Goal: Task Accomplishment & Management: Use online tool/utility

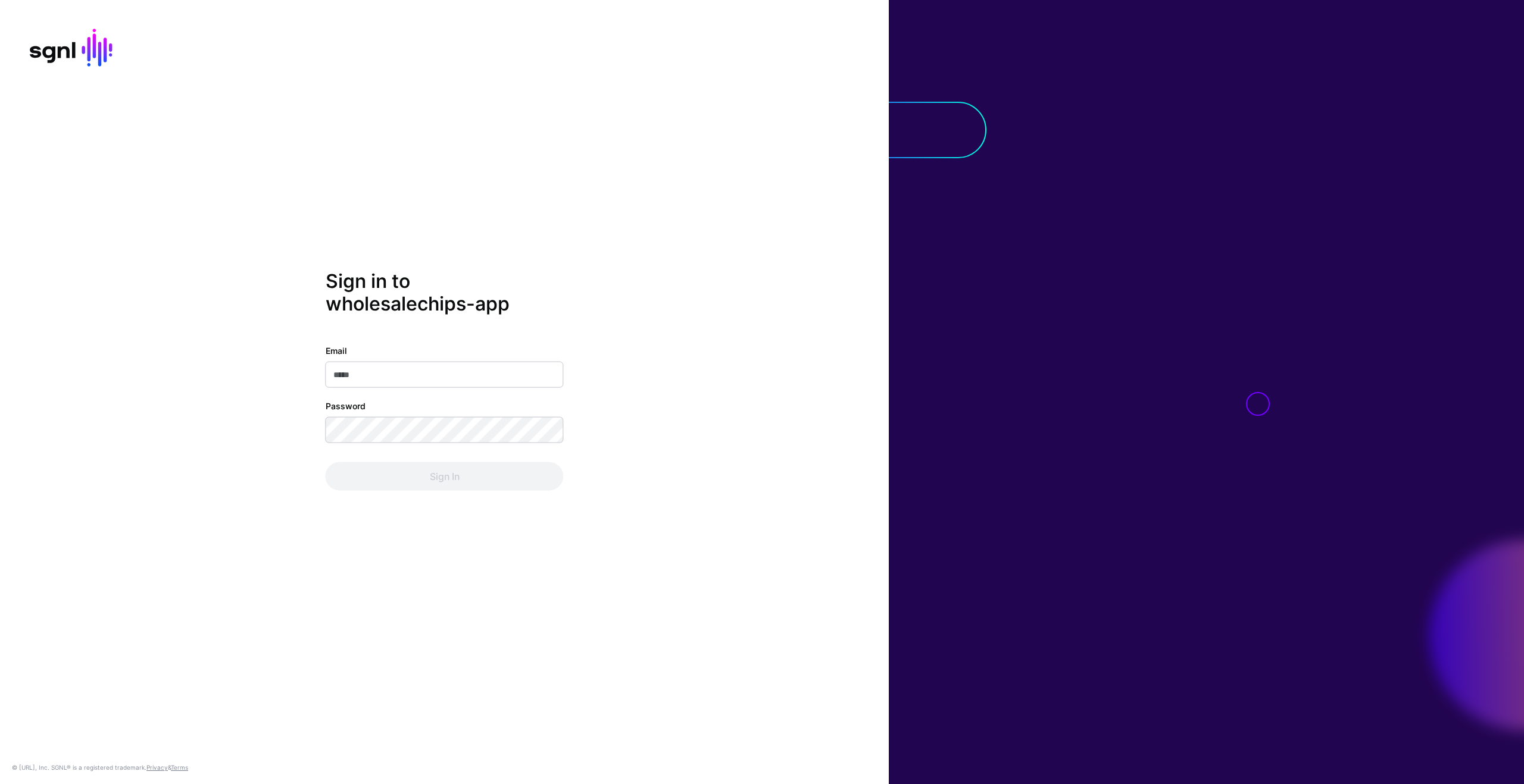
click at [546, 384] on input "Email" at bounding box center [444, 375] width 238 height 27
click at [548, 380] on input "Email" at bounding box center [444, 375] width 238 height 27
click at [0, 784] on com-1password-button at bounding box center [0, 784] width 0 height 0
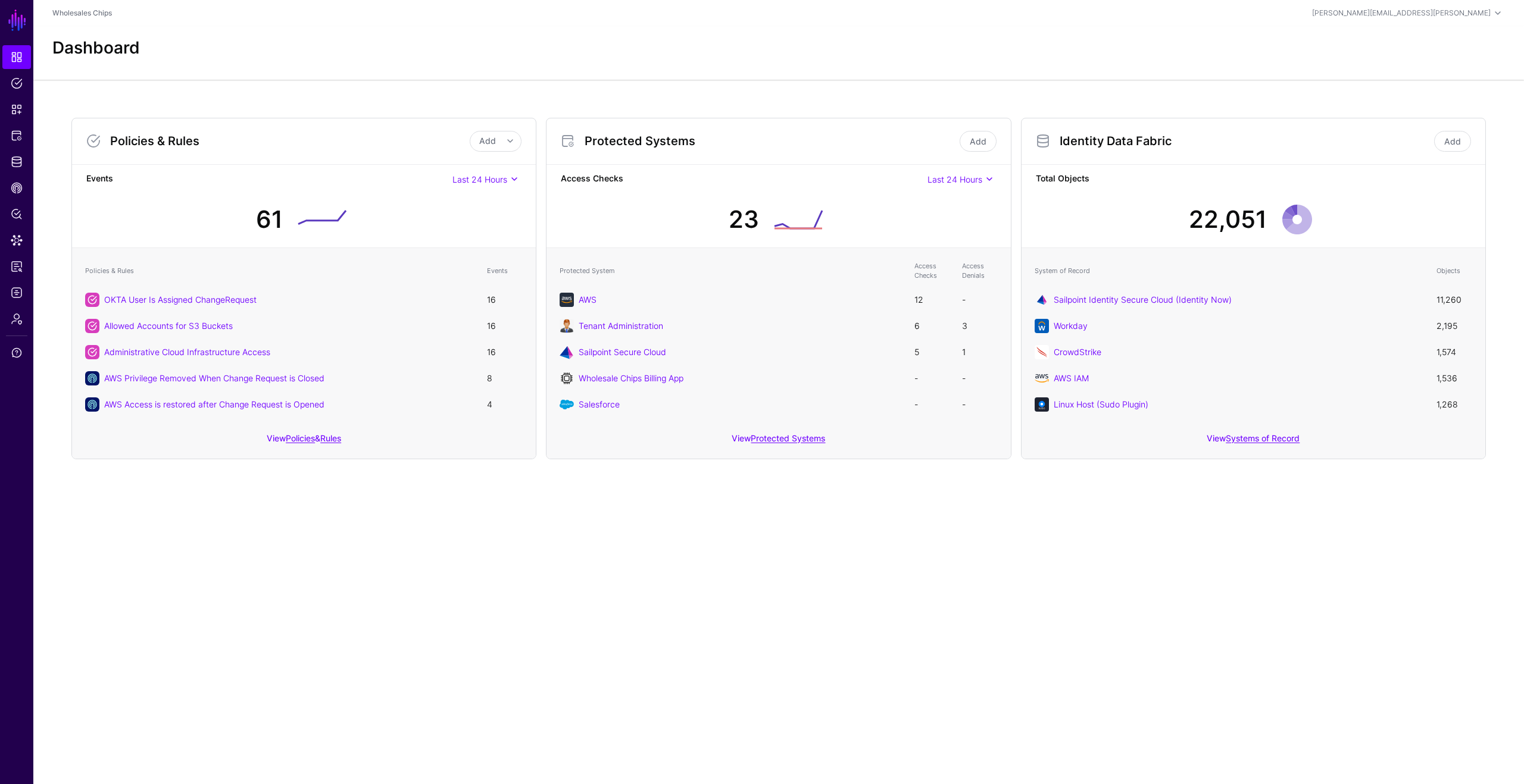
click at [531, 535] on main "SGNL Dashboard Policies Snippets Protected Systems Identity Data Fabric CAEP Hu…" at bounding box center [762, 392] width 1524 height 784
click at [22, 215] on span "Policy Lens" at bounding box center [17, 214] width 12 height 12
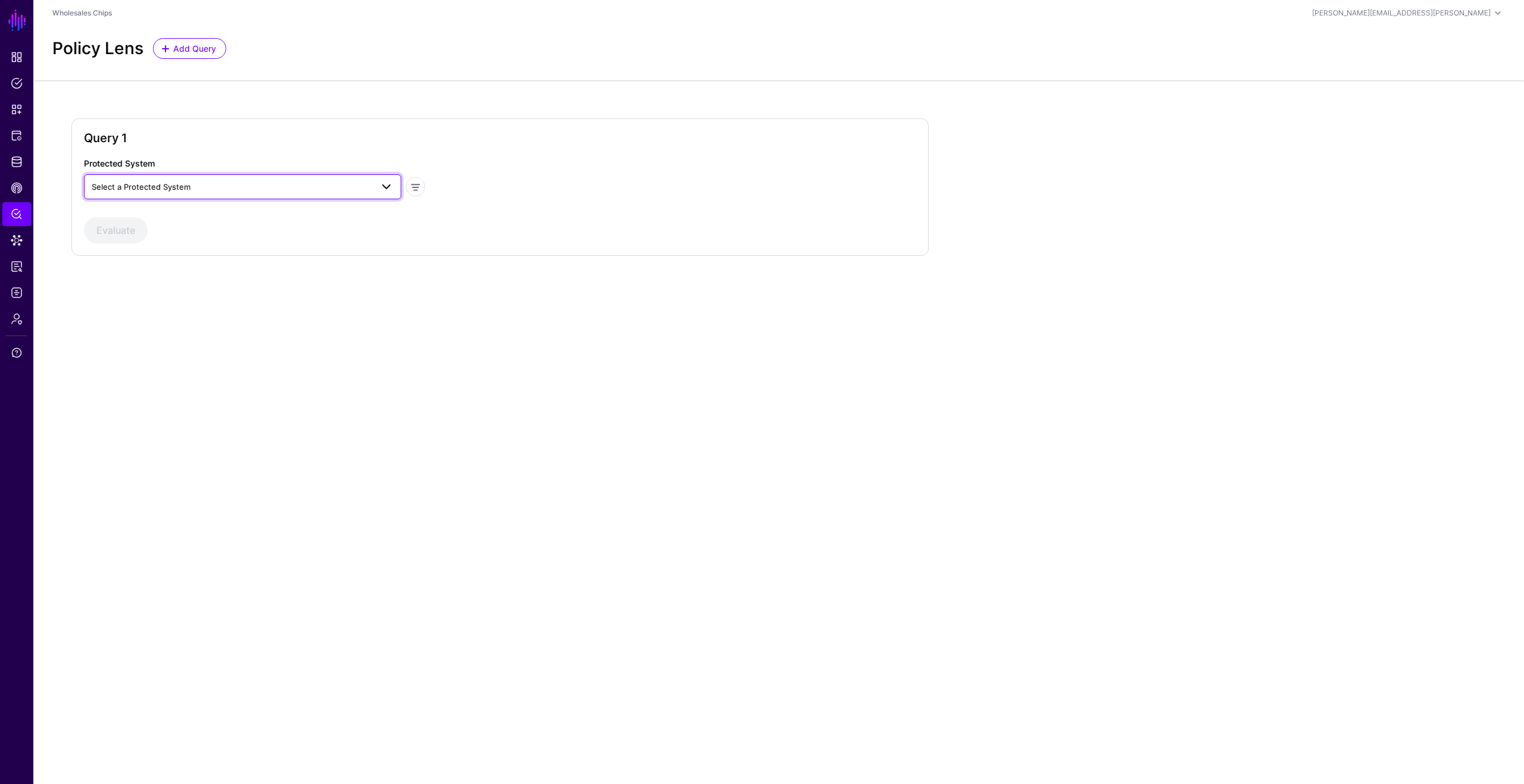
click at [294, 185] on span "Select a Protected System" at bounding box center [232, 187] width 280 height 13
click at [274, 206] on button "AWS" at bounding box center [242, 215] width 318 height 19
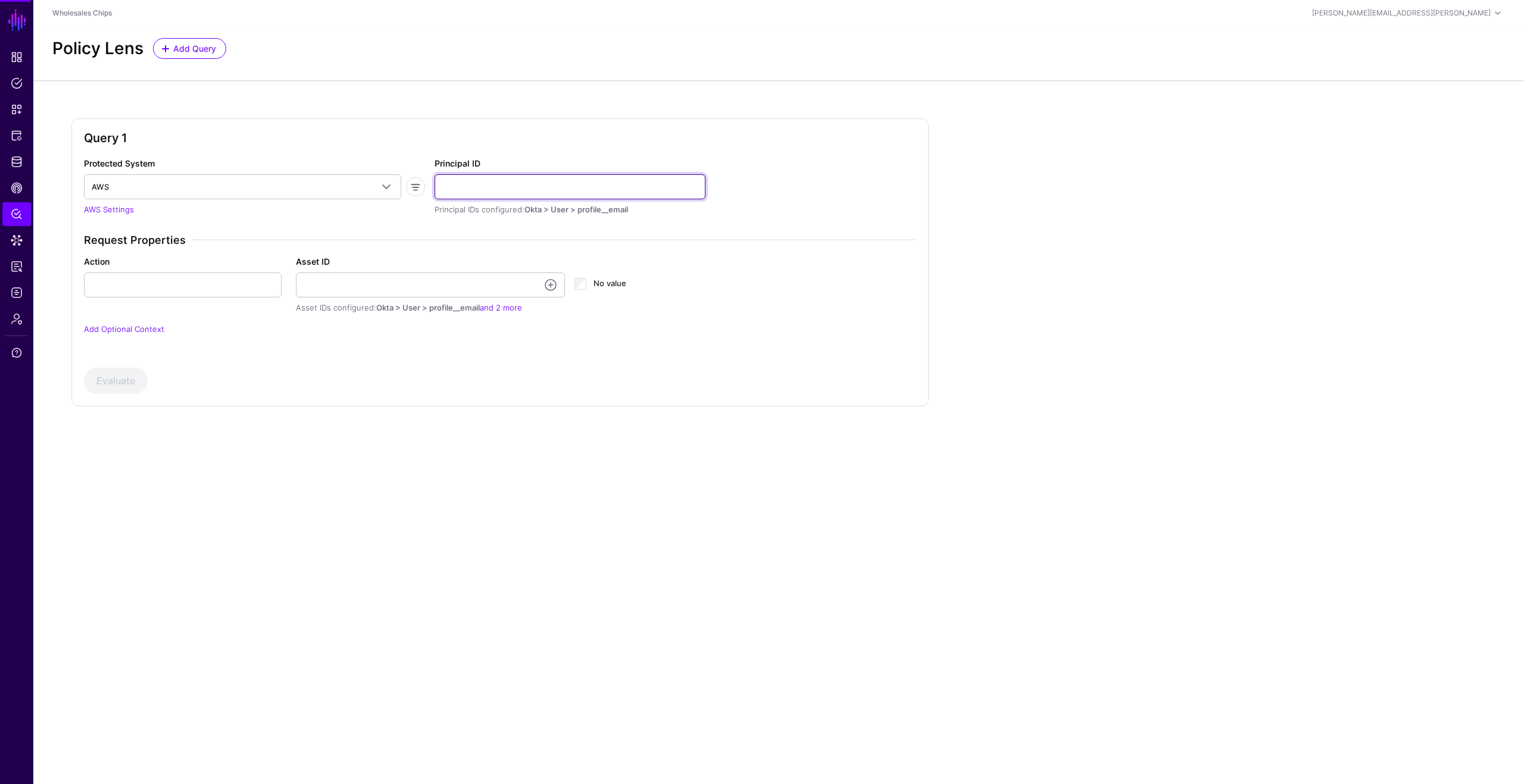
click at [483, 178] on input "Principal ID" at bounding box center [570, 186] width 271 height 25
type input "**********"
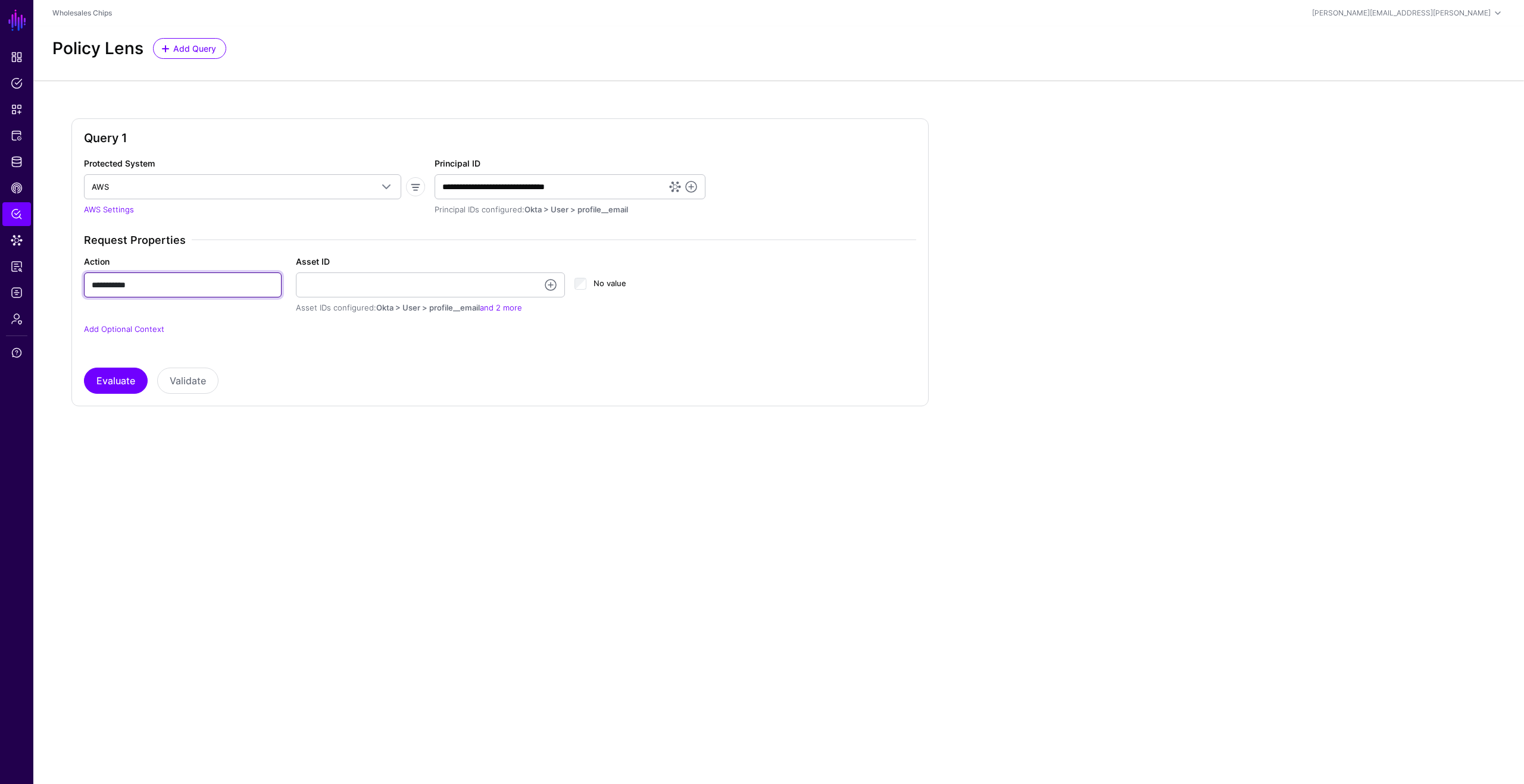
type input "**********"
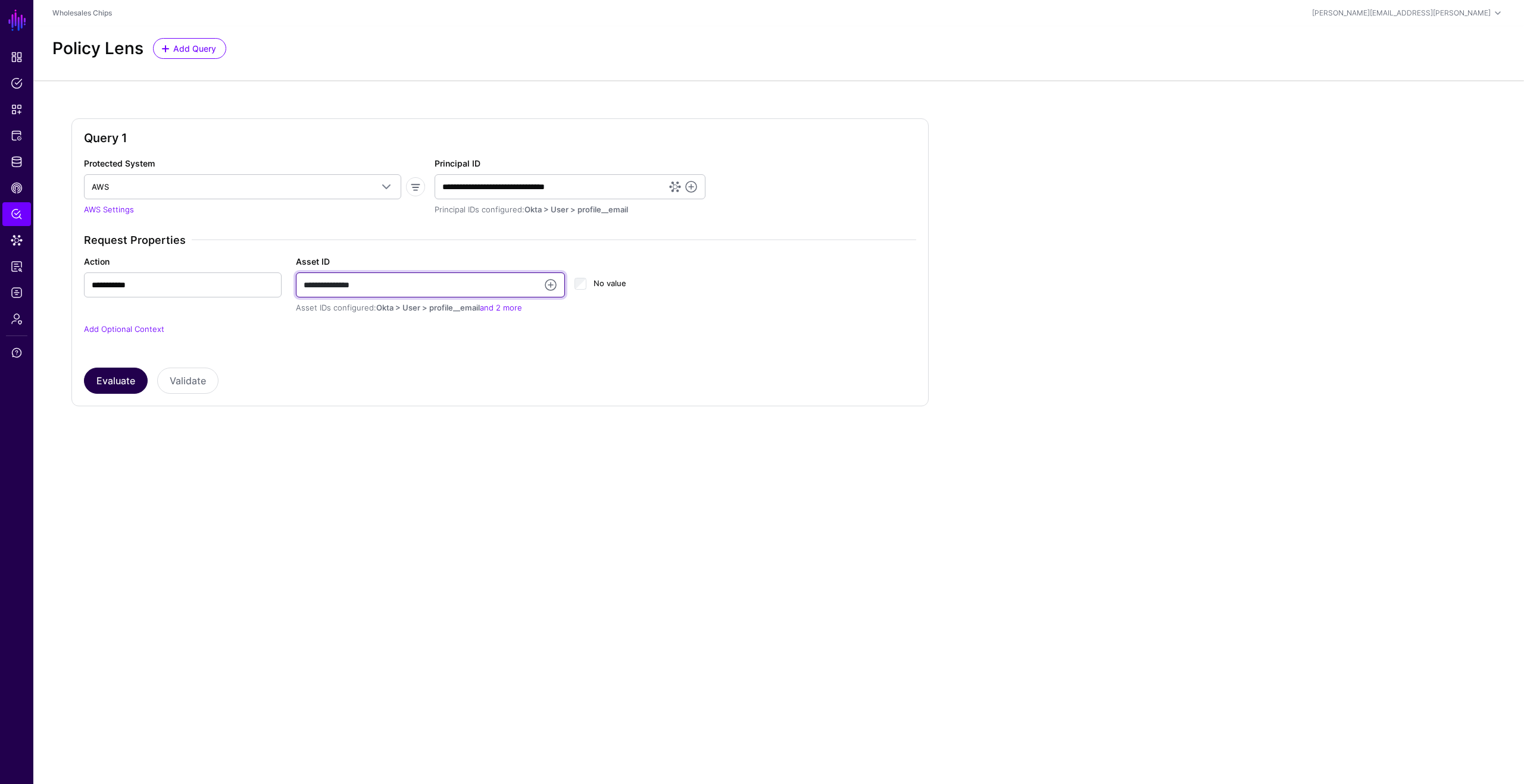
type input "**********"
click at [102, 383] on button "Evaluate" at bounding box center [115, 381] width 64 height 27
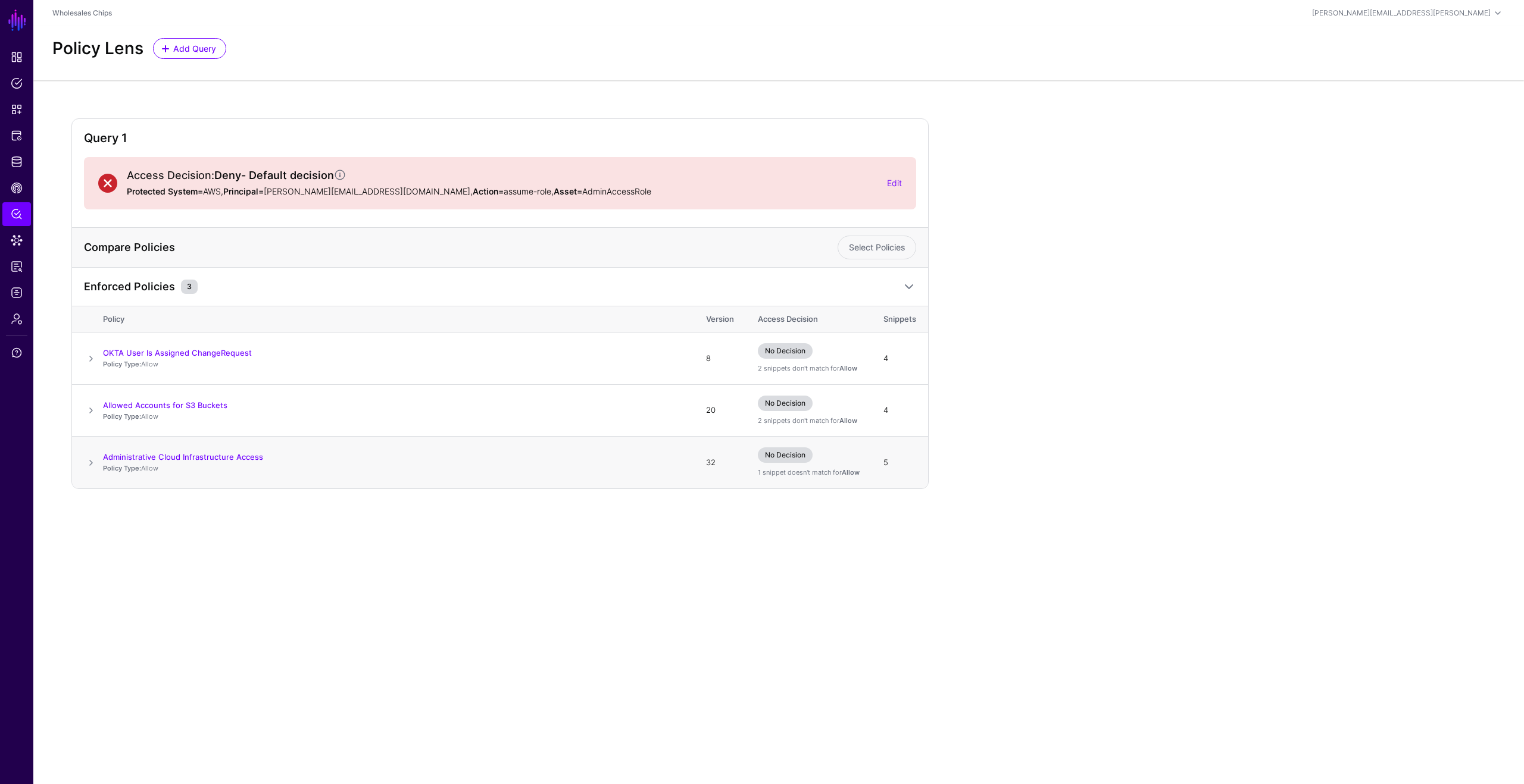
click at [90, 470] on span at bounding box center [90, 462] width 14 height 14
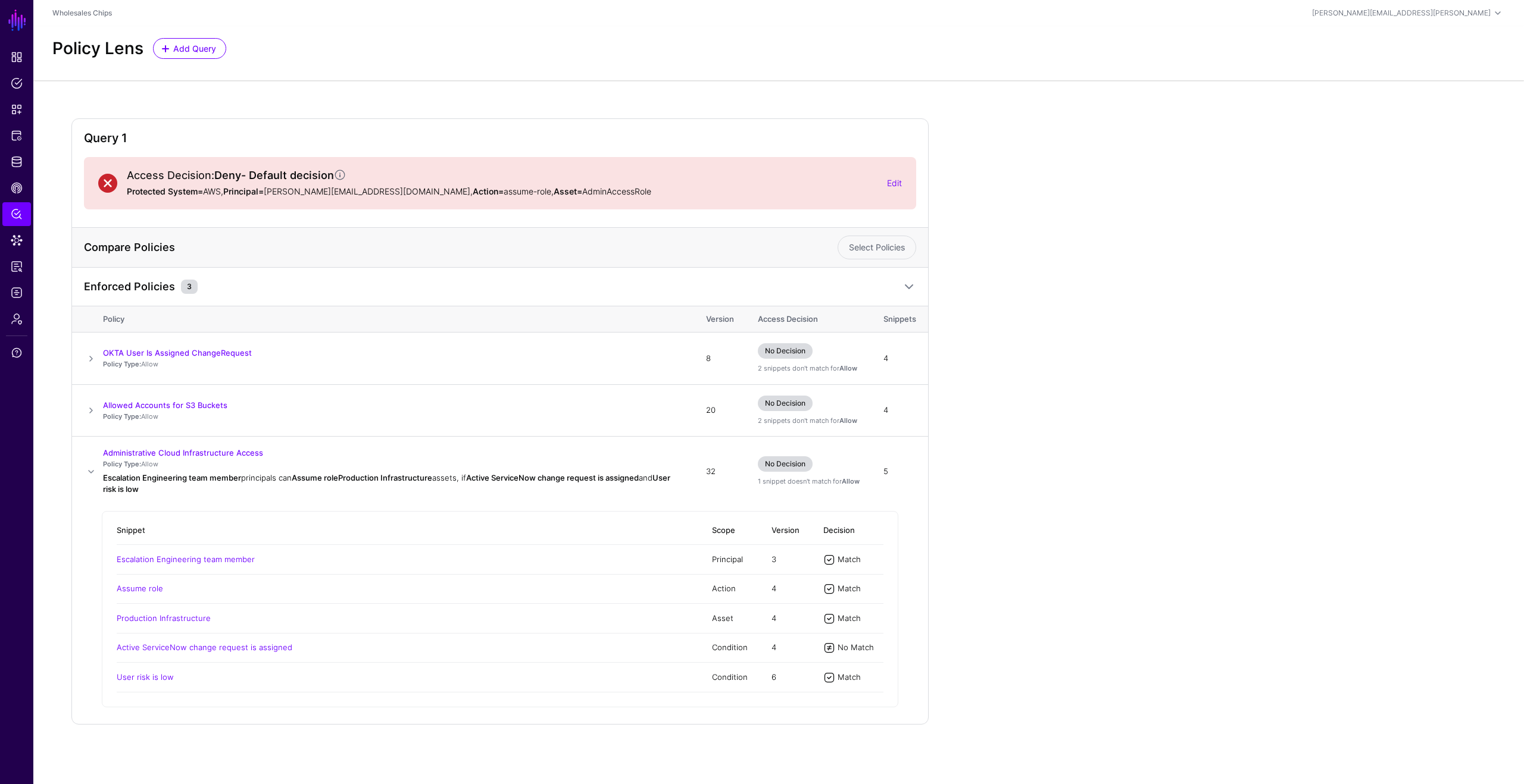
click at [1041, 344] on div "Query 1 Access Decision: Deny - Default decision Protected System= AWS, Princip…" at bounding box center [779, 422] width 1415 height 607
click at [897, 185] on link "Edit" at bounding box center [895, 183] width 15 height 10
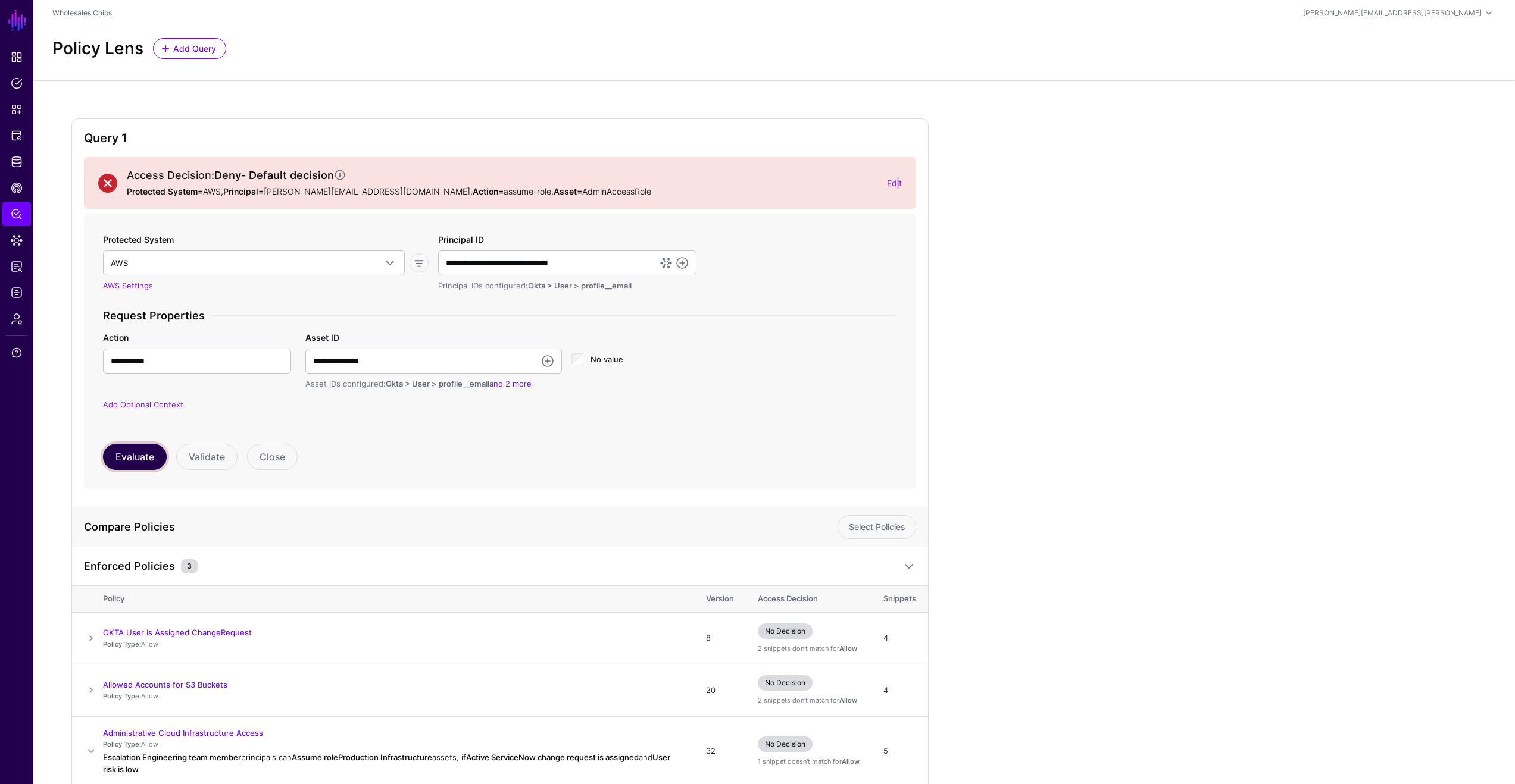
click at [141, 467] on button "Evaluate" at bounding box center [134, 457] width 64 height 27
click at [156, 452] on button "Evaluate" at bounding box center [134, 457] width 64 height 27
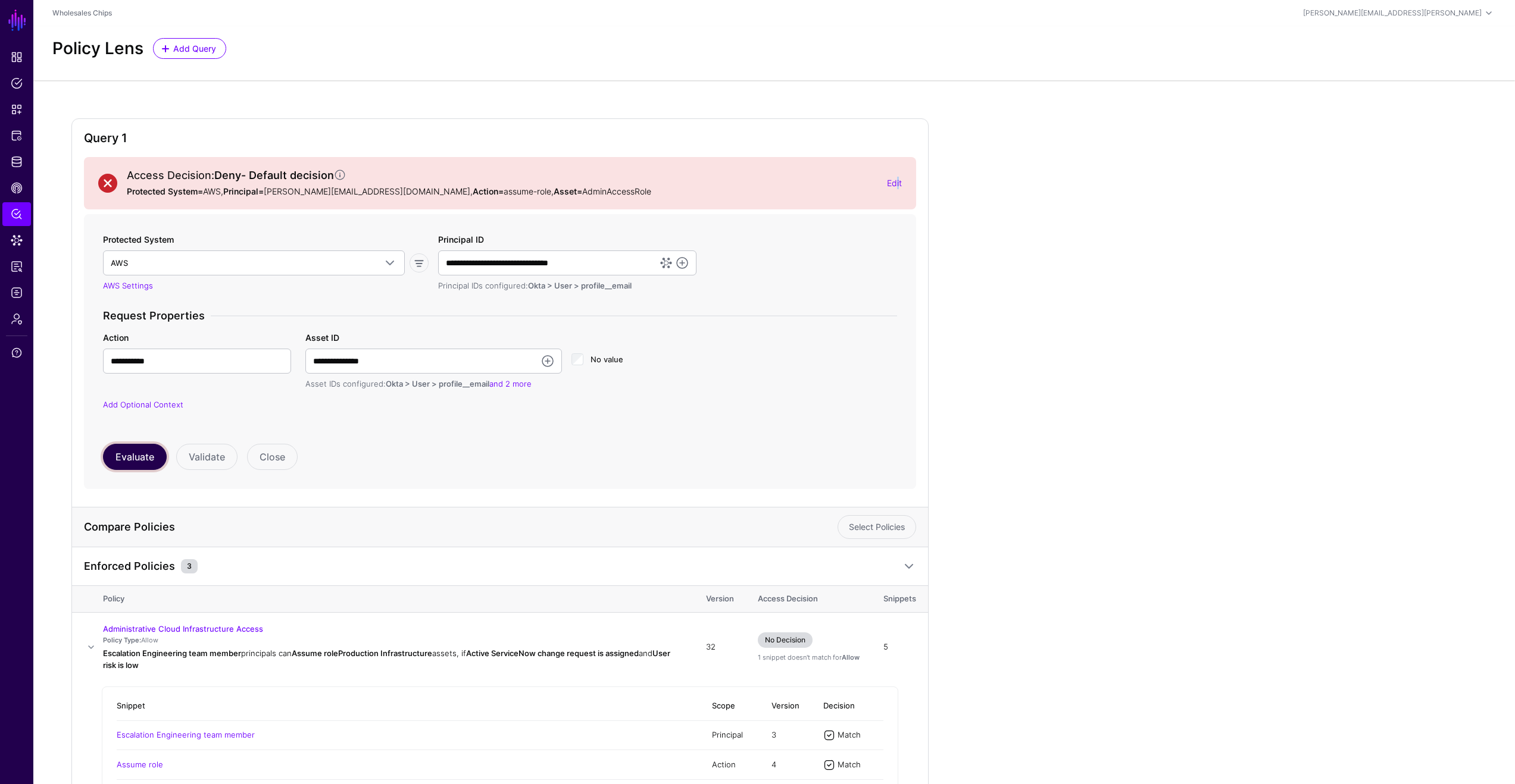
click at [156, 448] on button "Evaluate" at bounding box center [134, 457] width 64 height 27
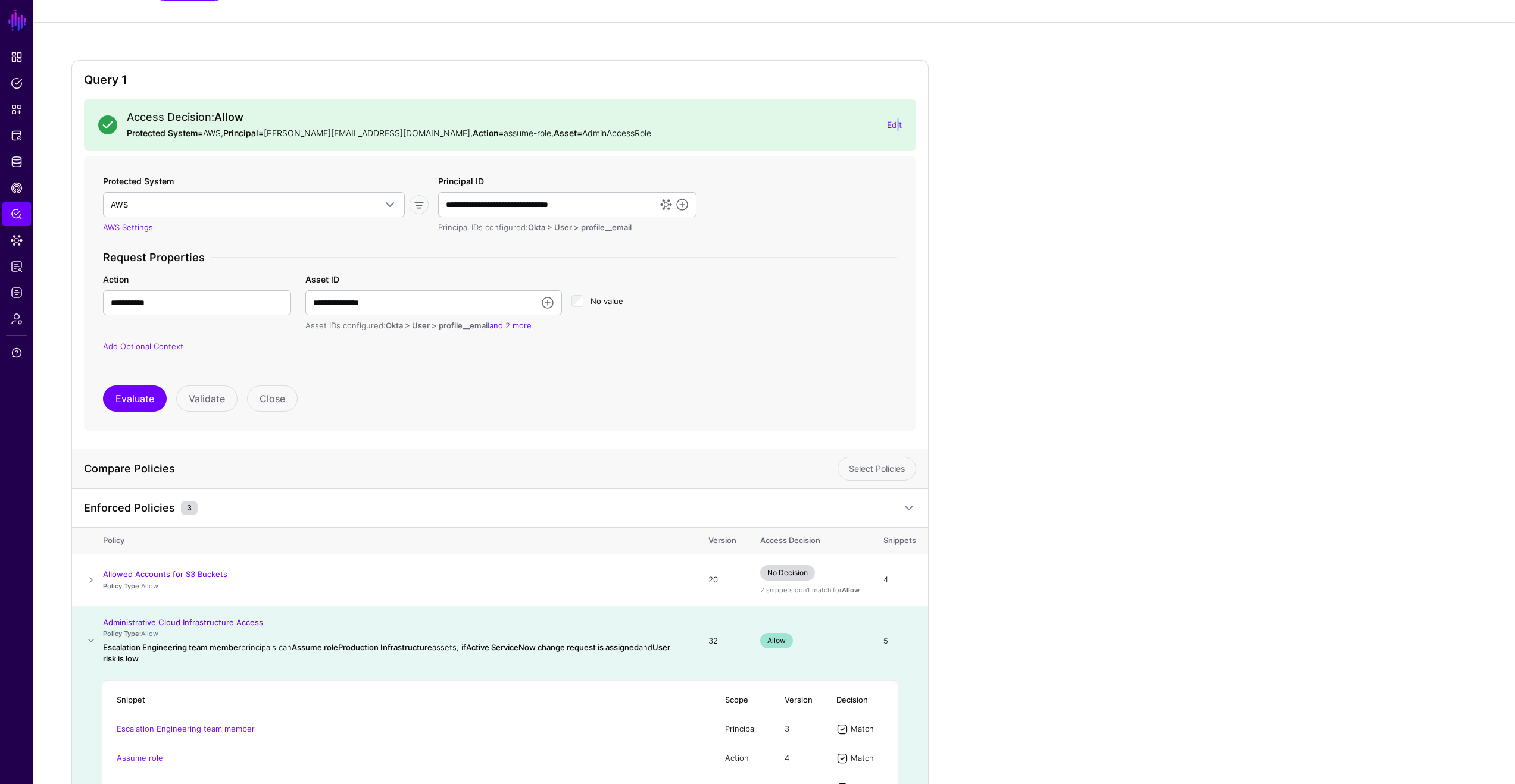
scroll to position [278, 0]
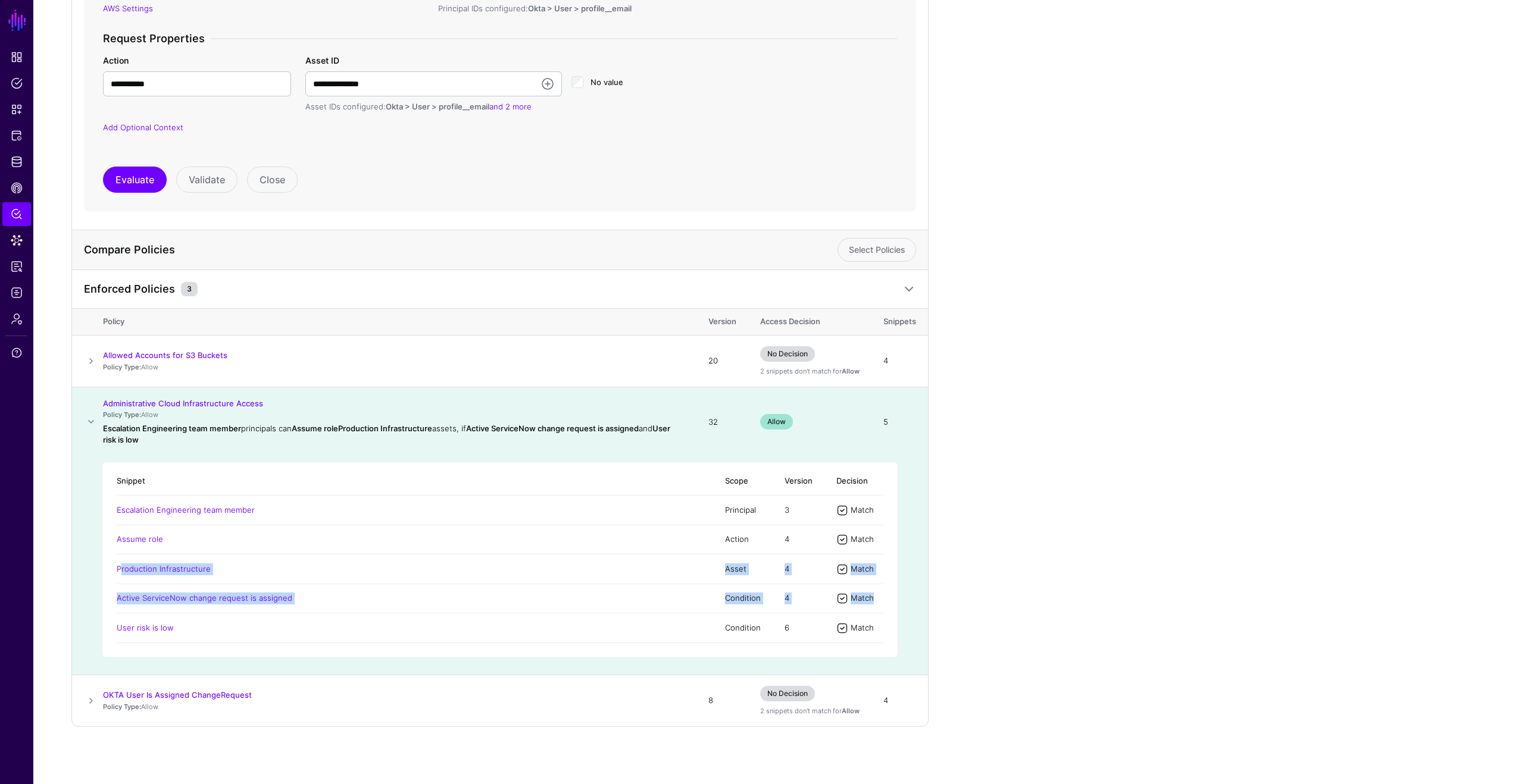
drag, startPoint x: 882, startPoint y: 598, endPoint x: 605, endPoint y: 560, distance: 279.6
click at [605, 560] on table "Snippet Scope Version Decision Escalation Engineering team member Principal 3 M…" at bounding box center [500, 555] width 767 height 177
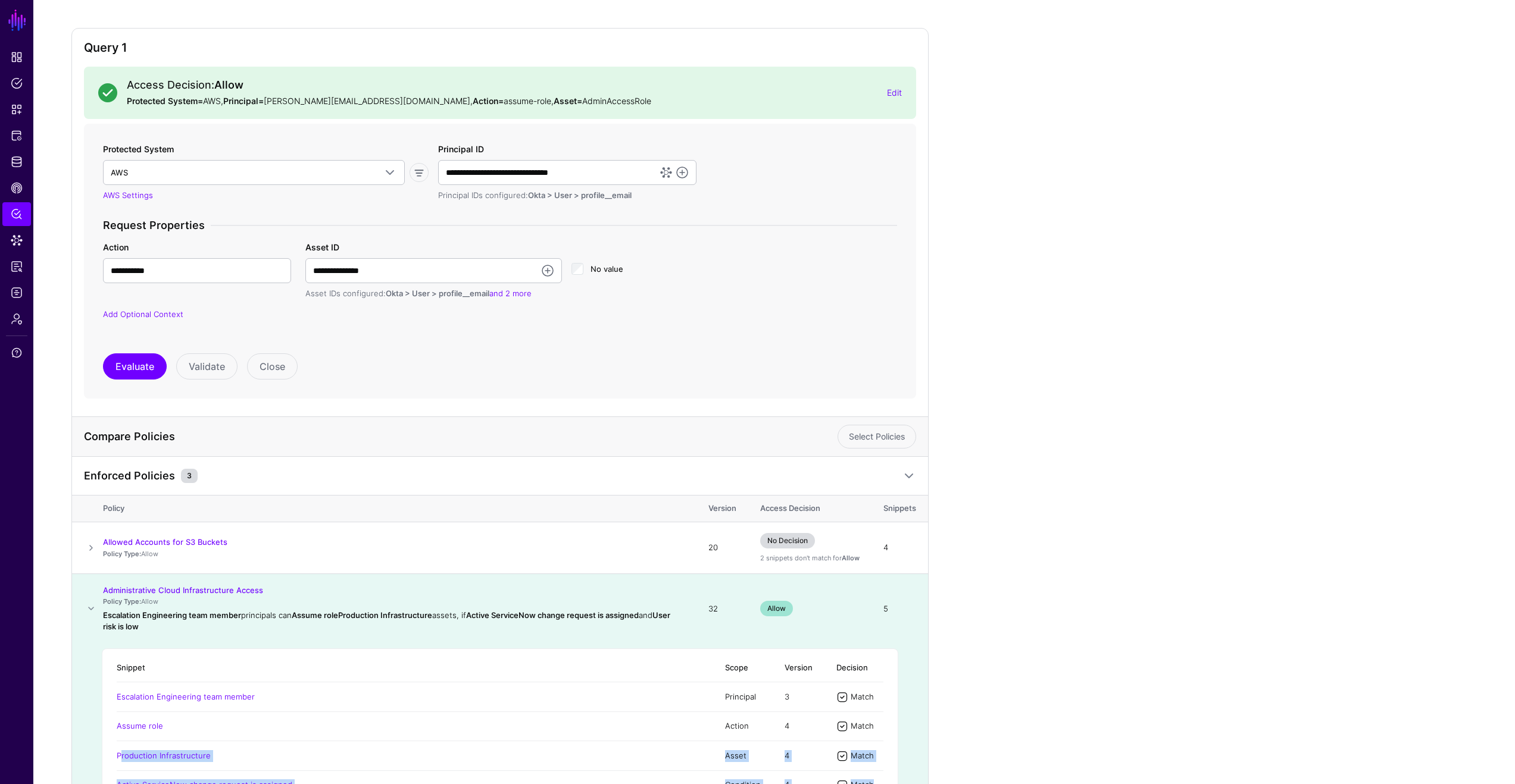
scroll to position [0, 0]
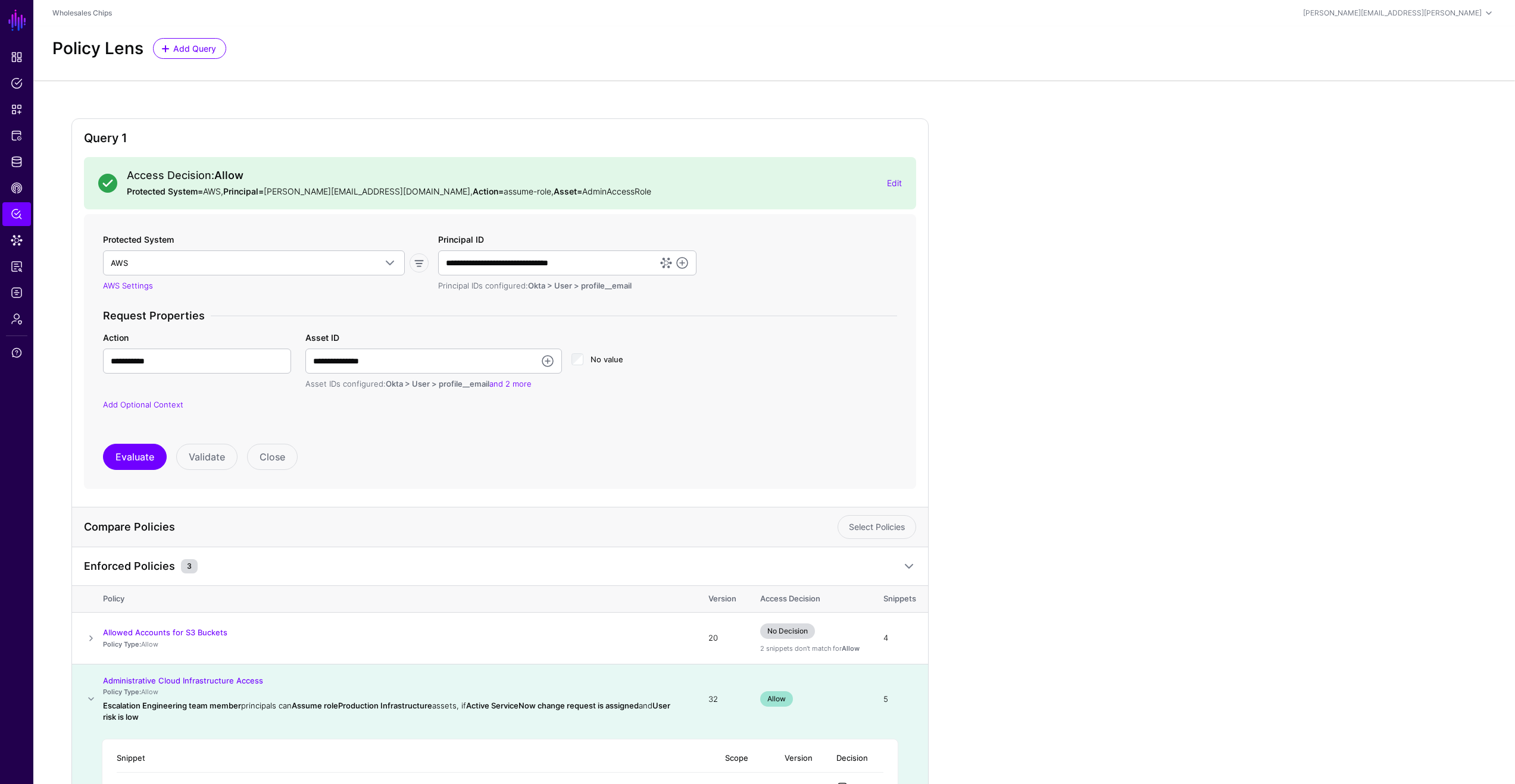
click at [1036, 379] on div "Query 1 Access Decision: Allow Protected System= AWS, Principal= [PERSON_NAME][…" at bounding box center [773, 561] width 1405 height 886
click at [1022, 266] on div "Query 1 Access Decision: Allow Protected System= AWS, Principal= [PERSON_NAME][…" at bounding box center [773, 561] width 1405 height 886
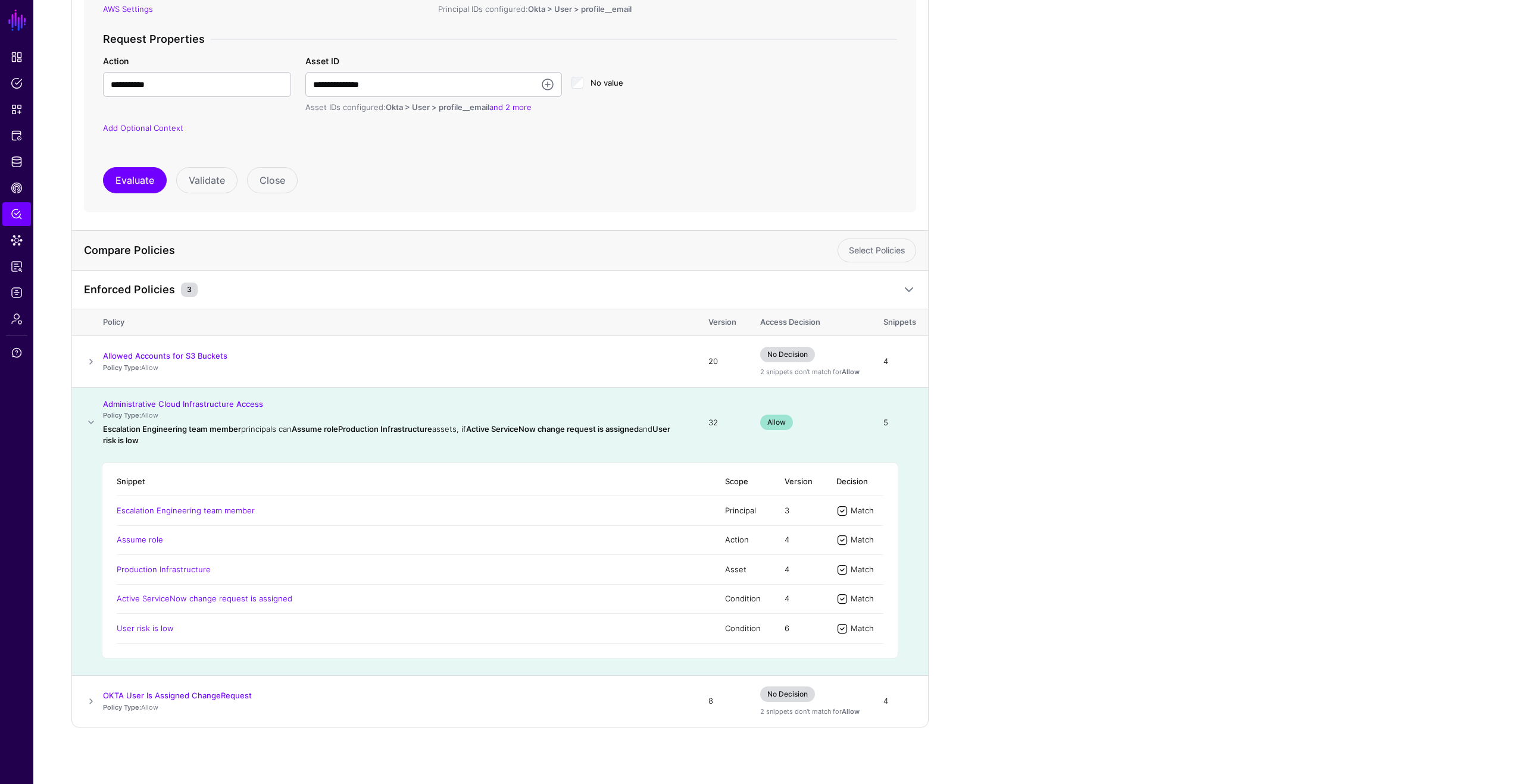
scroll to position [278, 0]
click at [1170, 244] on div "Query 1 Access Decision: Allow Protected System= AWS, Principal= [PERSON_NAME][…" at bounding box center [773, 283] width 1405 height 886
click at [18, 165] on span "Identity Data Fabric" at bounding box center [17, 162] width 12 height 12
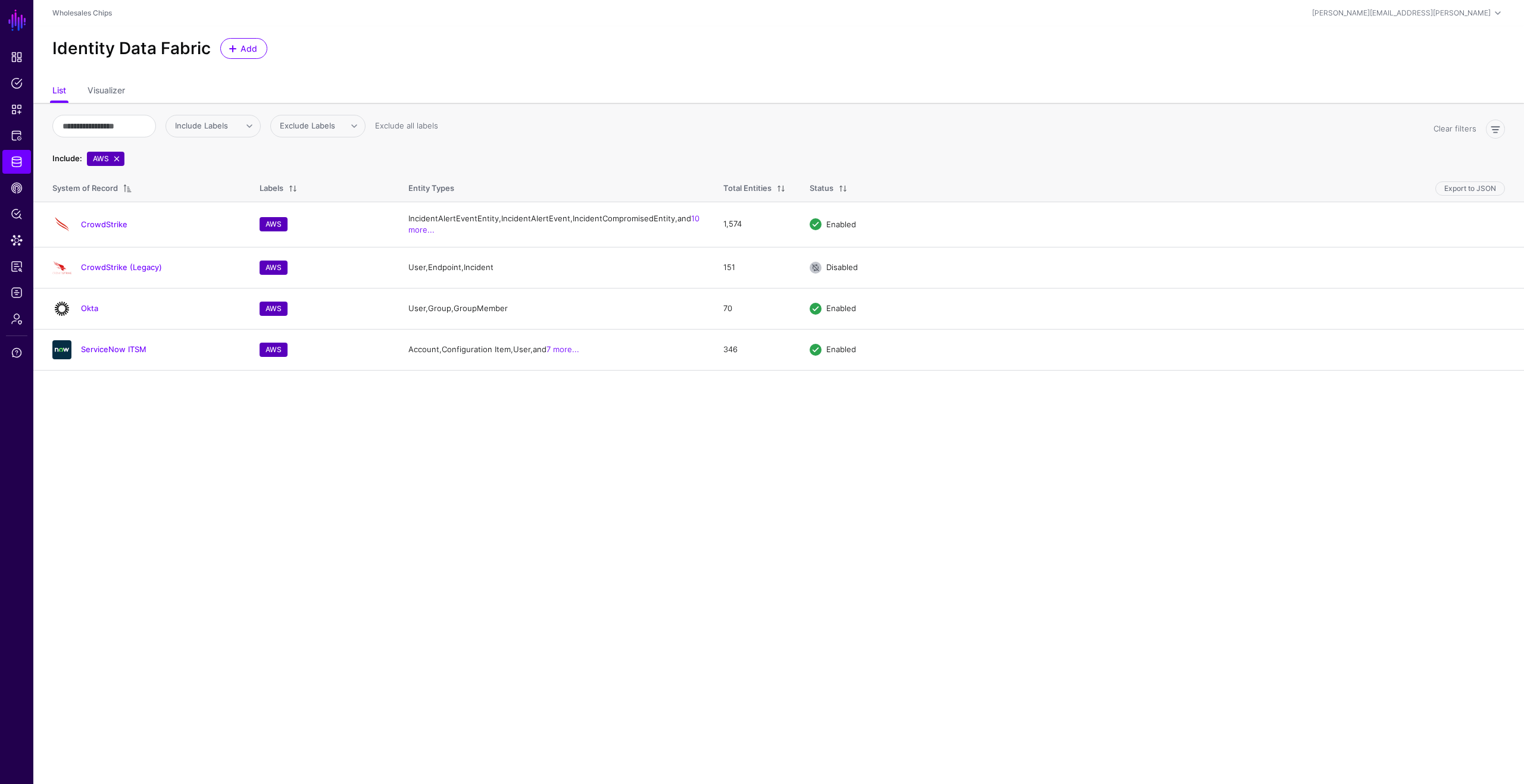
click at [524, 479] on main "SGNL Dashboard Policies Snippets Protected Systems Identity Data Fabric CAEP Hu…" at bounding box center [762, 392] width 1524 height 784
click at [142, 354] on link "ServiceNow ITSM" at bounding box center [114, 349] width 66 height 9
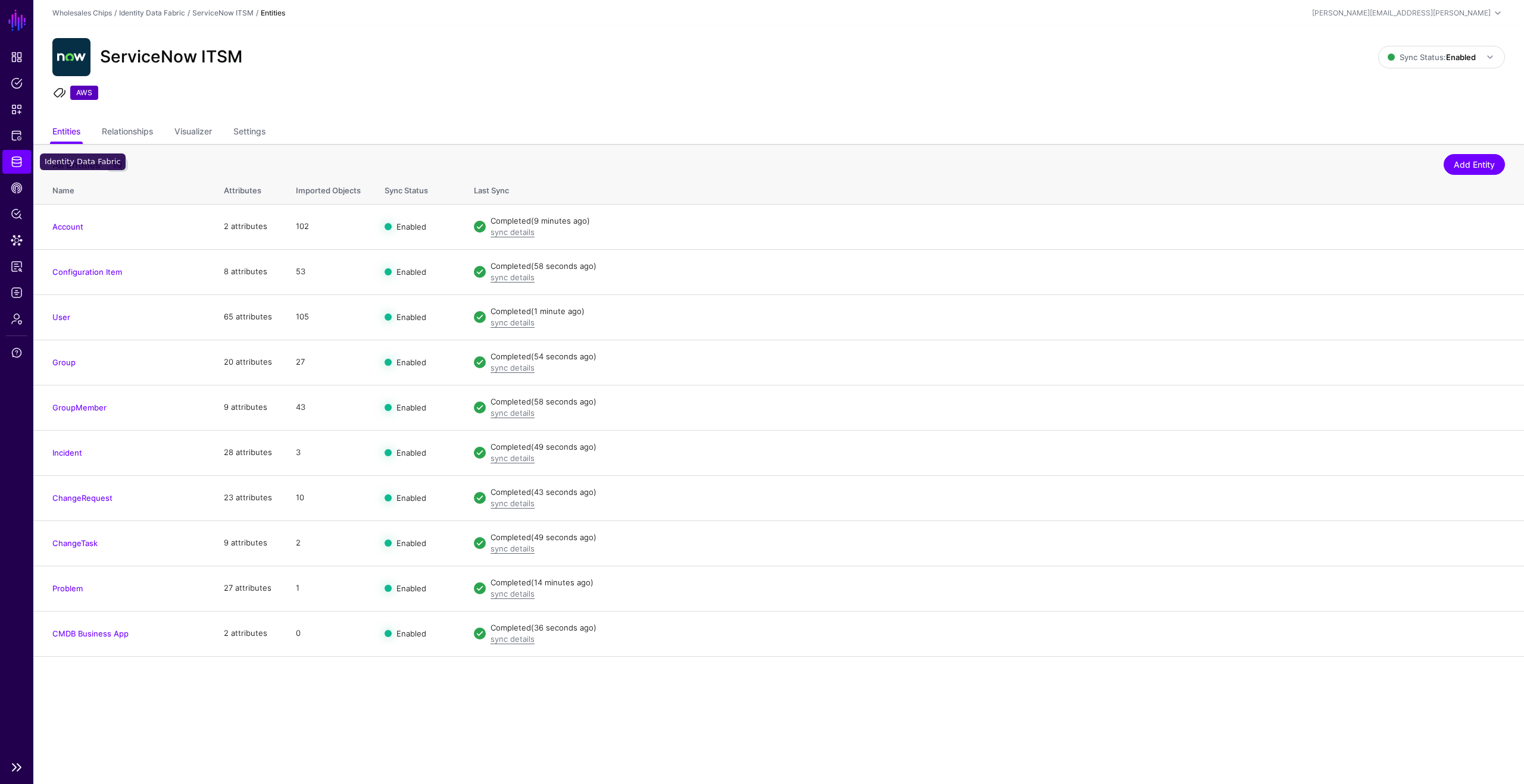
click at [24, 167] on link "Identity Data Fabric" at bounding box center [17, 162] width 28 height 24
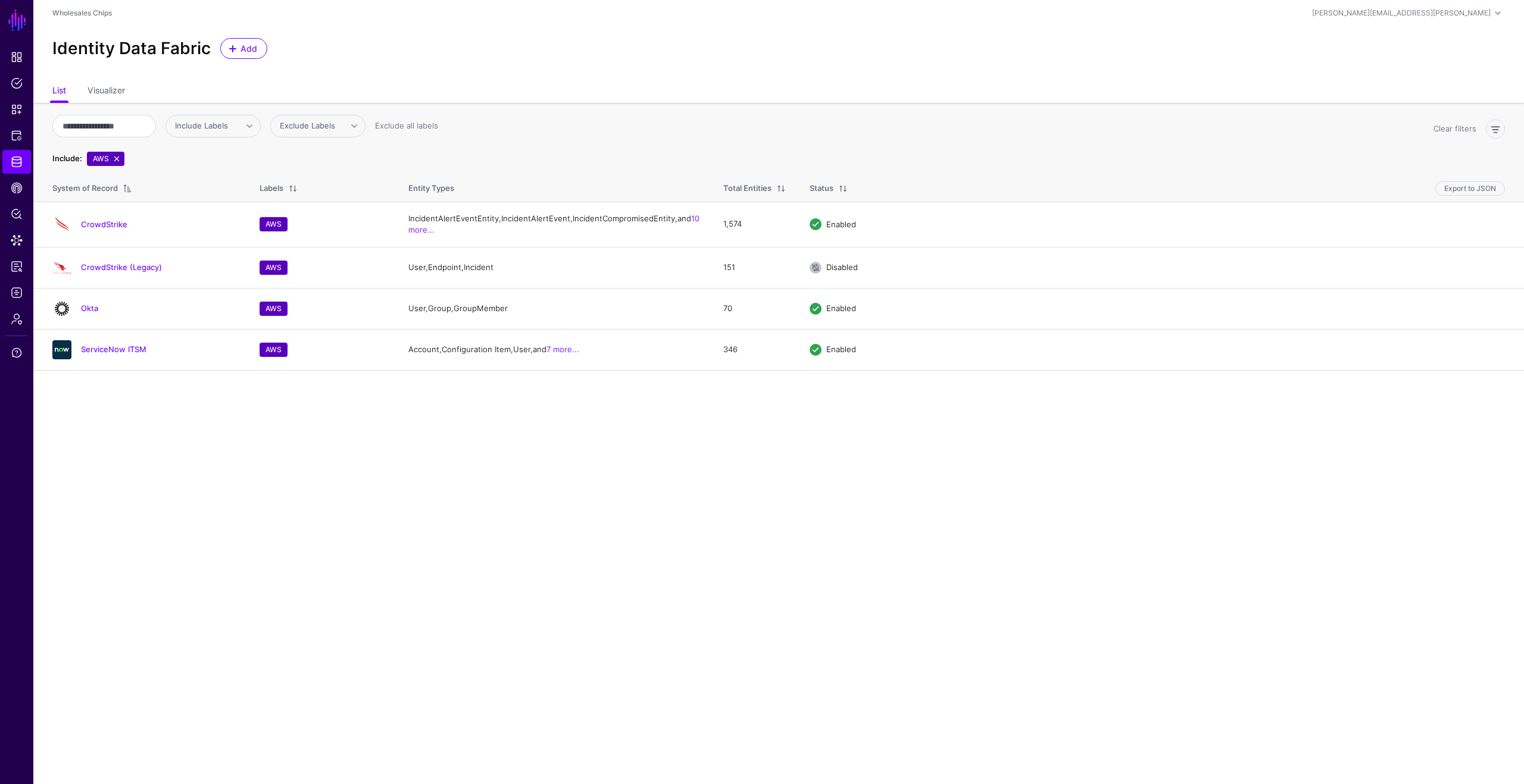
click at [399, 525] on main "SGNL Dashboard Policies Snippets Protected Systems Identity Data Fabric CAEP Hu…" at bounding box center [762, 392] width 1524 height 784
click at [241, 54] on span "Add" at bounding box center [250, 48] width 20 height 12
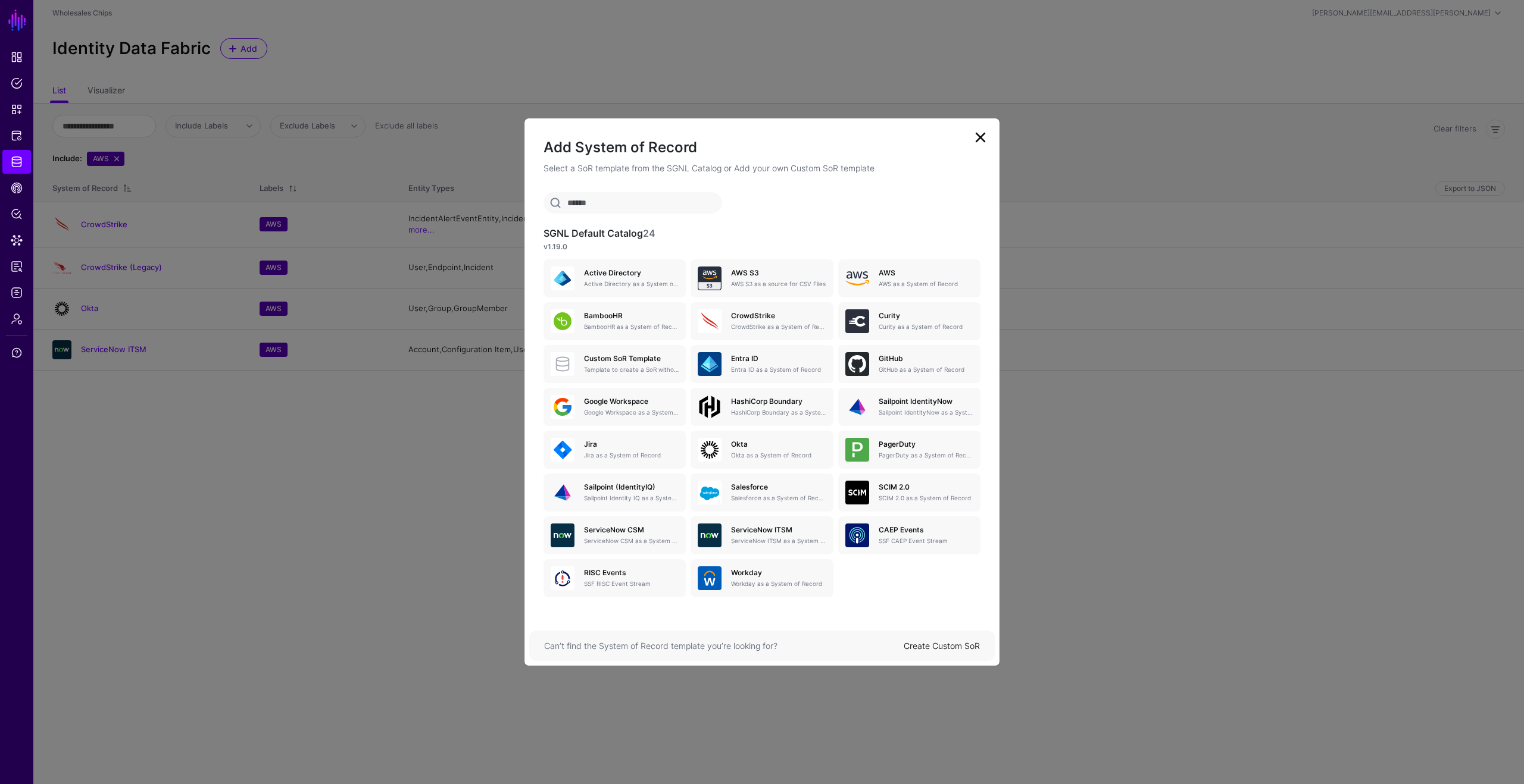
click at [977, 139] on link at bounding box center [980, 137] width 19 height 19
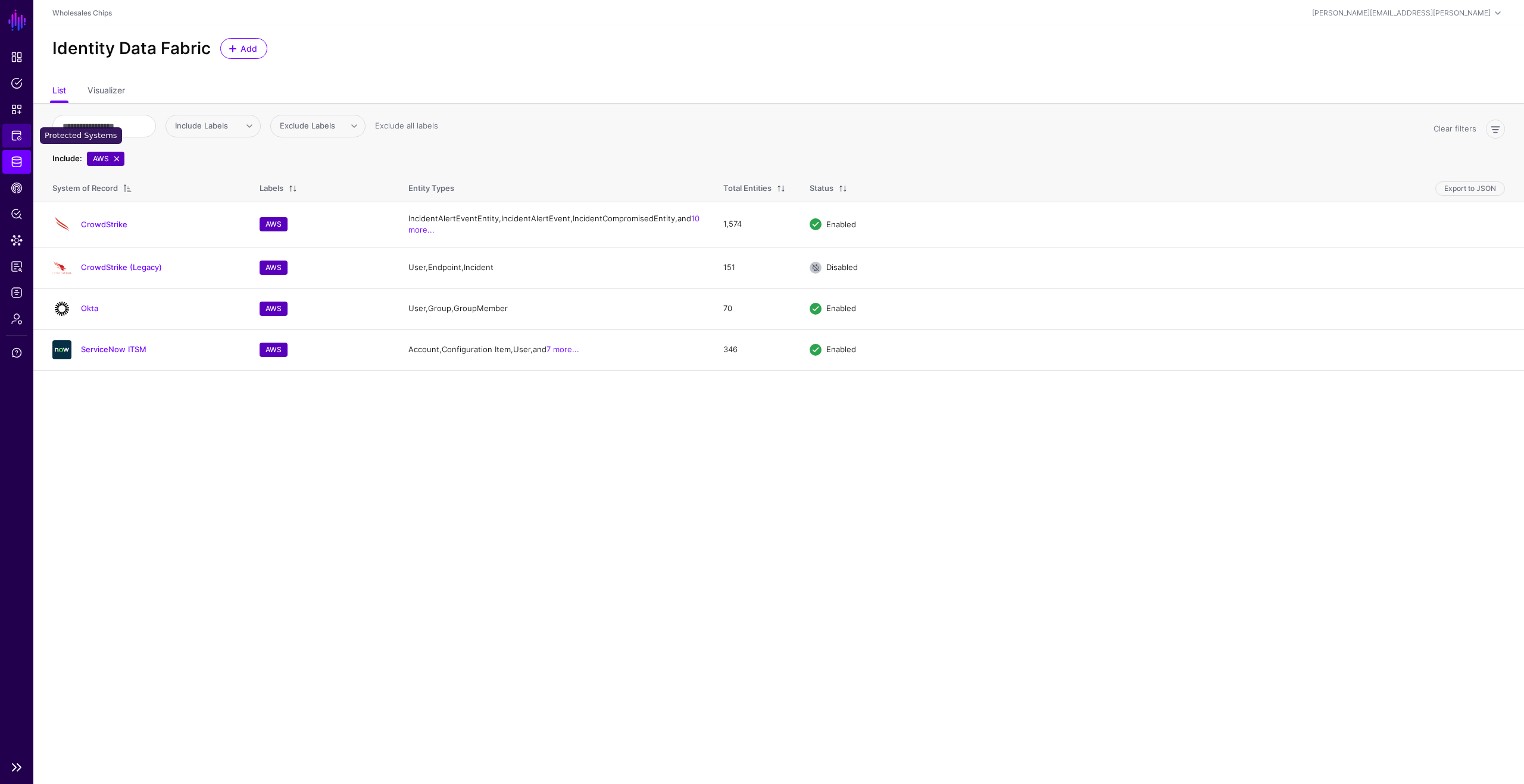
click at [24, 131] on link "Protected Systems" at bounding box center [17, 135] width 28 height 24
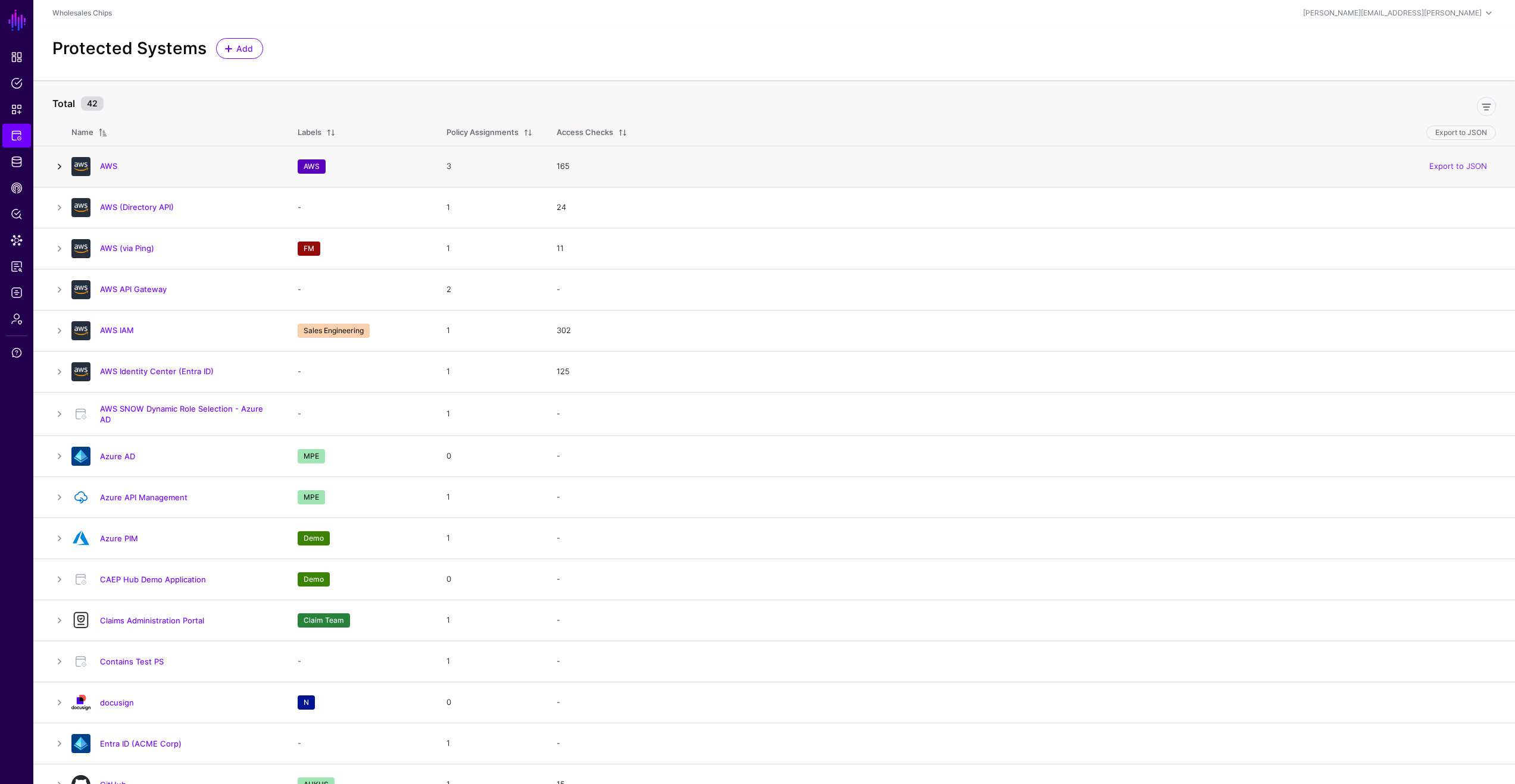
click at [58, 167] on link at bounding box center [59, 166] width 14 height 14
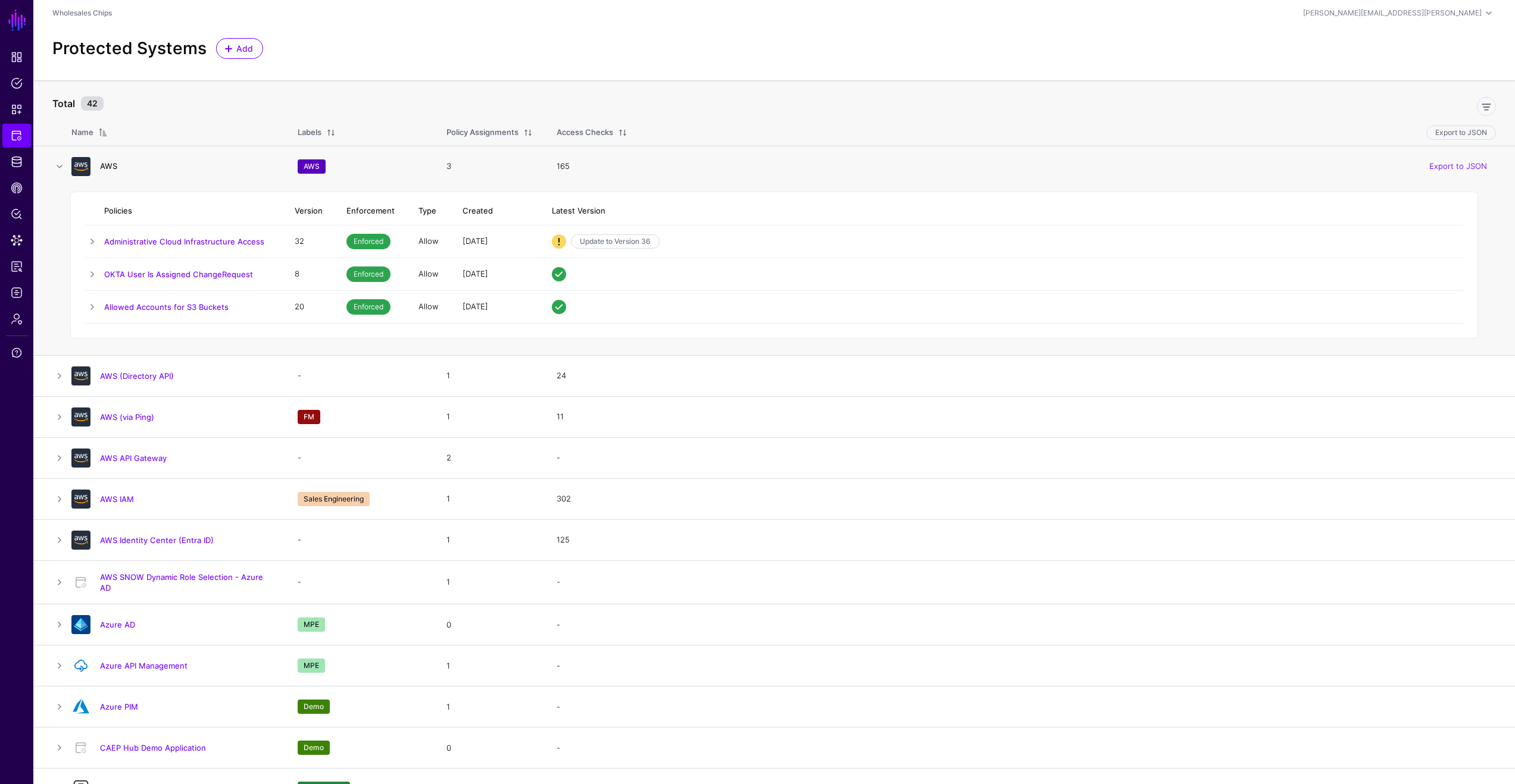
click at [111, 168] on link "AWS" at bounding box center [109, 166] width 17 height 9
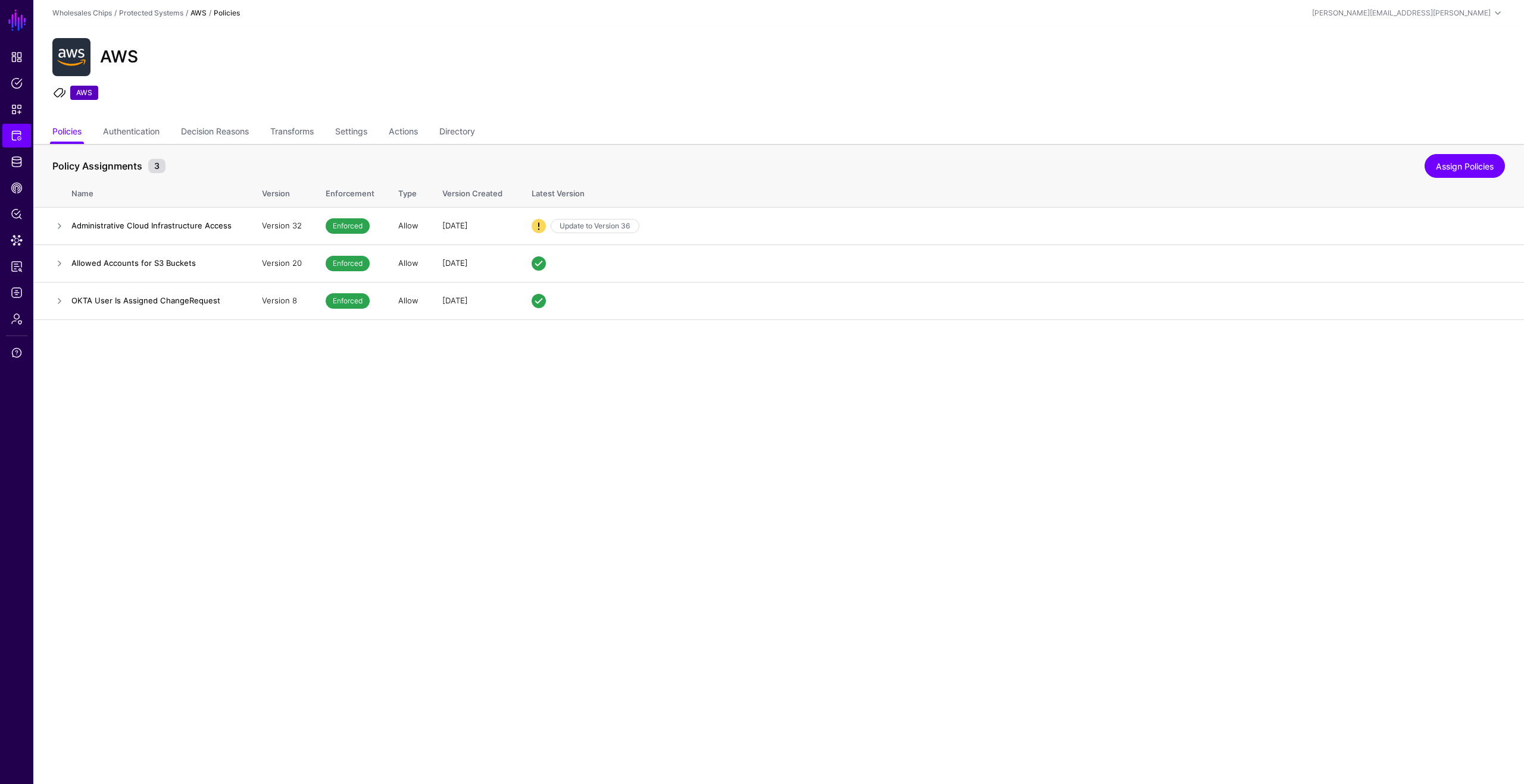
click at [576, 413] on main "SGNL Dashboard Policies Snippets Protected Systems Identity Data Fabric CAEP Hu…" at bounding box center [762, 392] width 1524 height 784
click at [696, 436] on main "SGNL Dashboard Policies Snippets Protected Systems Identity Data Fabric CAEP Hu…" at bounding box center [762, 392] width 1524 height 784
click at [19, 104] on span "Snippets" at bounding box center [17, 109] width 12 height 12
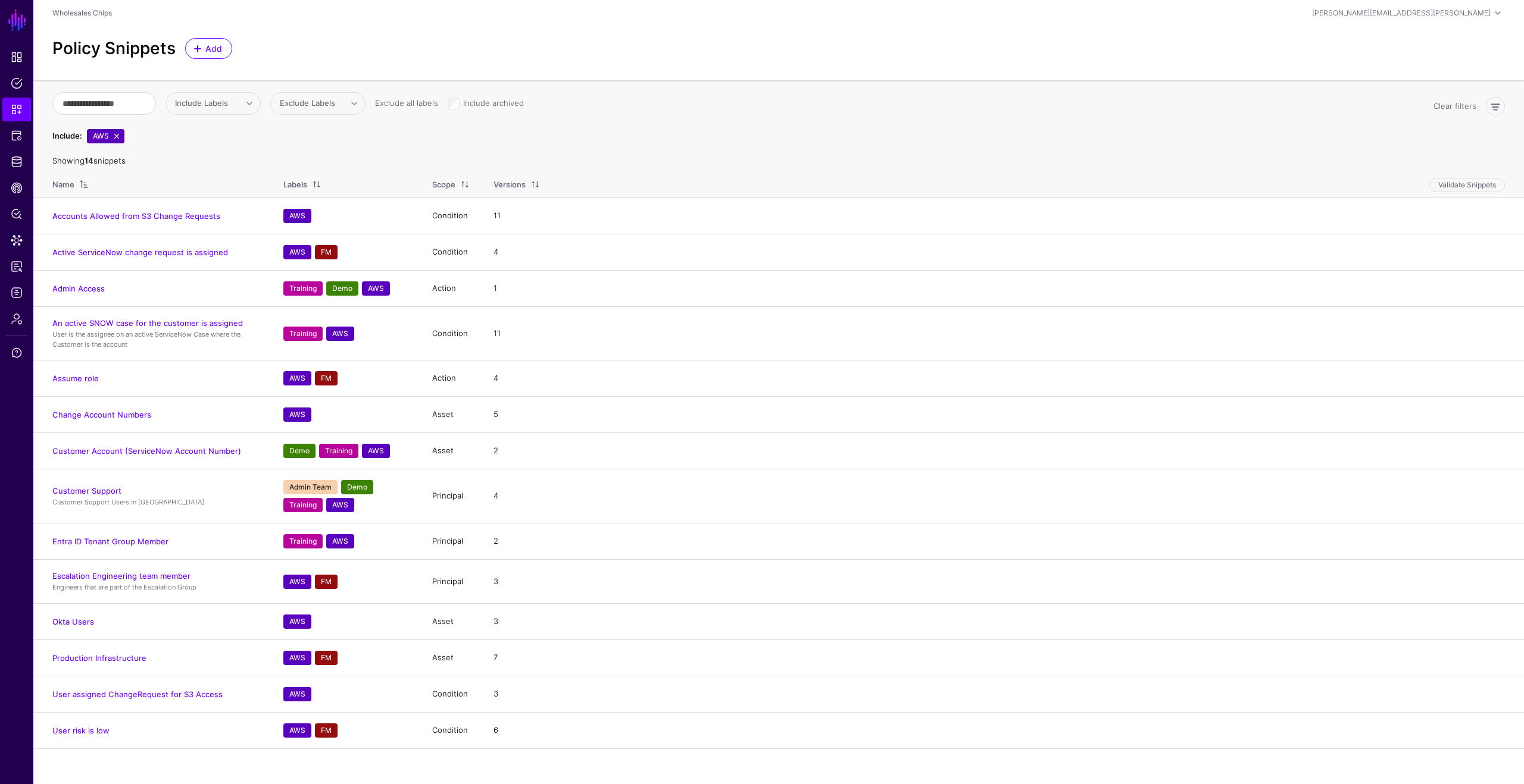
click at [348, 149] on div "Include Labels SNOW Demo A N MCP TD Training Dev Team MT PIM Sales Engineering …" at bounding box center [738, 122] width 1381 height 60
click at [21, 88] on span "Policies" at bounding box center [17, 83] width 12 height 12
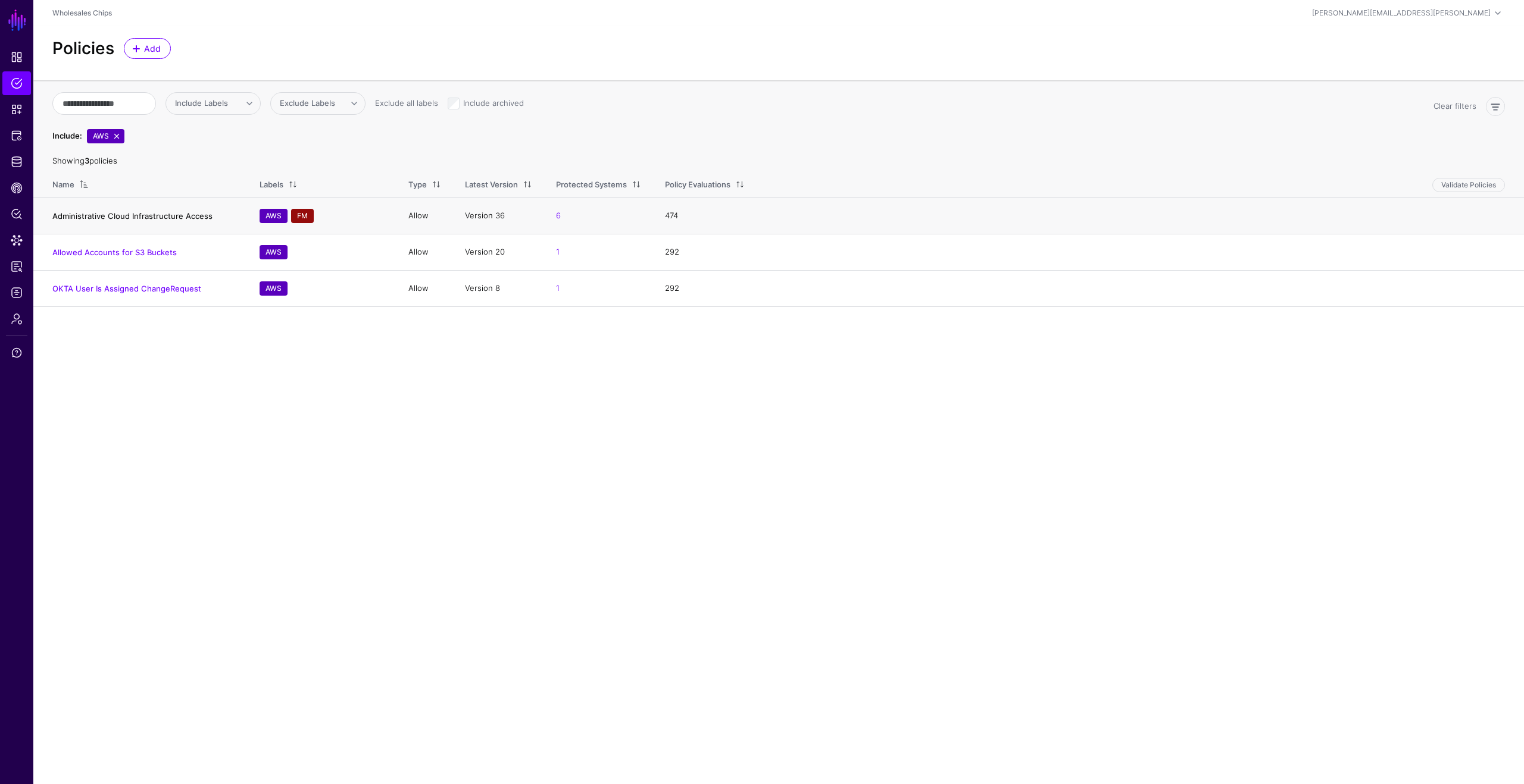
click at [153, 213] on link "Administrative Cloud Infrastructure Access" at bounding box center [132, 215] width 160 height 9
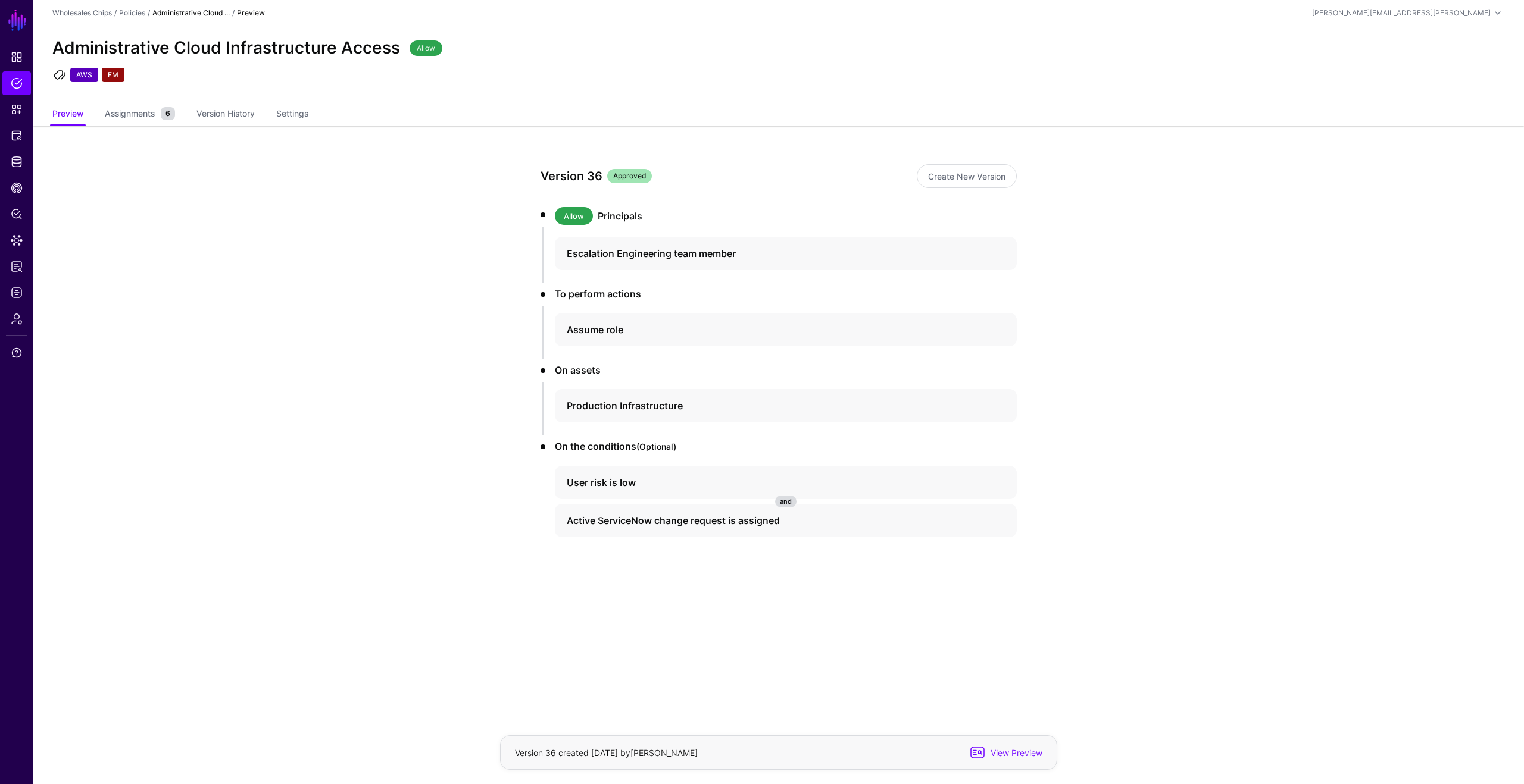
click at [1109, 285] on app-policies-v2-item-preview "Version 36 Approved Create New Version Allow Principals Escalation Engineering …" at bounding box center [779, 392] width 1491 height 533
click at [708, 257] on h4 "Escalation Engineering team member" at bounding box center [775, 253] width 417 height 14
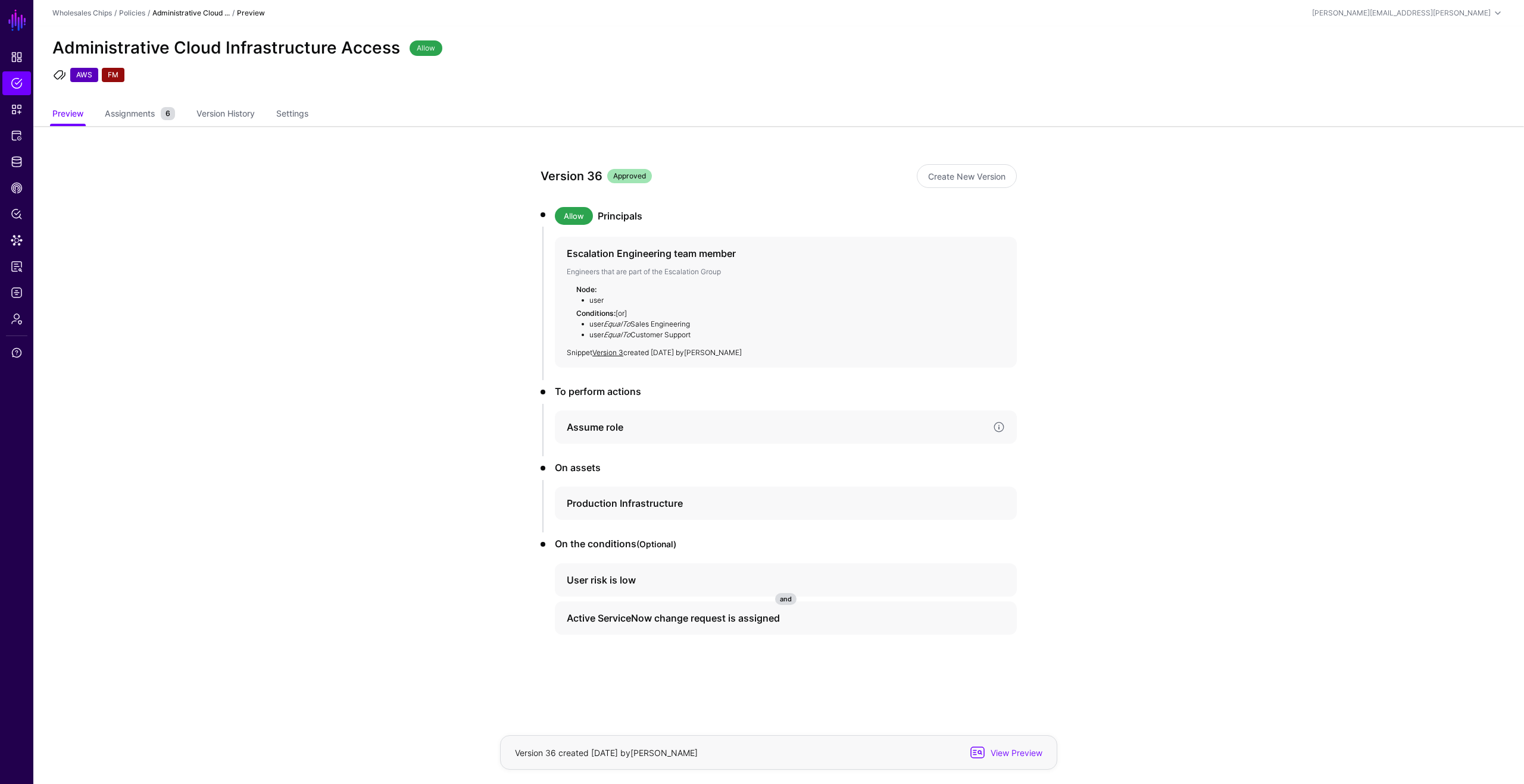
click at [740, 426] on h4 "Assume role" at bounding box center [775, 427] width 417 height 14
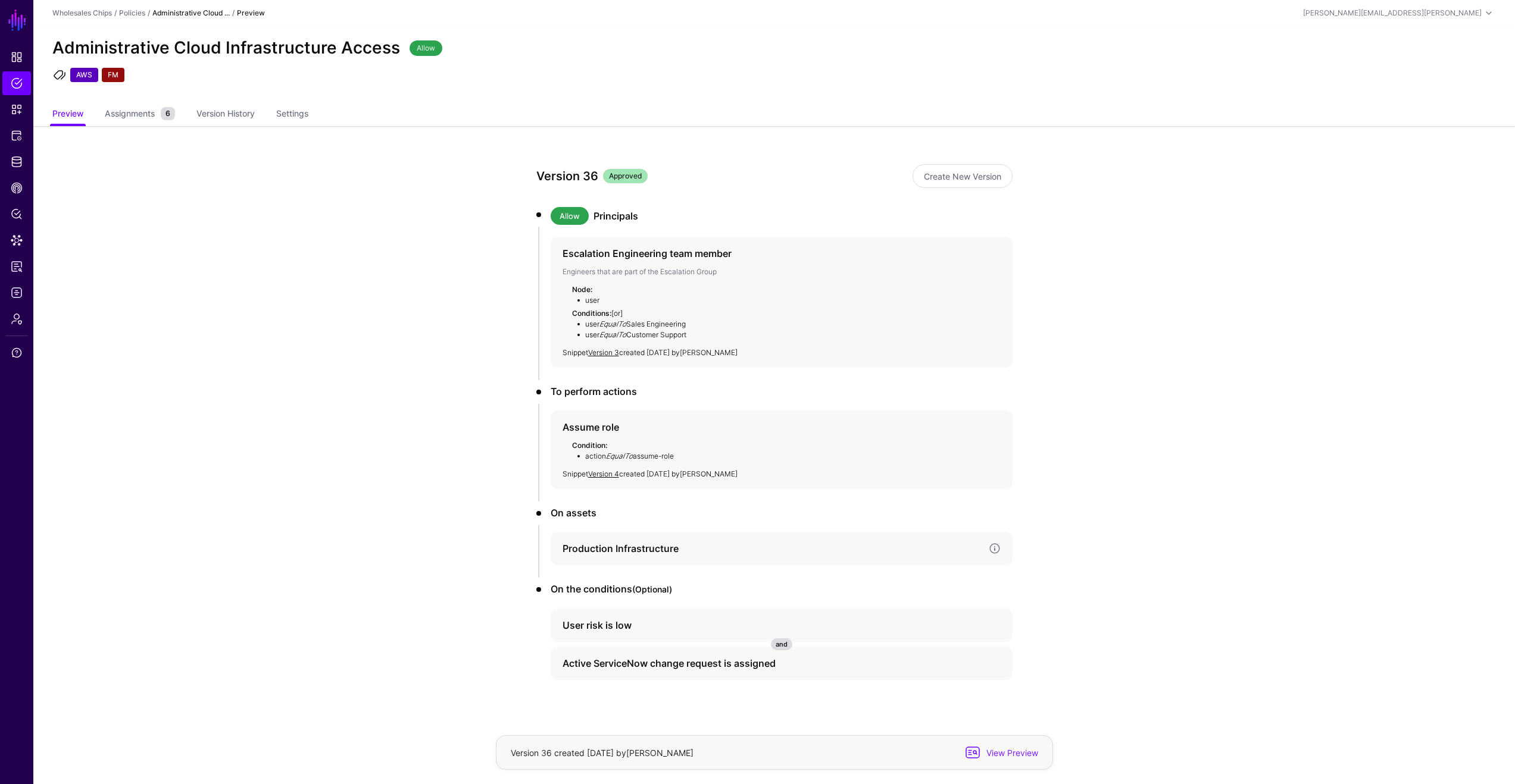
click at [673, 543] on h4 "Production Infrastructure" at bounding box center [771, 548] width 417 height 14
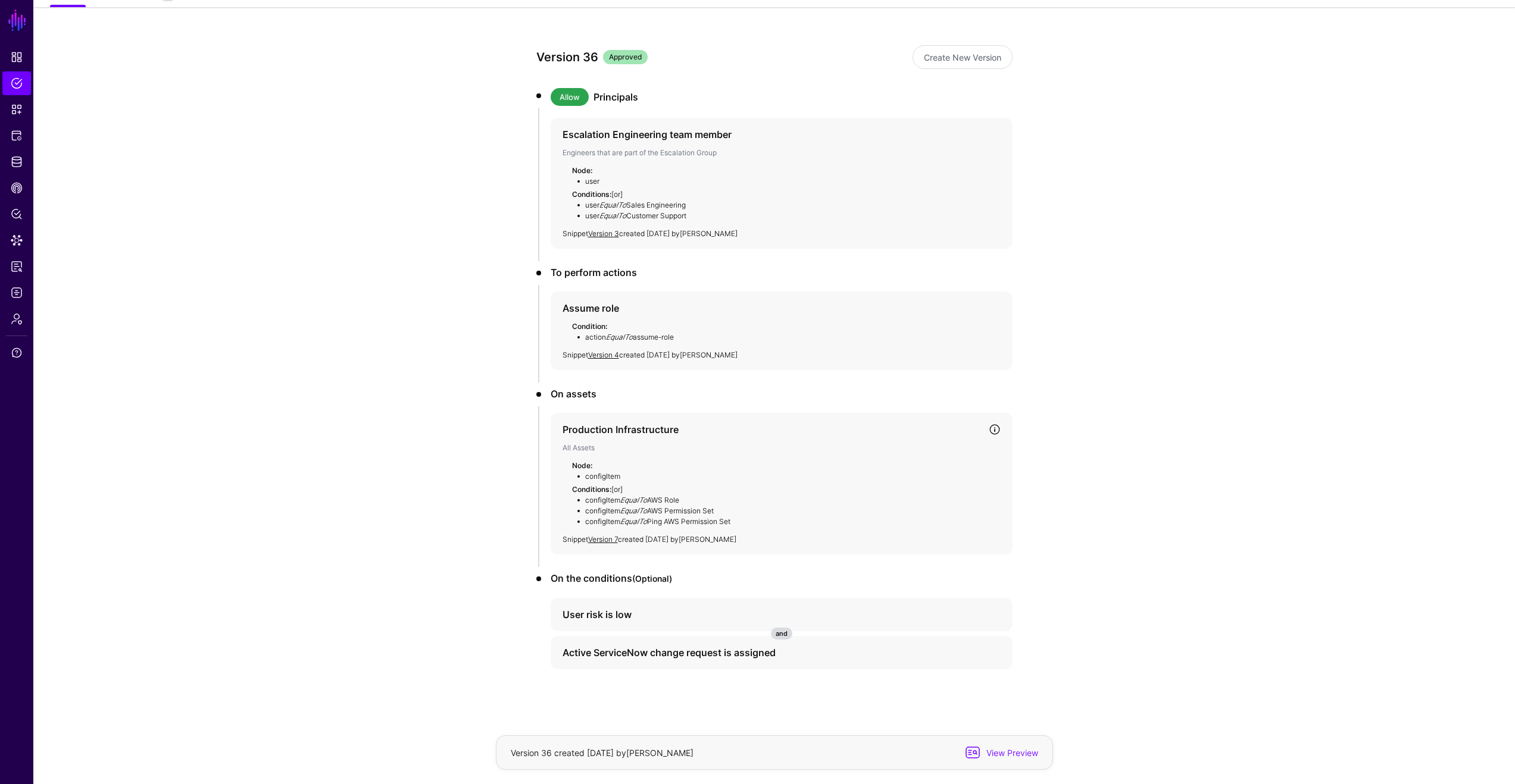
scroll to position [126, 0]
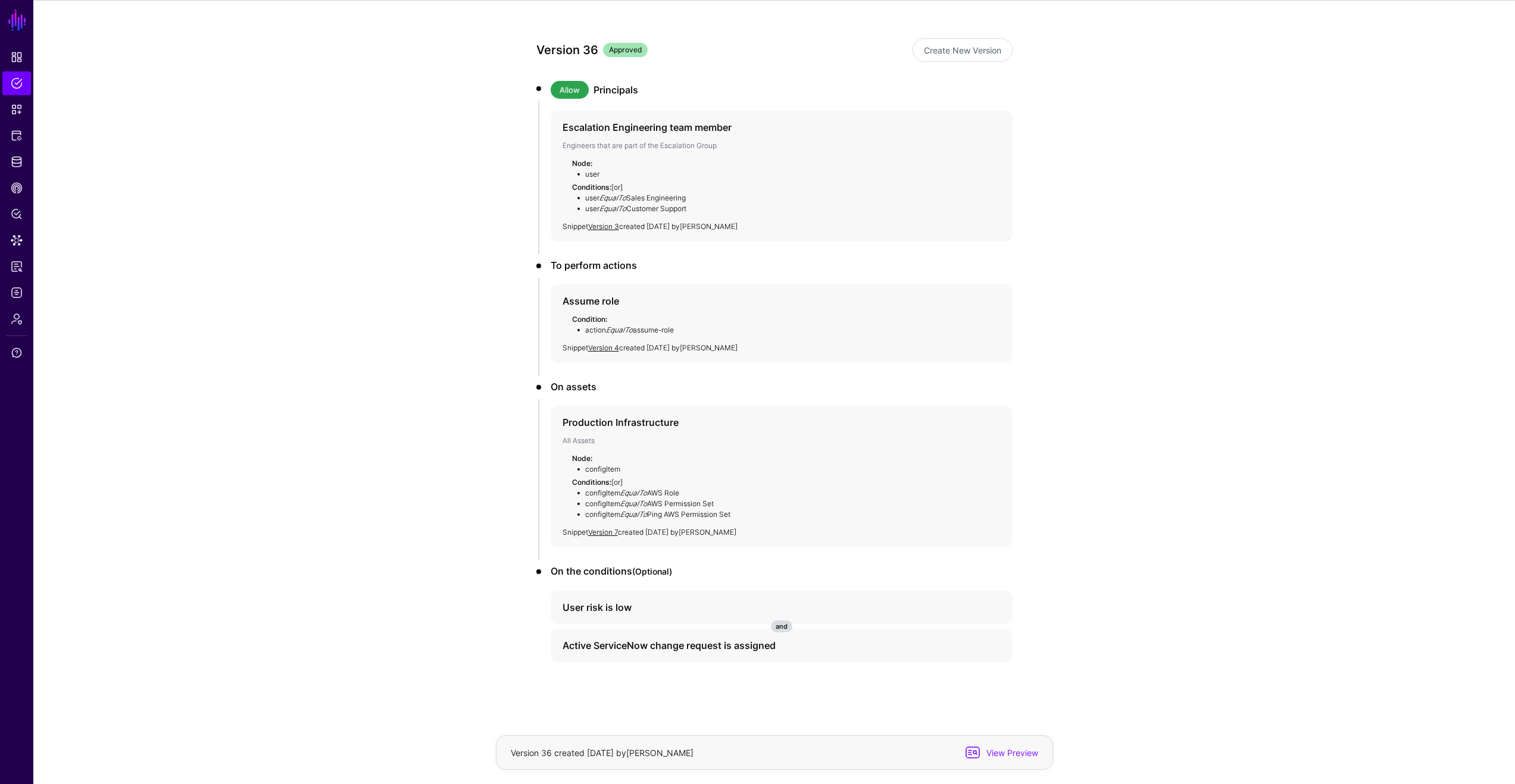
drag, startPoint x: 675, startPoint y: 607, endPoint x: 736, endPoint y: 582, distance: 65.9
click at [675, 607] on h4 "User risk is low" at bounding box center [771, 607] width 417 height 14
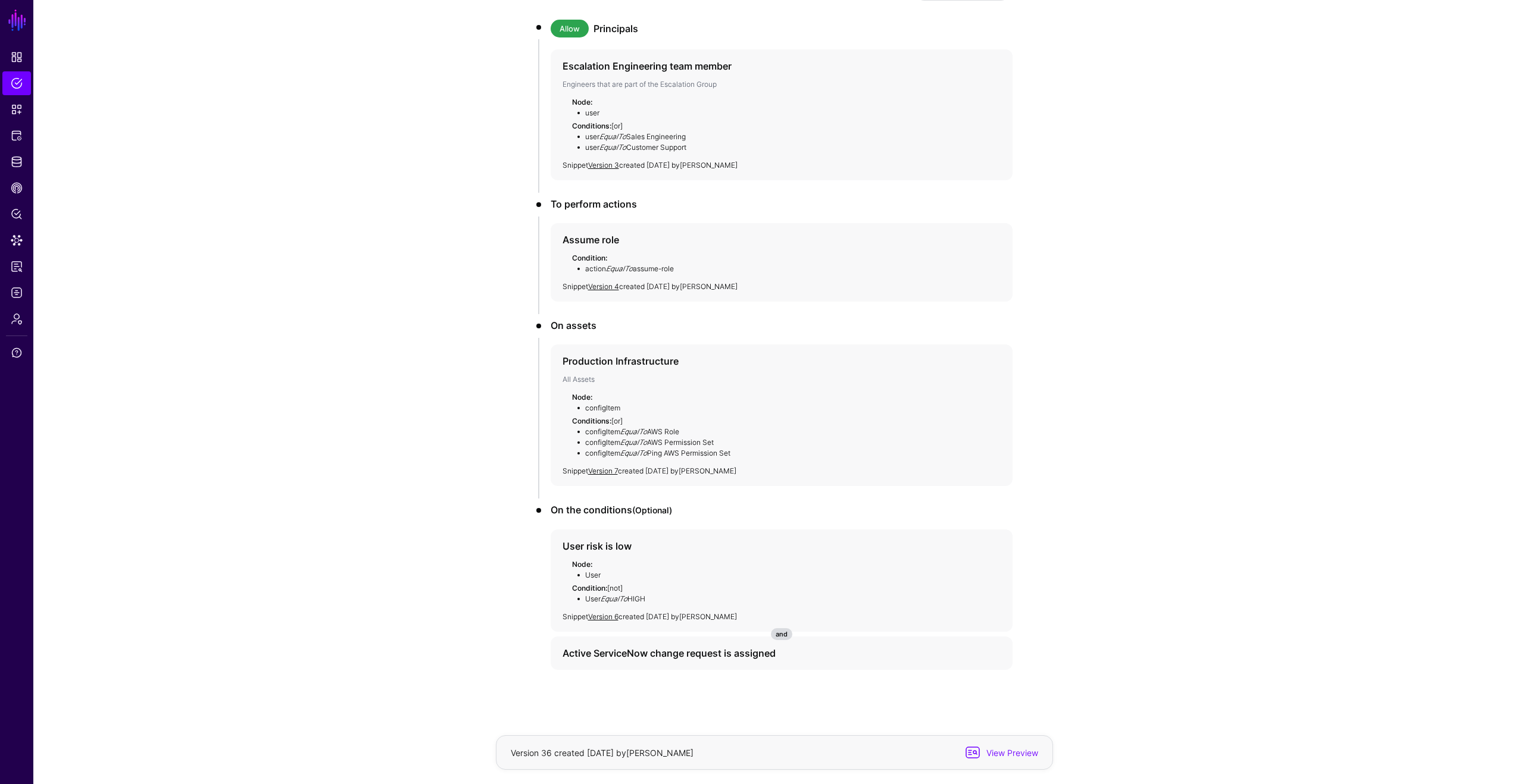
scroll to position [196, 0]
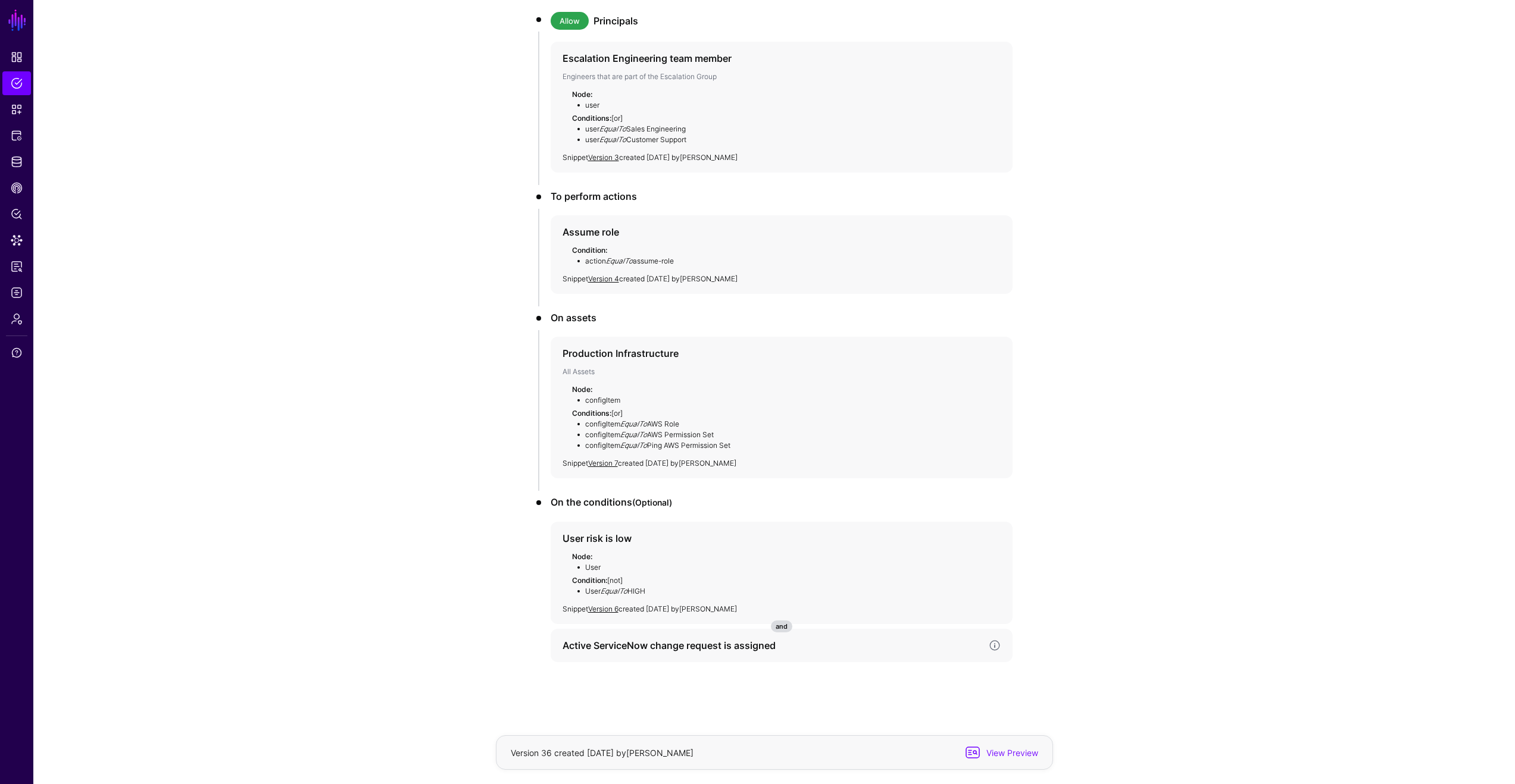
click at [730, 639] on h4 "Active ServiceNow change request is assigned" at bounding box center [771, 646] width 417 height 14
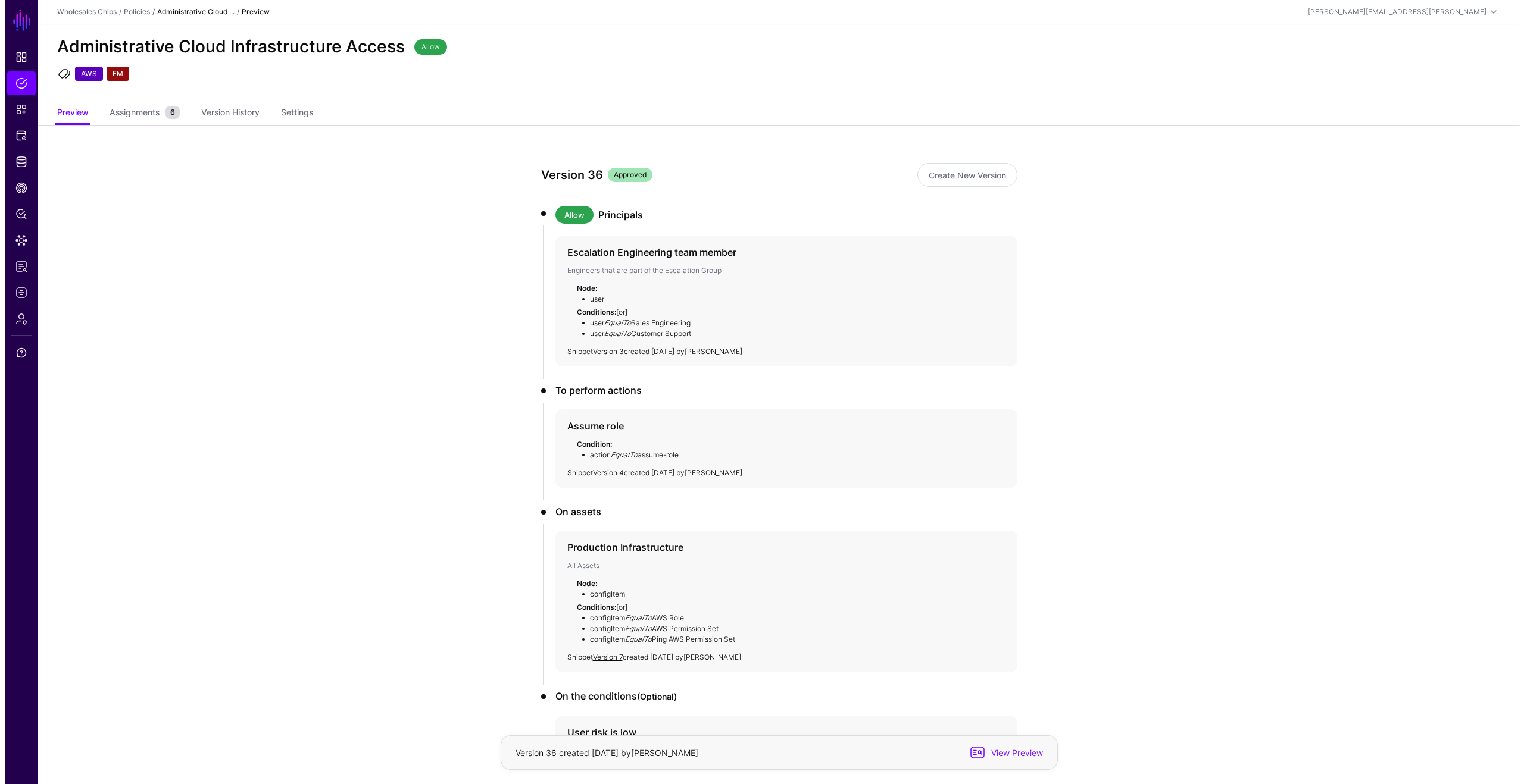
scroll to position [0, 0]
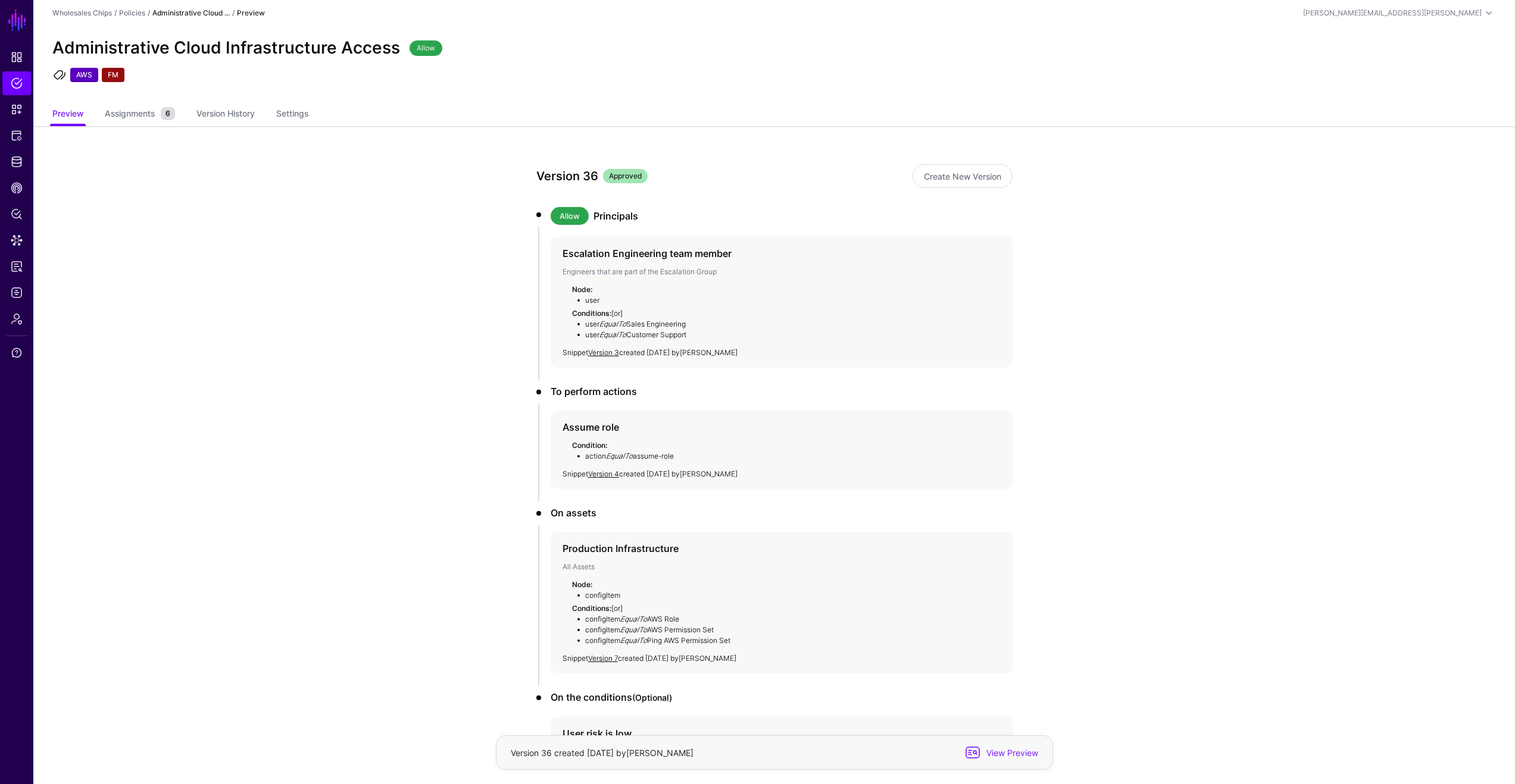
click at [1126, 229] on app-policies-v2-item-preview "Version 36 Approved Create New Version Allow Principals Escalation Engineering …" at bounding box center [773, 621] width 1481 height 990
click at [991, 177] on link "Create New Version" at bounding box center [962, 176] width 100 height 24
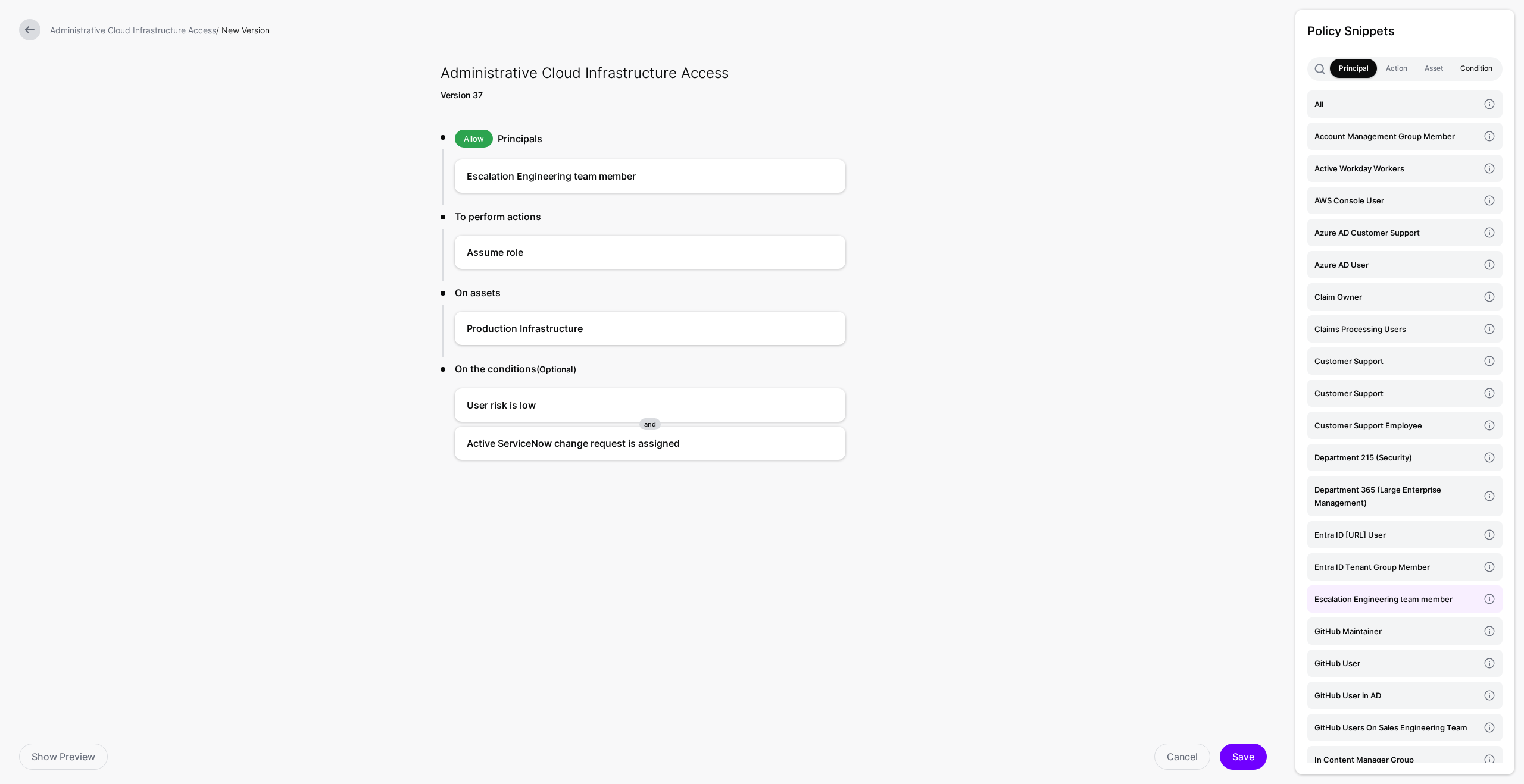
click at [1466, 70] on link "Condition" at bounding box center [1477, 68] width 50 height 19
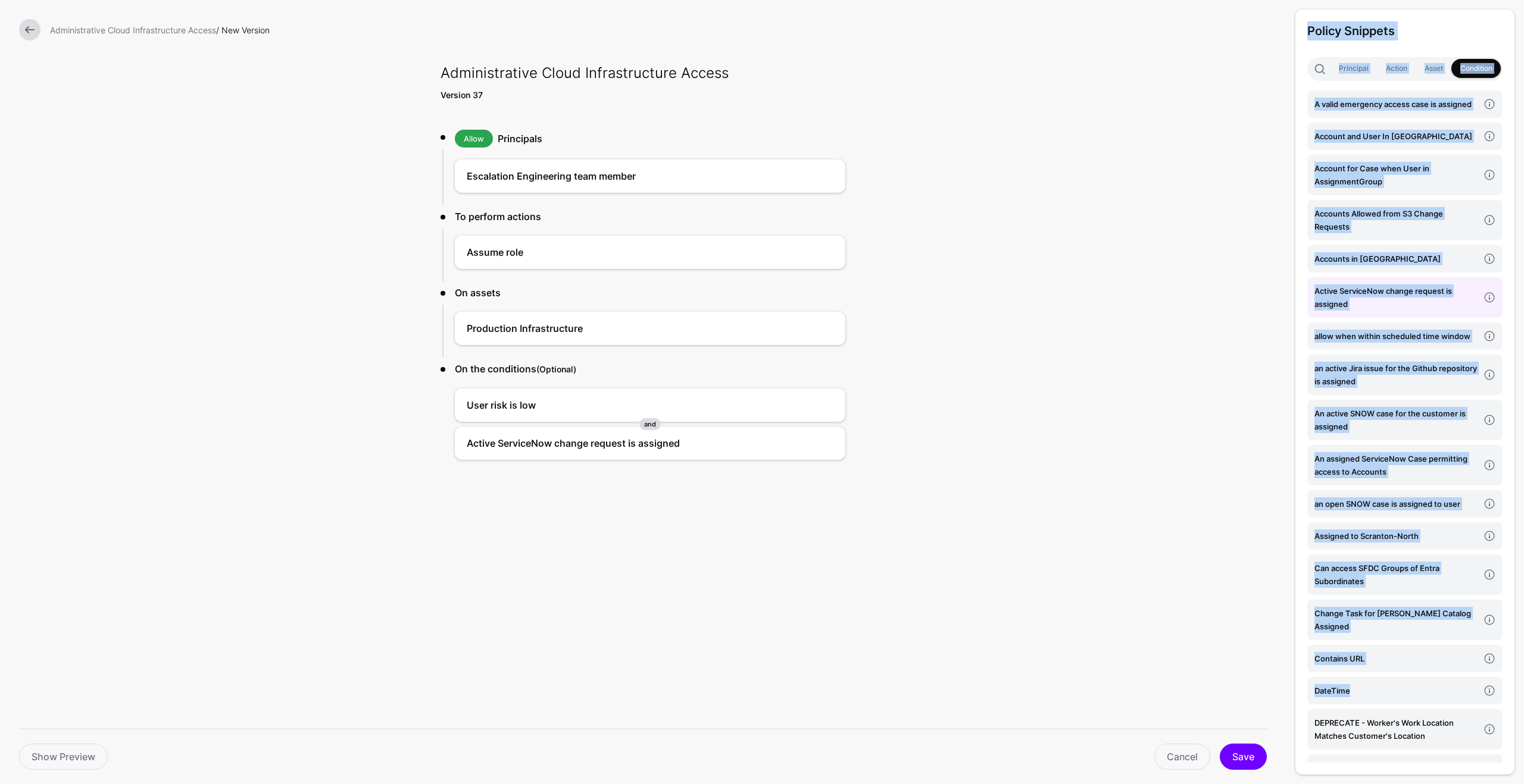
drag, startPoint x: 1400, startPoint y: 704, endPoint x: 764, endPoint y: 484, distance: 673.0
click at [764, 484] on form "Administrative Cloud Infrastructure Access / New Version Administrative Cloud I…" at bounding box center [643, 288] width 1286 height 575
click at [1335, 698] on h4 "DateTime" at bounding box center [1397, 691] width 164 height 13
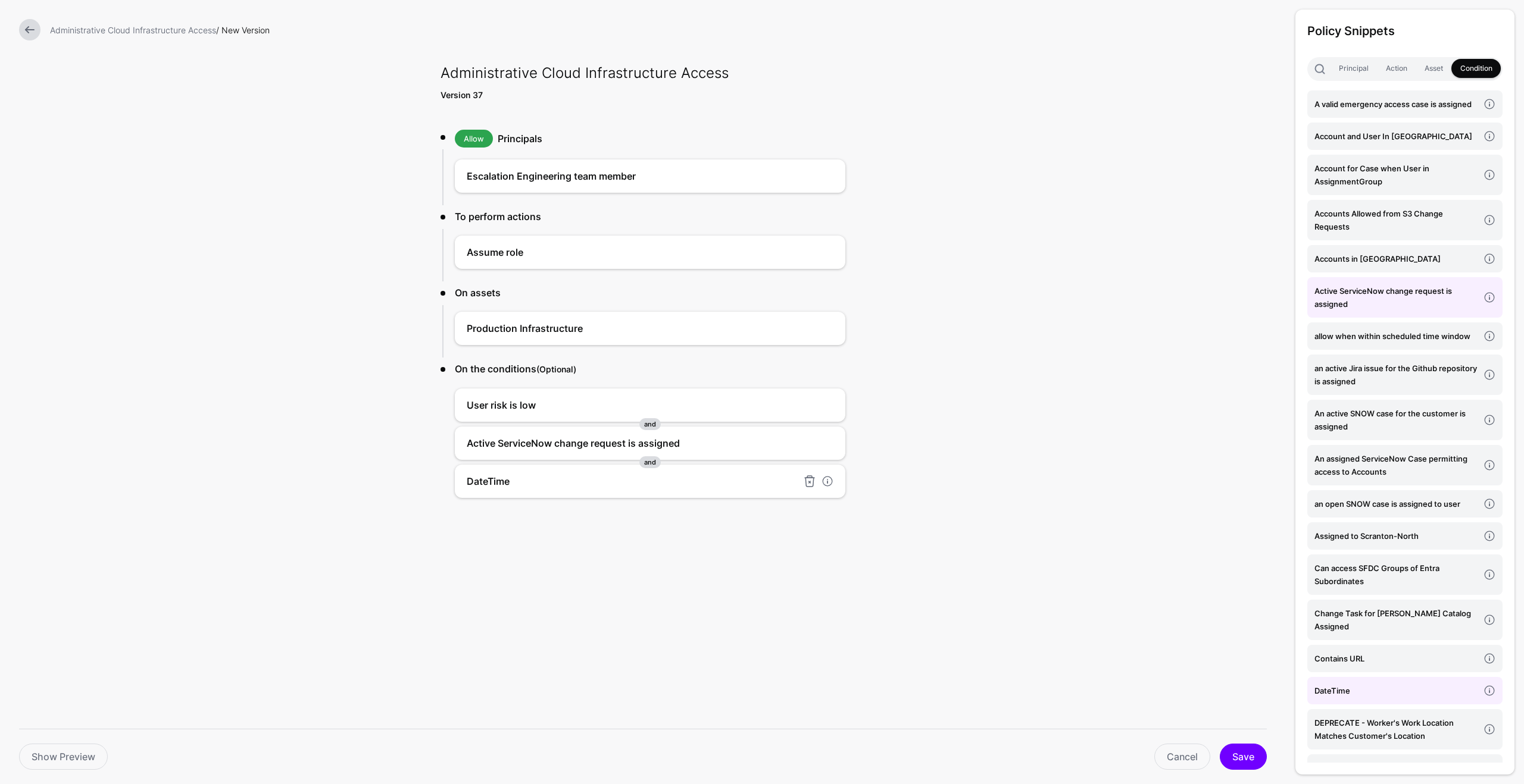
click at [742, 492] on div "DateTime" at bounding box center [650, 482] width 391 height 33
click at [1184, 752] on link "Cancel" at bounding box center [1182, 757] width 56 height 27
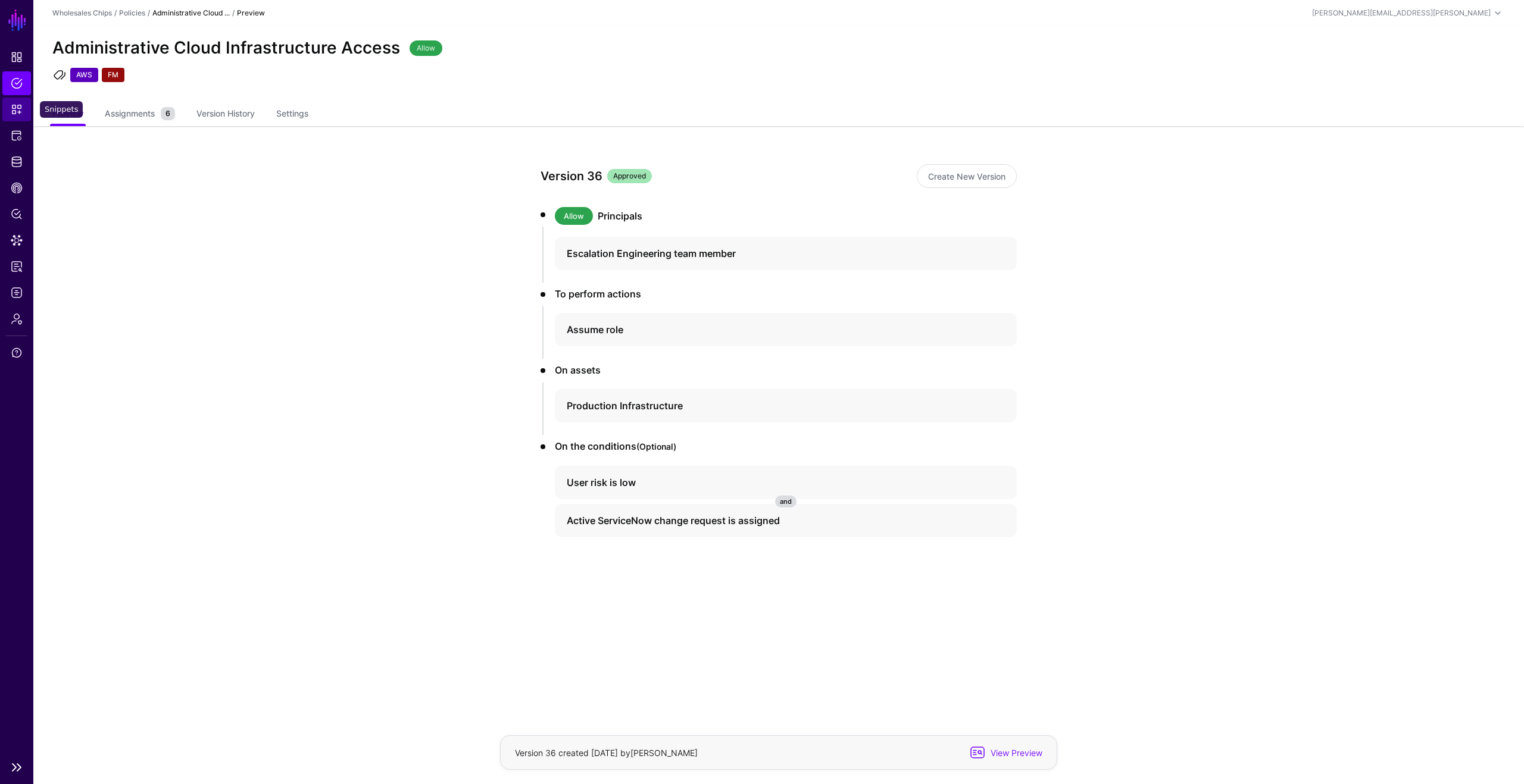
click at [10, 115] on link "Snippets" at bounding box center [17, 109] width 28 height 24
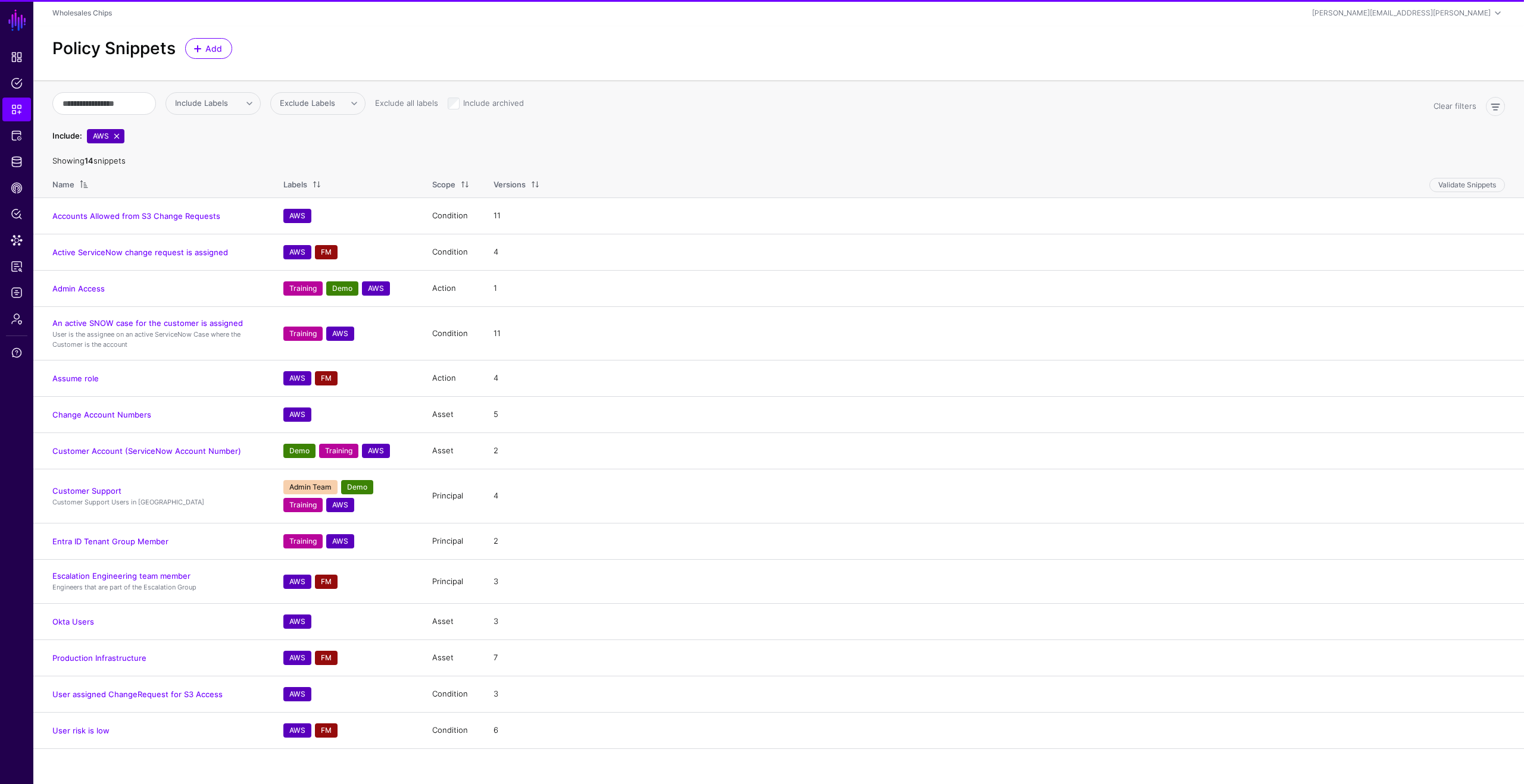
click at [240, 126] on div "Include Labels SNOW Demo A N MCP TD Training Dev Team MT PIM Sales Engineering …" at bounding box center [738, 122] width 1381 height 60
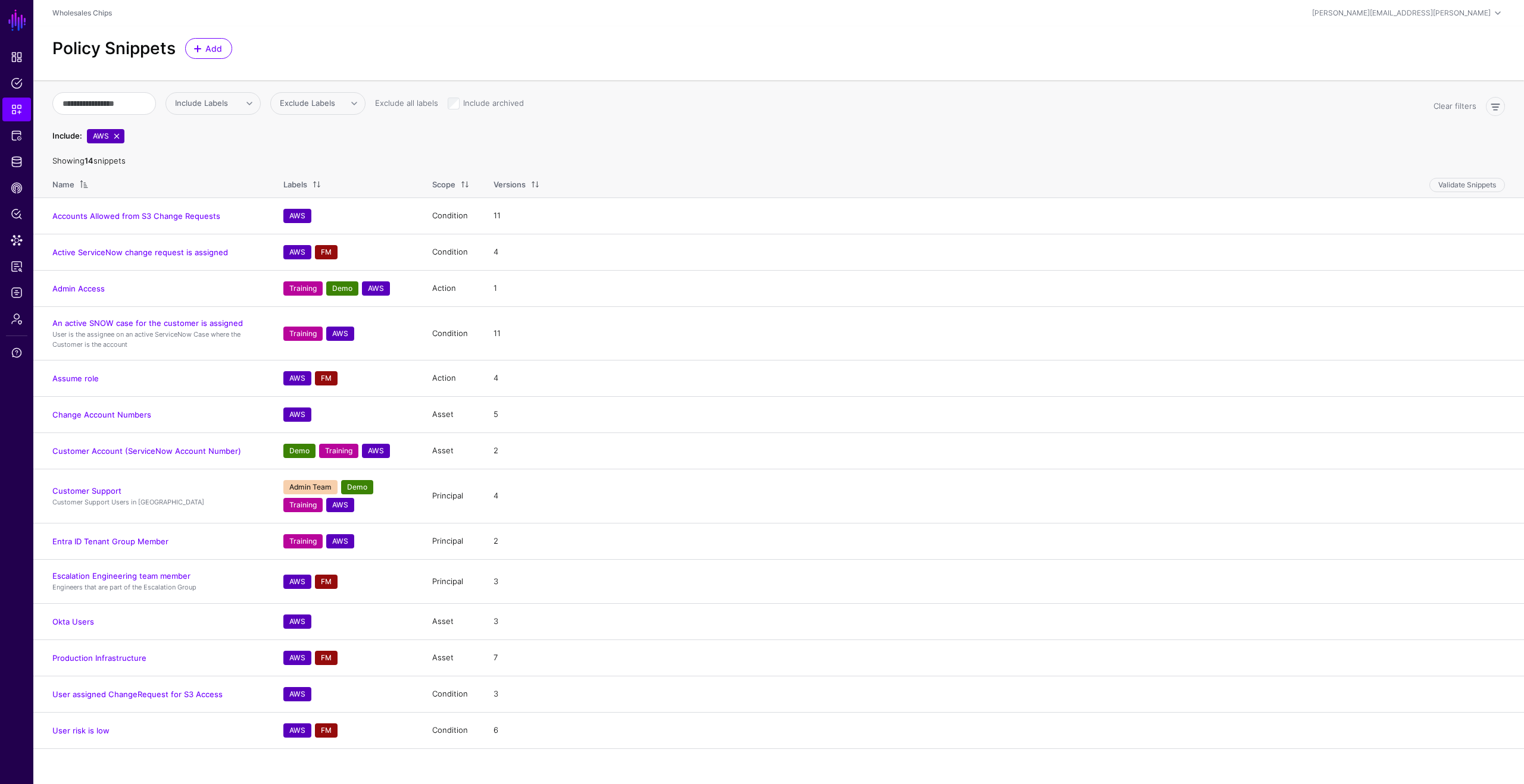
drag, startPoint x: 101, startPoint y: 733, endPoint x: 111, endPoint y: 732, distance: 10.0
click at [101, 733] on link "User risk is low" at bounding box center [80, 730] width 57 height 9
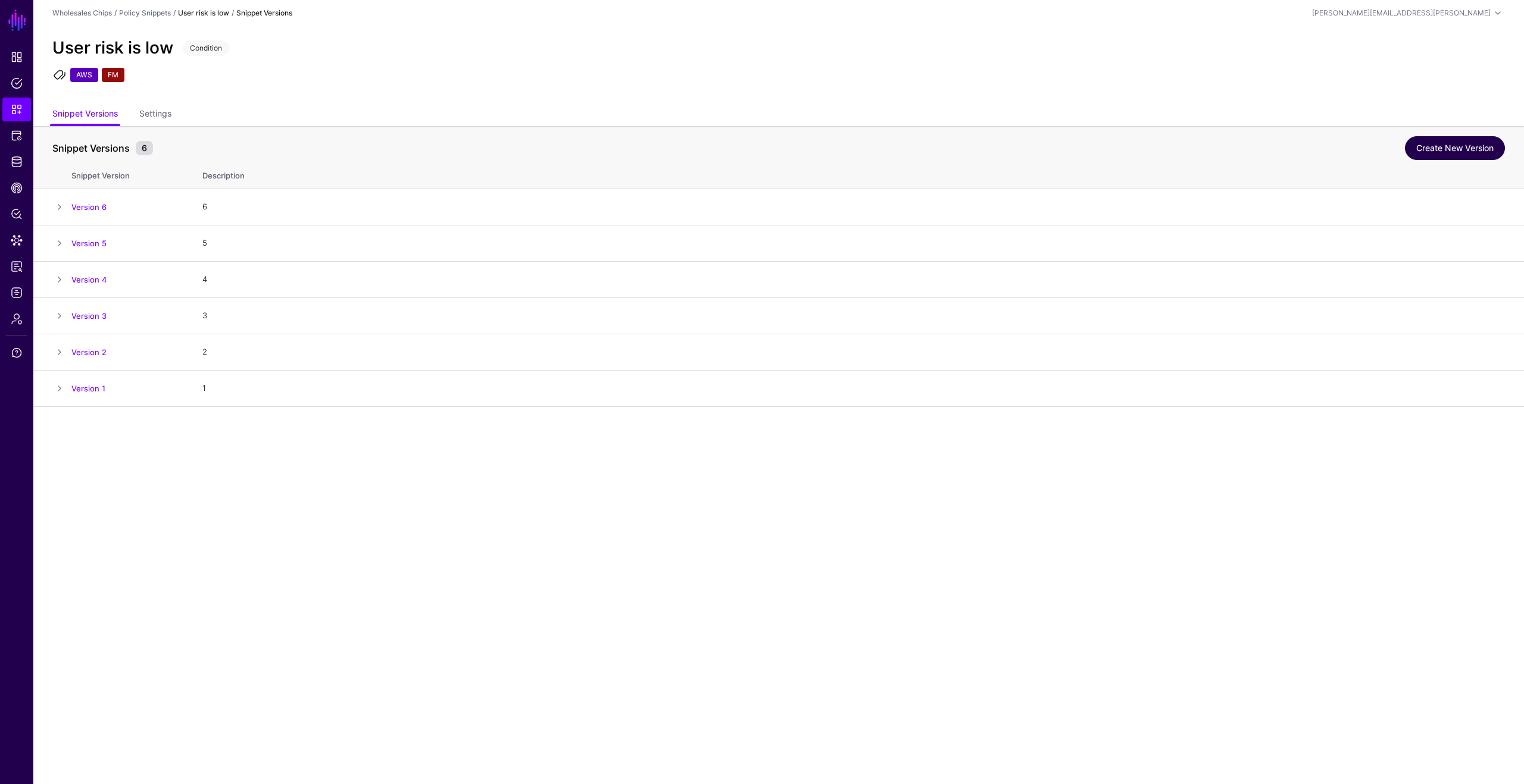
click at [1462, 140] on link "Create New Version" at bounding box center [1455, 148] width 100 height 24
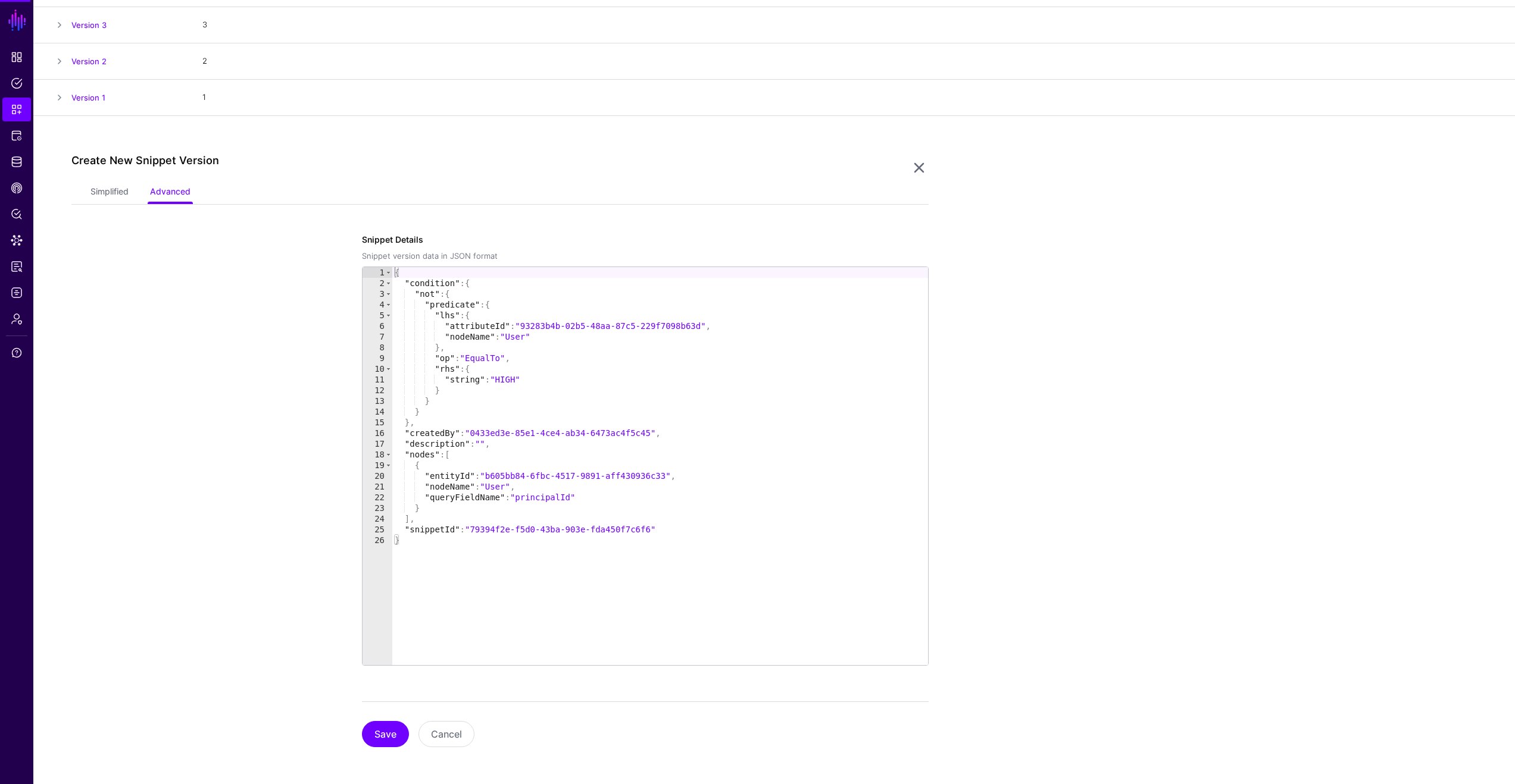
scroll to position [293, 0]
click at [103, 193] on link "Simplified" at bounding box center [109, 191] width 38 height 22
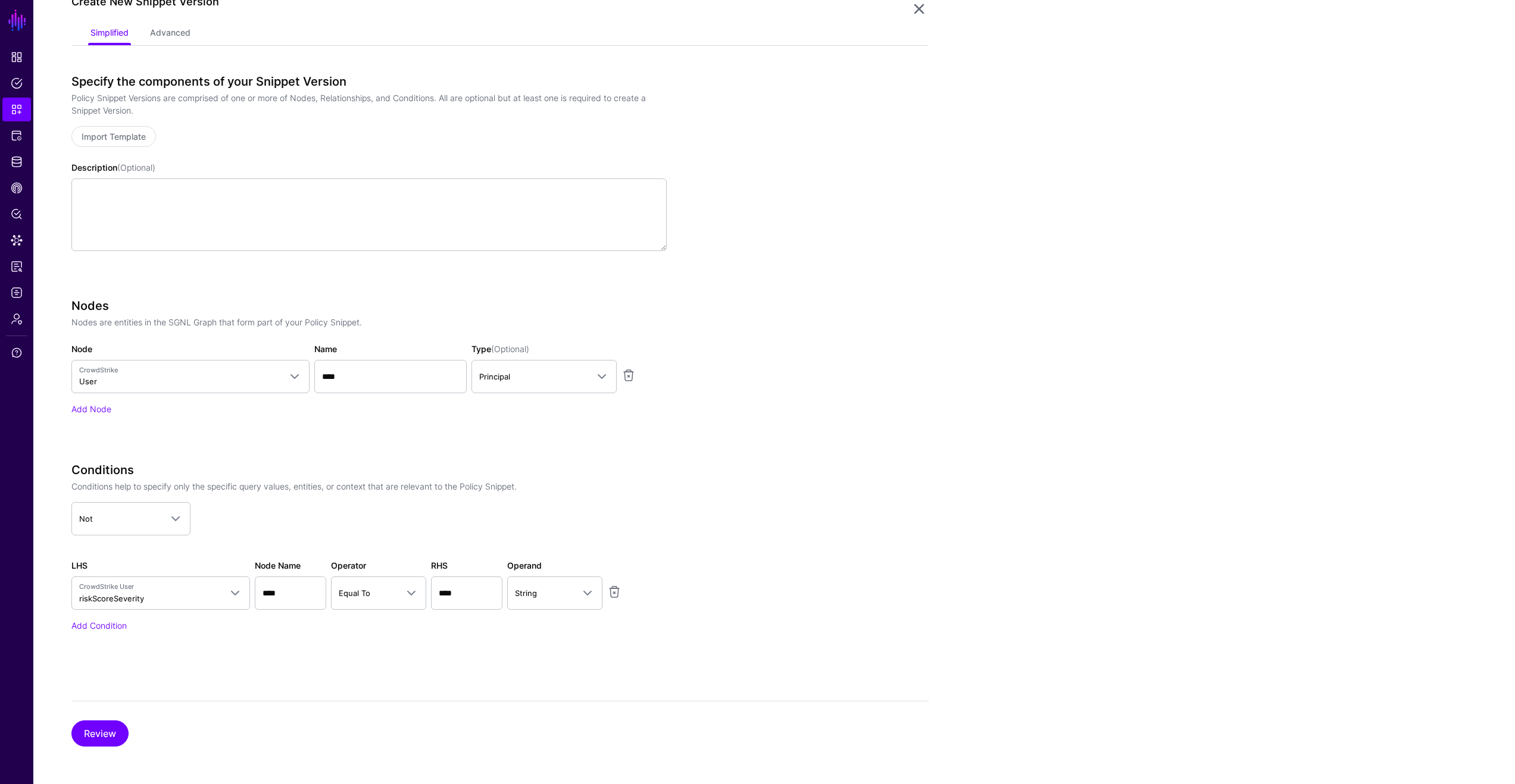
scroll to position [451, 0]
click at [87, 407] on link "Add Node" at bounding box center [91, 409] width 40 height 10
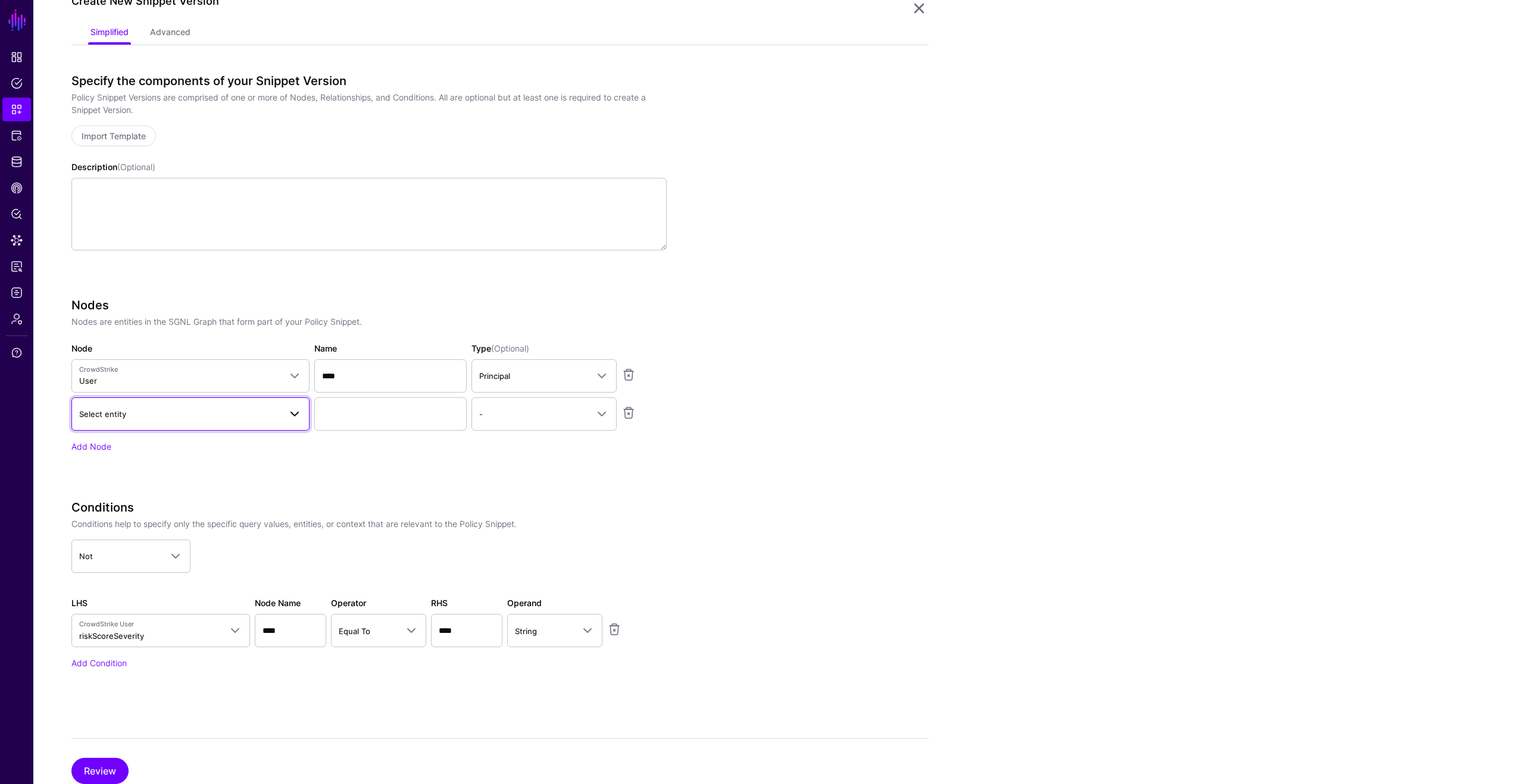
click at [215, 421] on link "Select entity" at bounding box center [190, 414] width 238 height 33
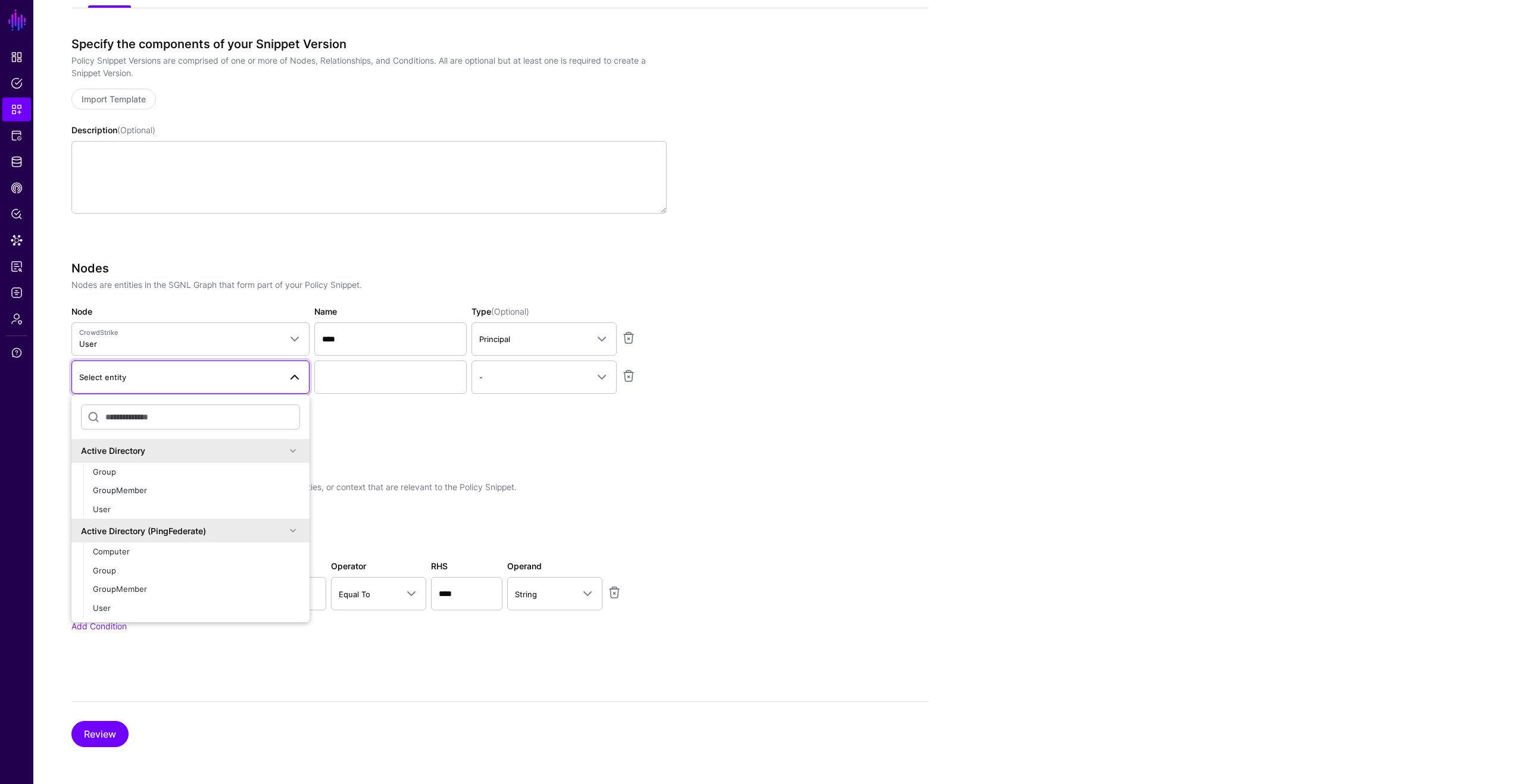
scroll to position [489, 0]
click at [567, 672] on div "Specify the components of your Snippet Version Policy Snippet Versions are comp…" at bounding box center [500, 391] width 857 height 711
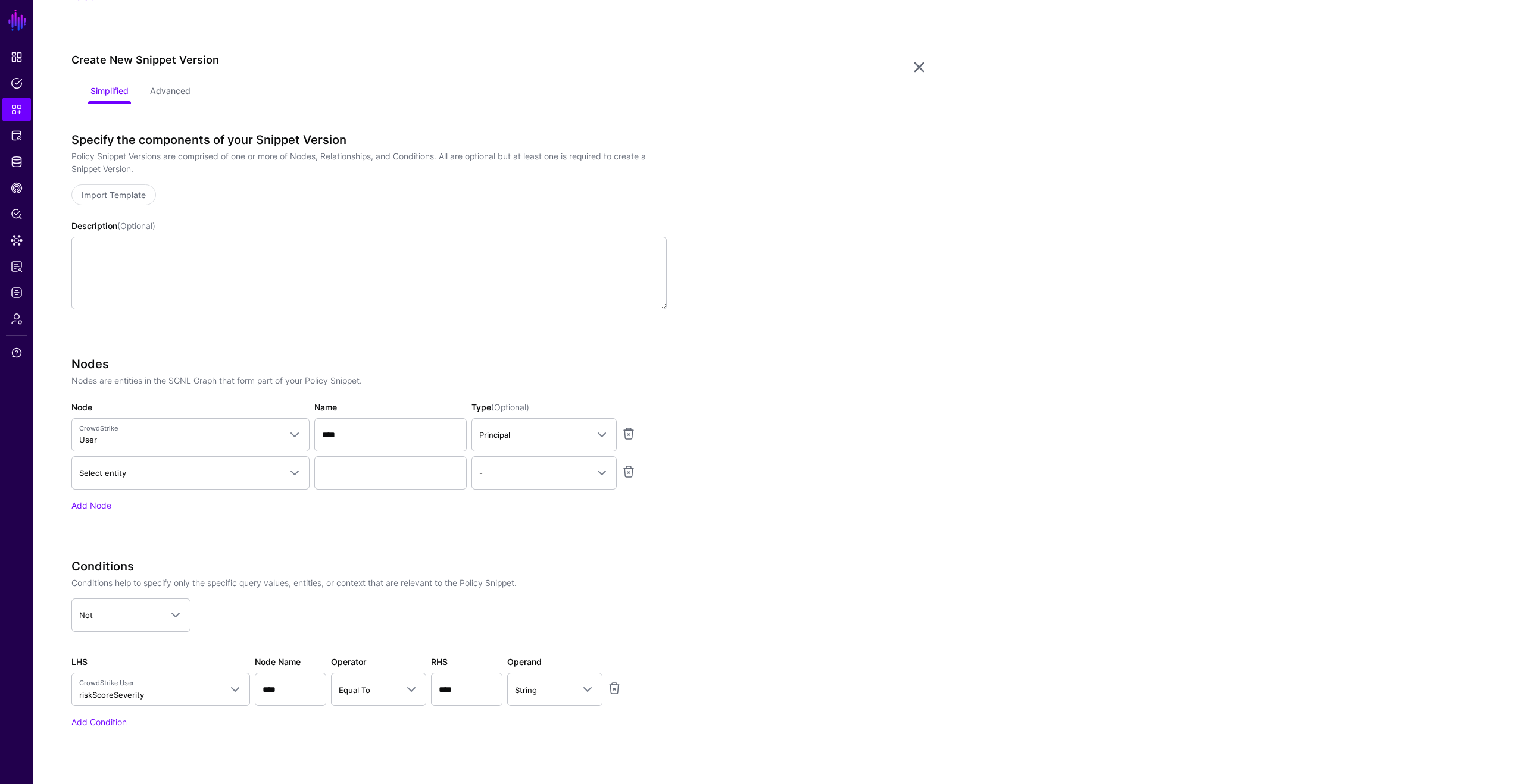
scroll to position [0, 0]
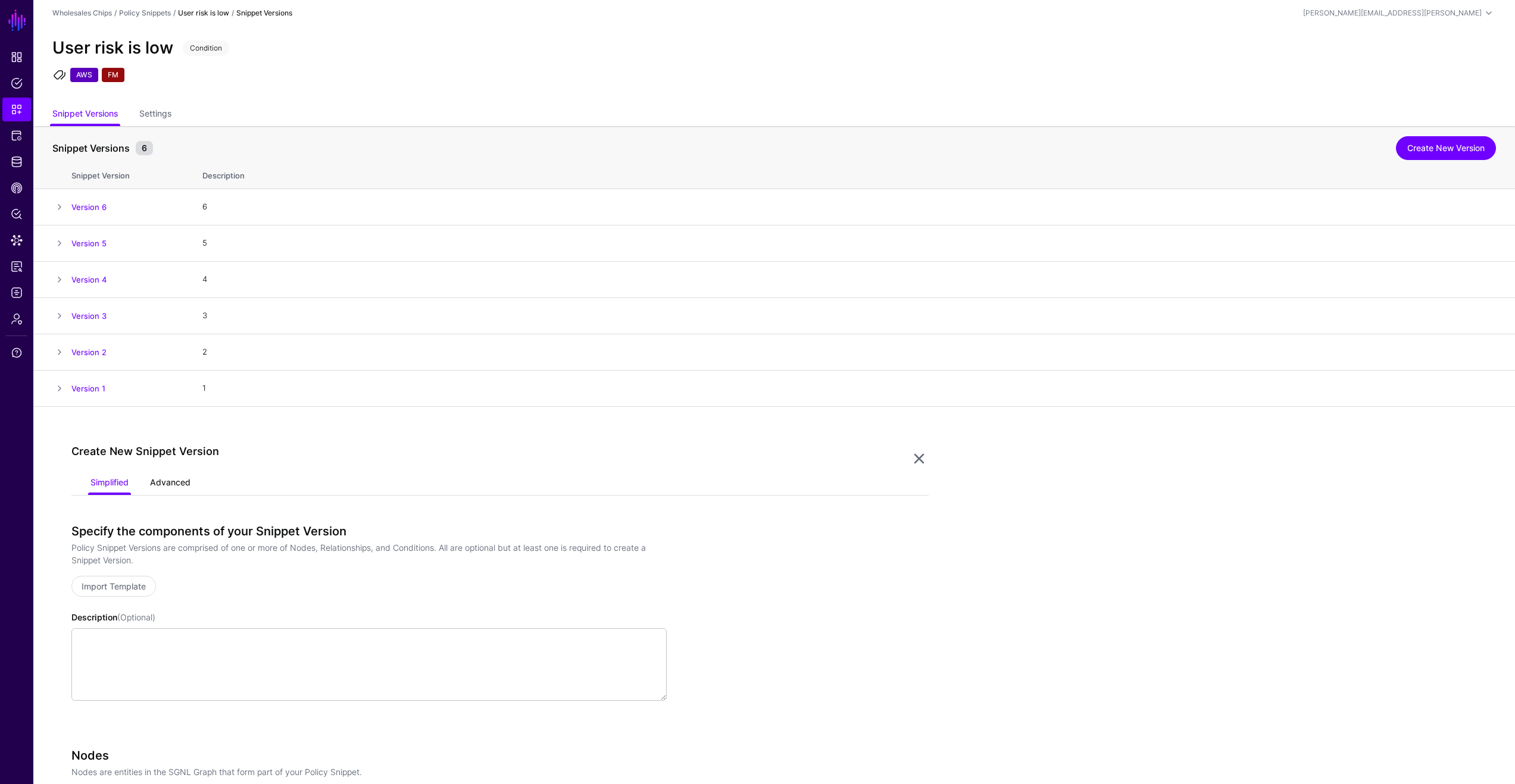
click at [189, 477] on link "Advanced" at bounding box center [170, 483] width 41 height 22
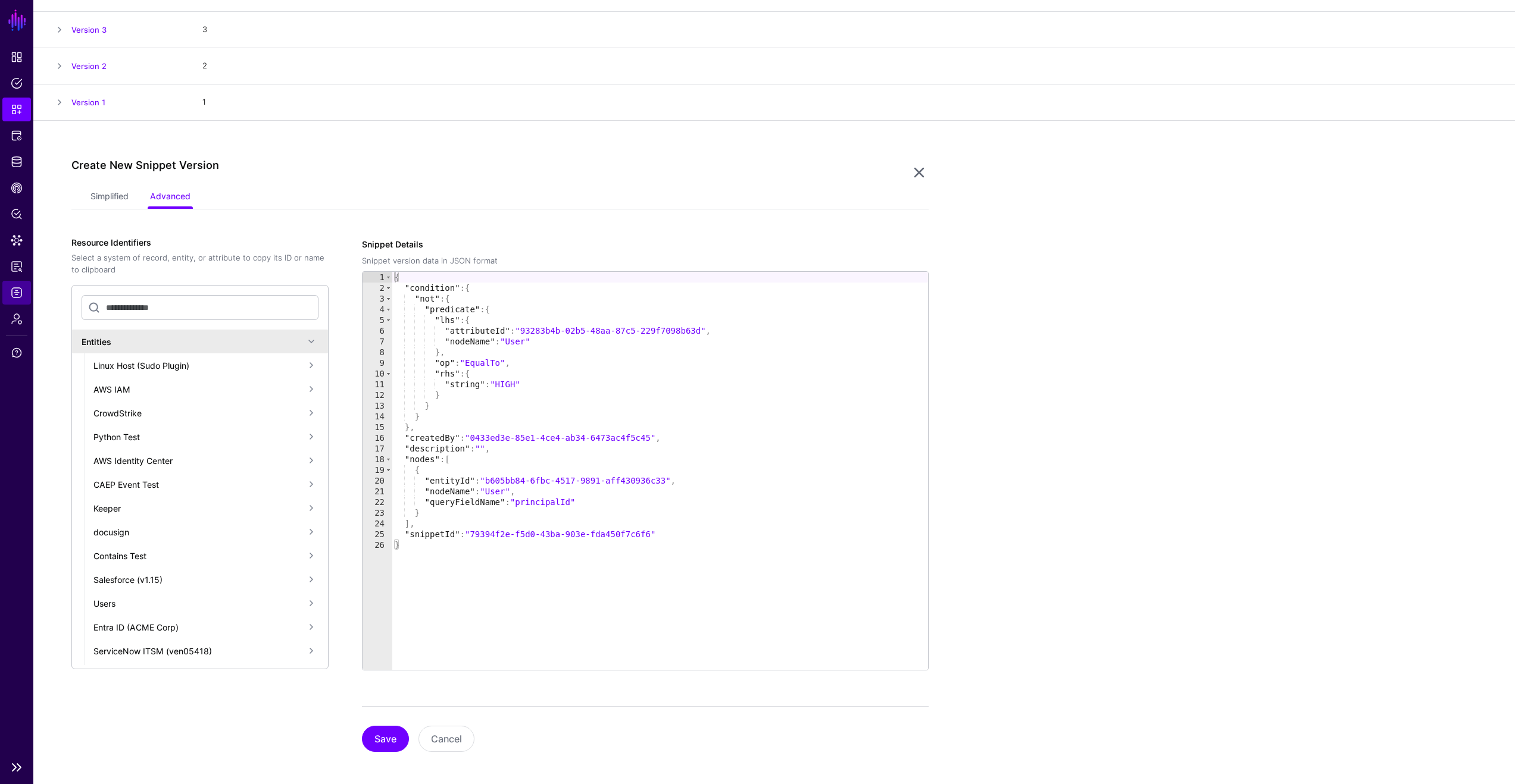
scroll to position [293, 0]
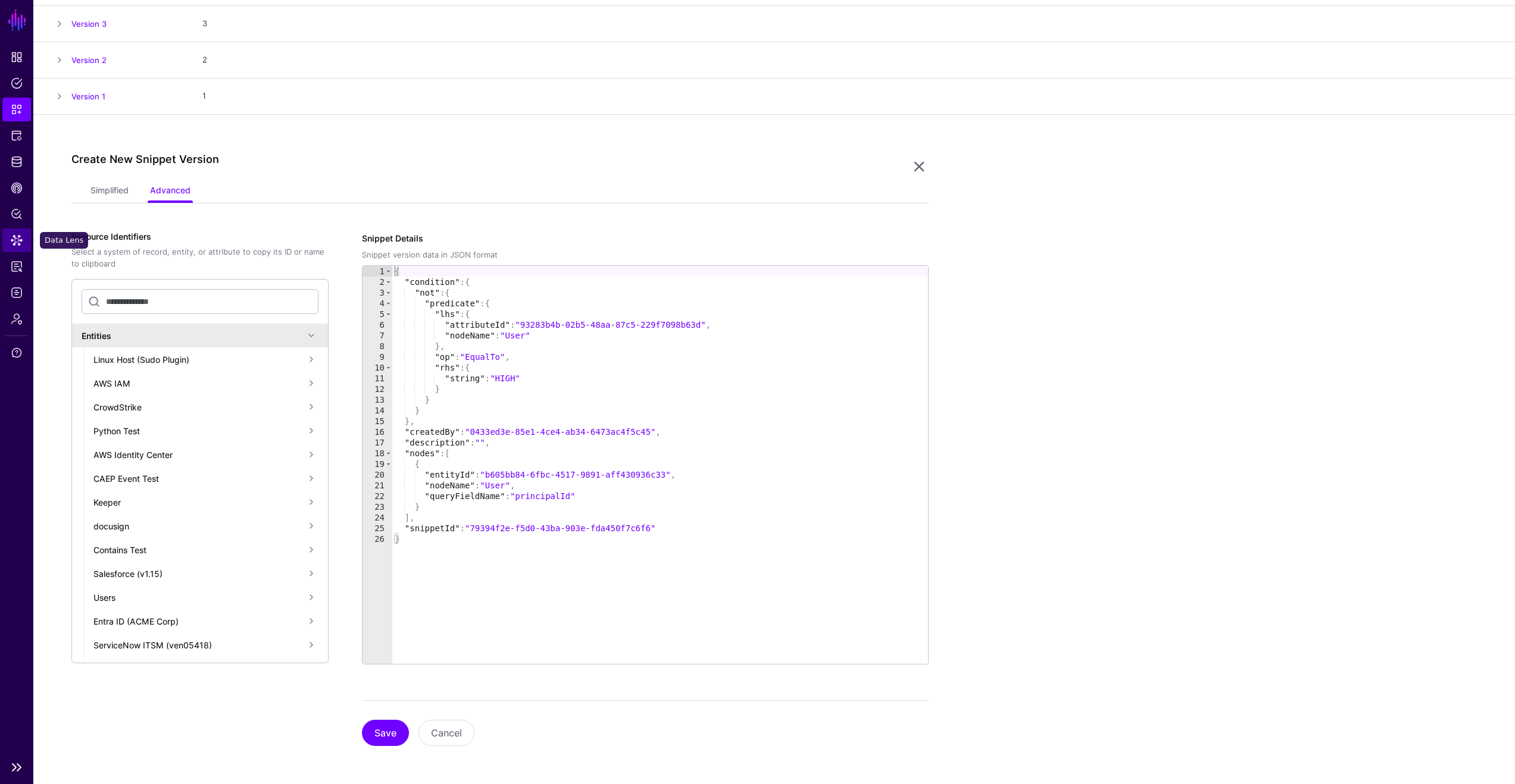
click at [21, 233] on link "Data Lens" at bounding box center [17, 240] width 28 height 24
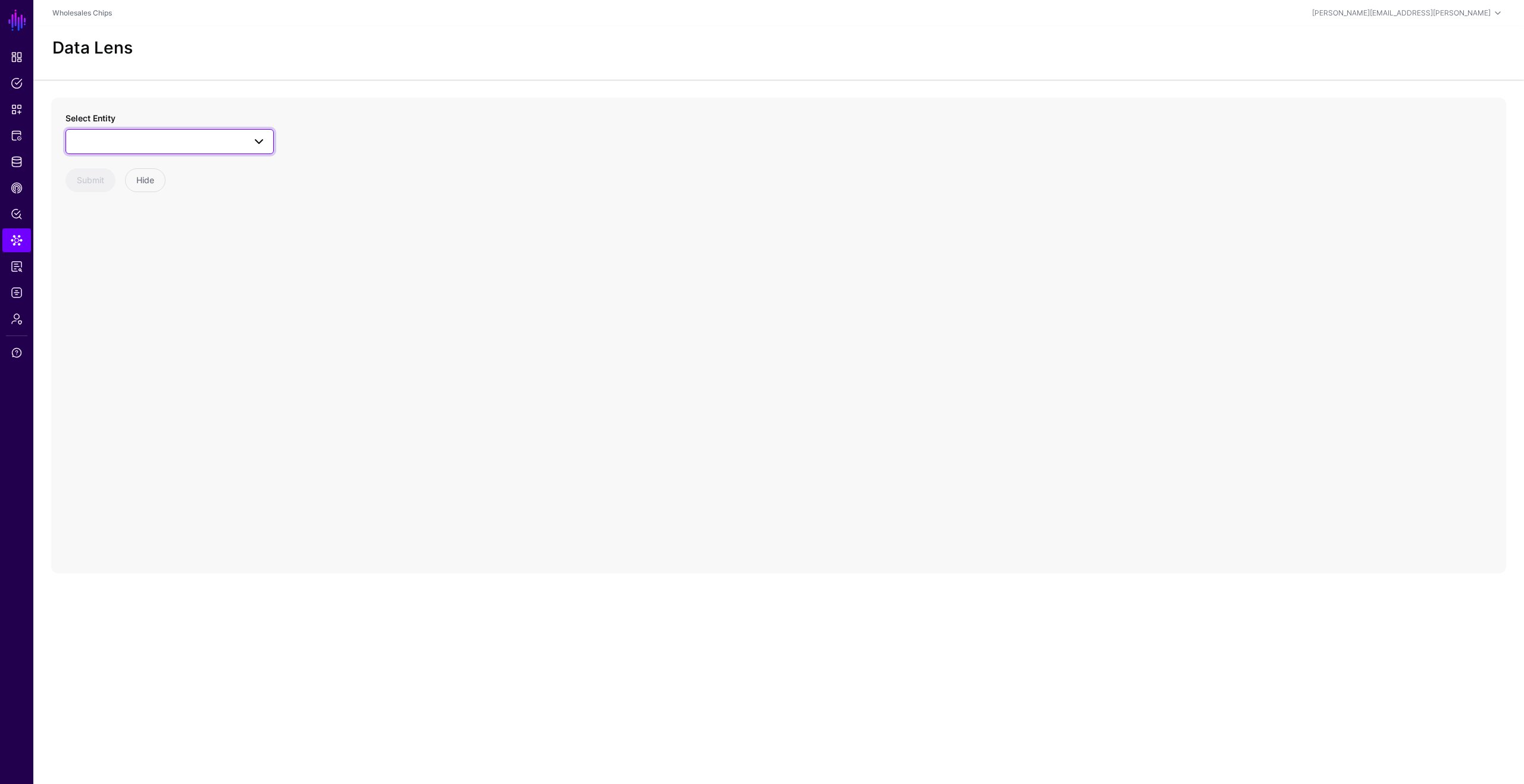
click at [170, 135] on span at bounding box center [169, 141] width 193 height 14
drag, startPoint x: 192, startPoint y: 181, endPoint x: 187, endPoint y: 182, distance: 5.1
click at [192, 181] on input "text" at bounding box center [169, 177] width 189 height 25
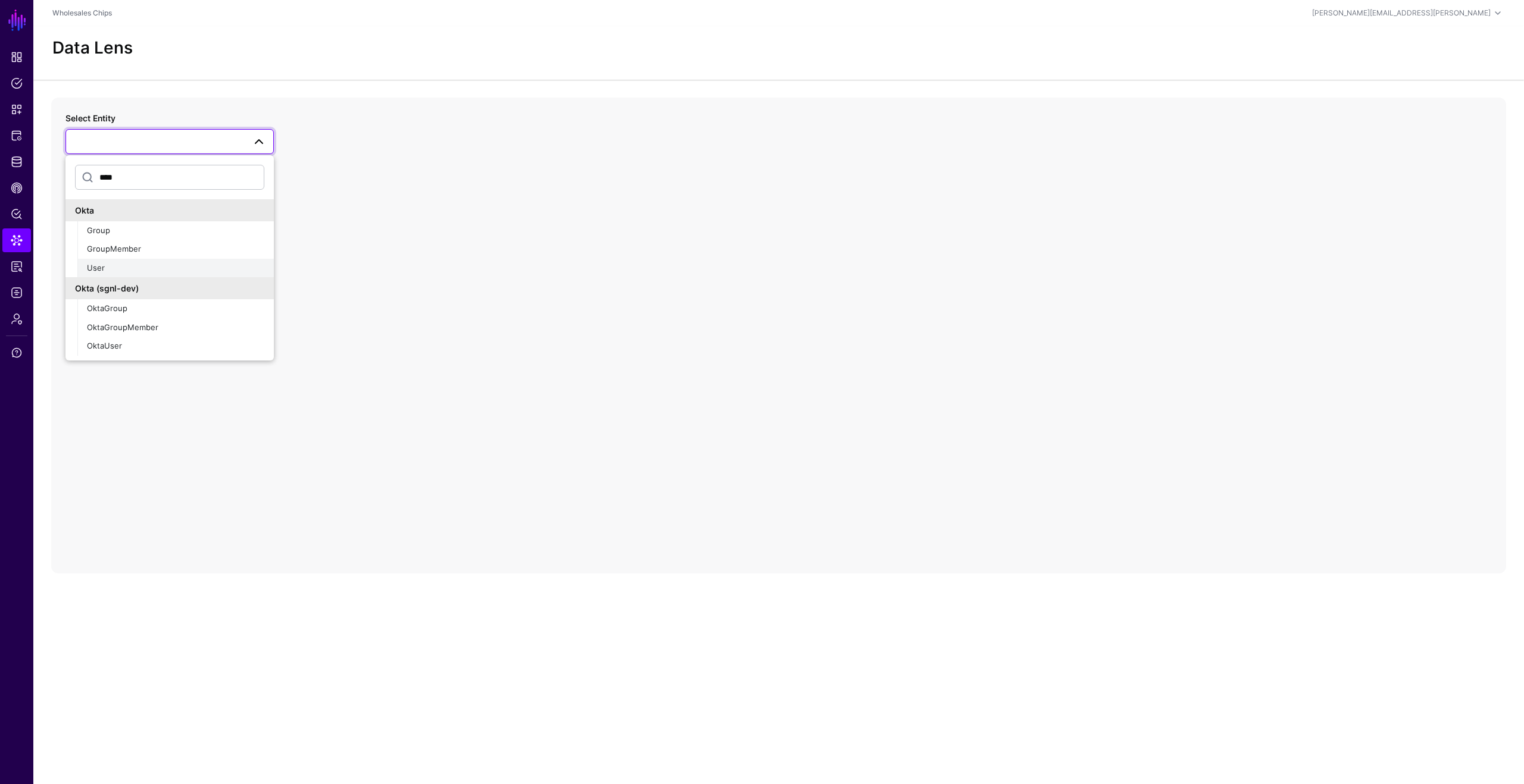
type input "****"
click at [129, 264] on div "User" at bounding box center [176, 269] width 177 height 12
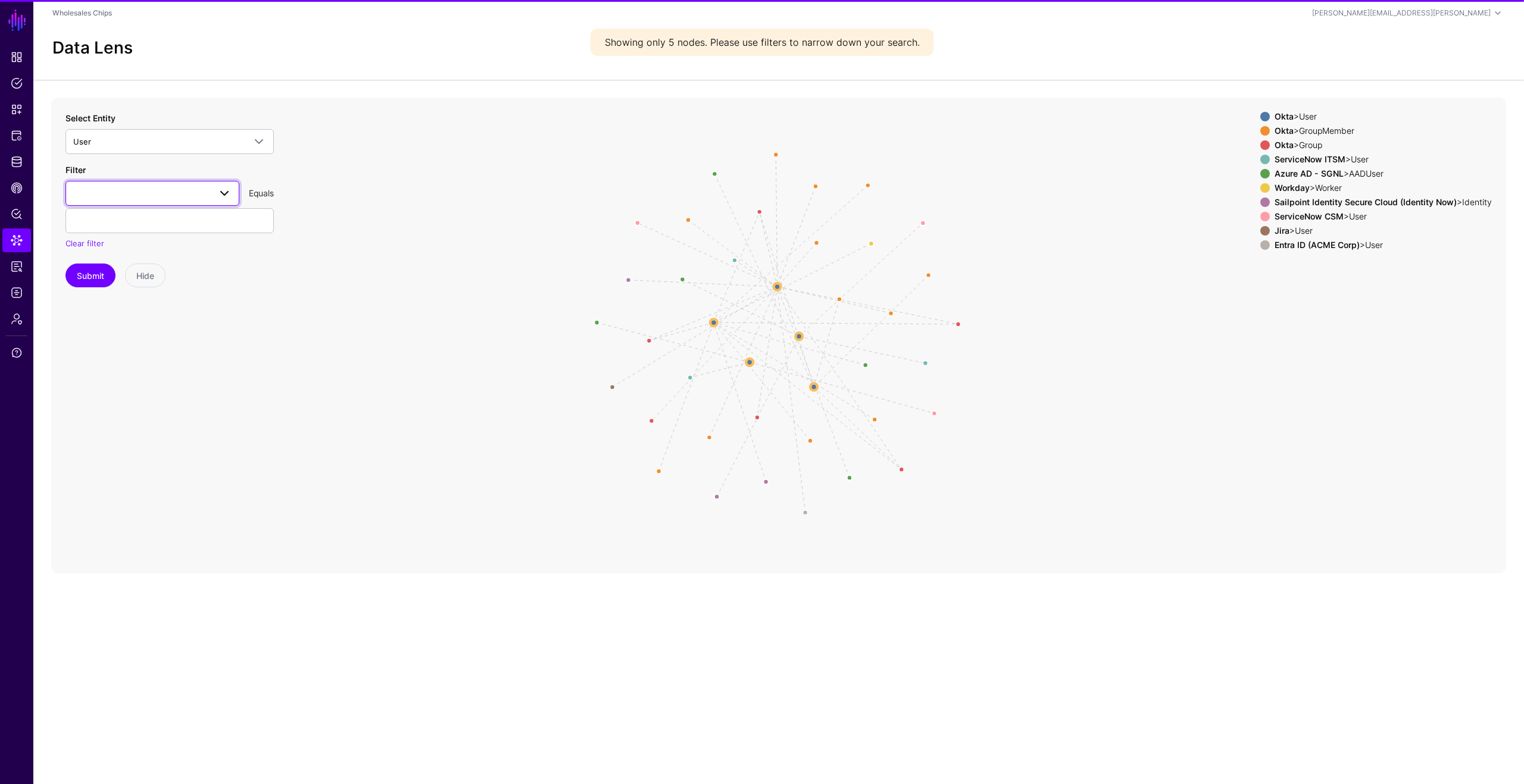
click at [172, 196] on span at bounding box center [152, 193] width 158 height 14
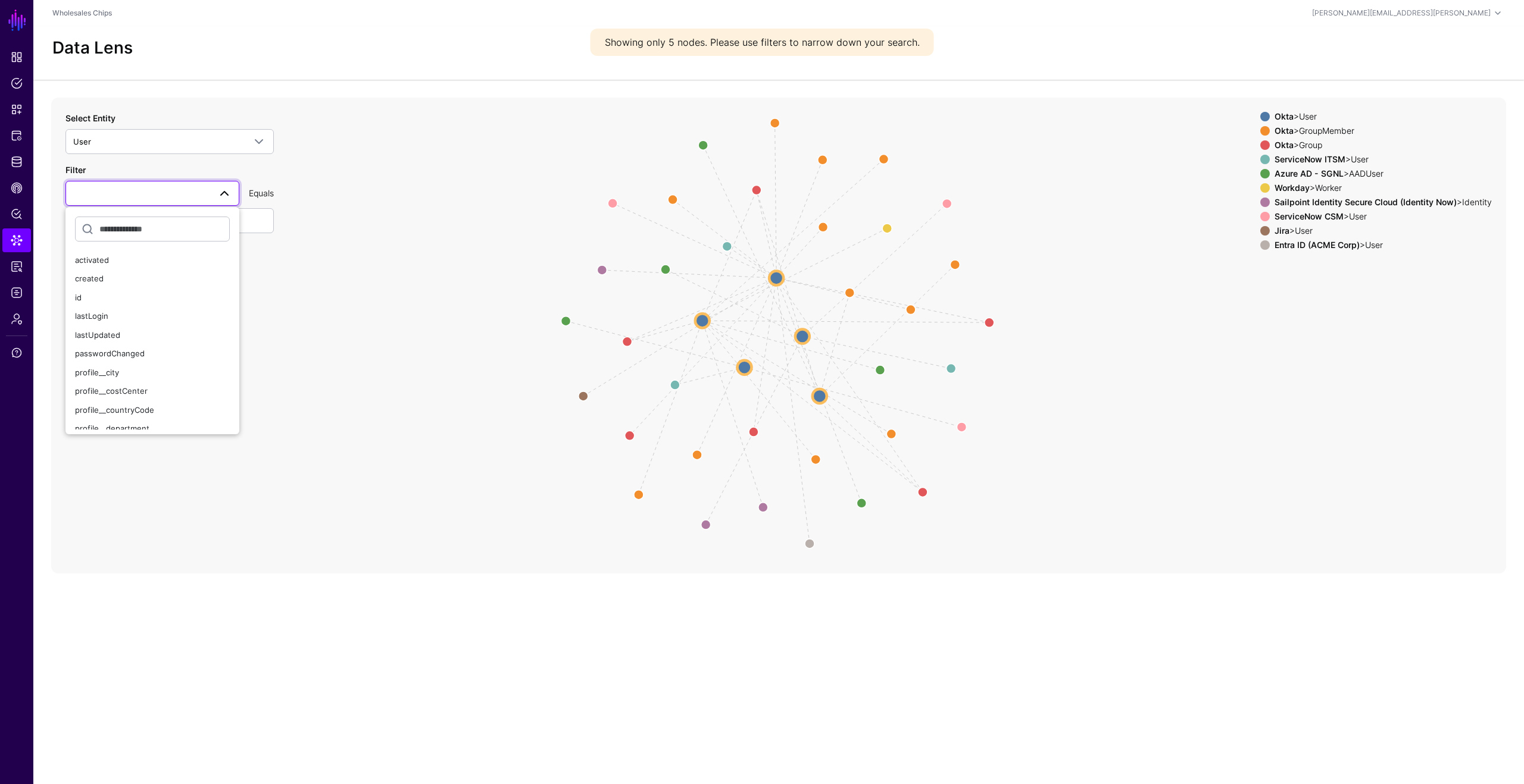
click at [423, 177] on icon "same_as same_as same_as same_as same_as same_as same_as Member Member Member Me…" at bounding box center [779, 336] width 1455 height 476
click at [1301, 168] on strong "Azure AD - SGNL" at bounding box center [1308, 173] width 69 height 10
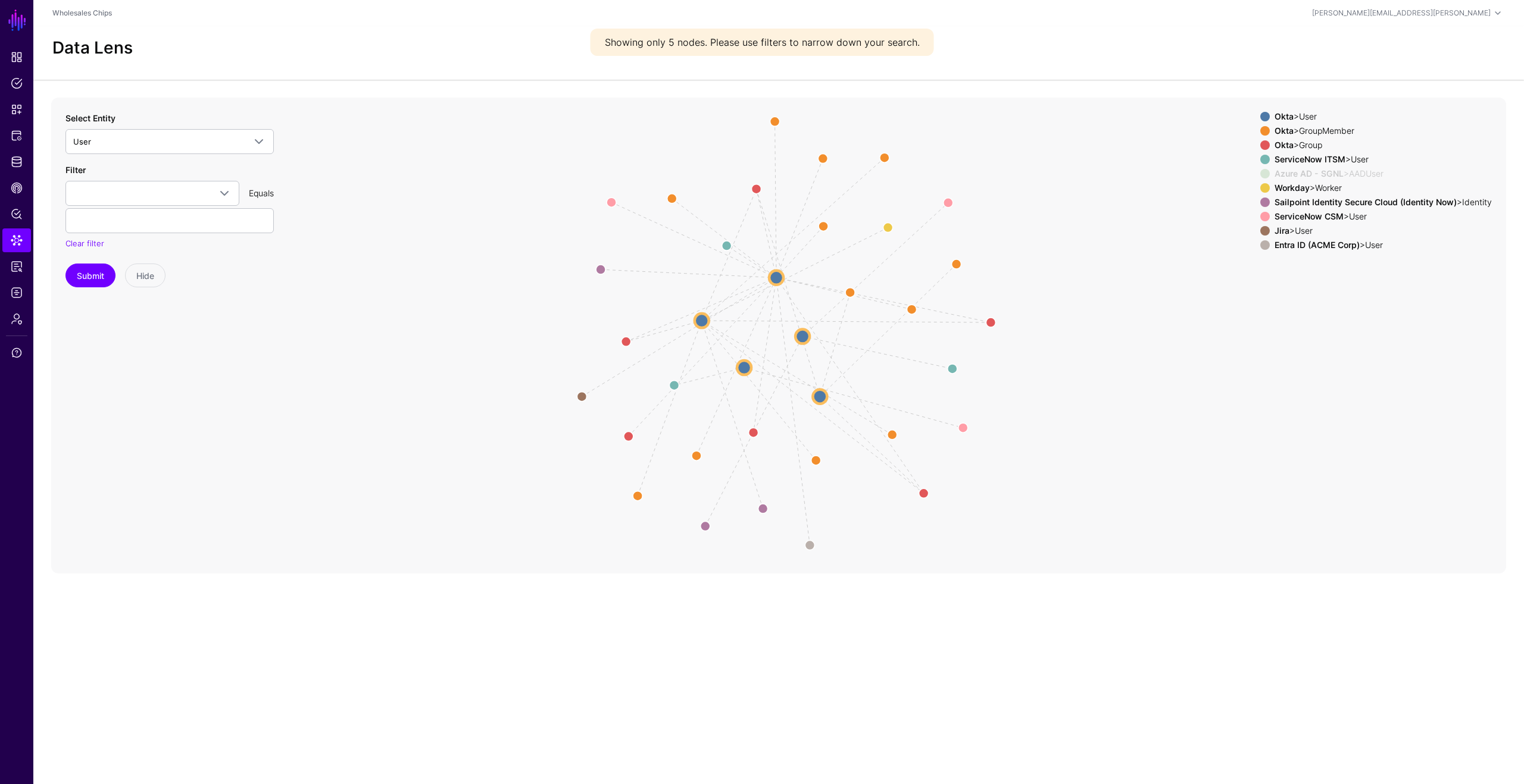
click at [1295, 186] on strong "Workday" at bounding box center [1292, 187] width 35 height 10
click at [1296, 200] on strong "Sailpoint Identity Secure Cloud (Identity Now)" at bounding box center [1366, 202] width 182 height 10
click at [1293, 216] on strong "ServiceNow CSM" at bounding box center [1308, 216] width 69 height 10
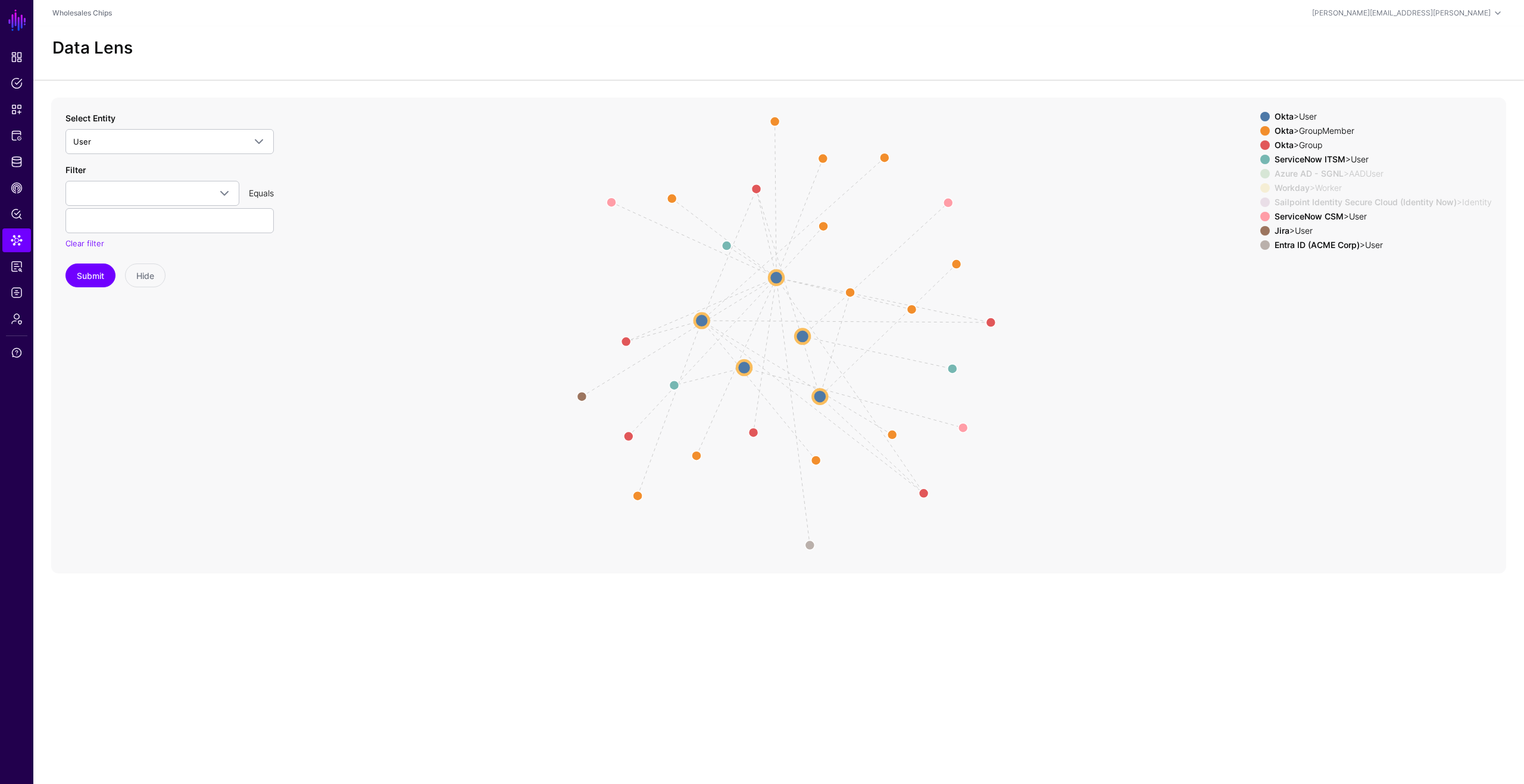
click at [1285, 229] on div "Jira > User" at bounding box center [1384, 230] width 222 height 9
click at [1290, 249] on strong "Entra ID (ACME Corp)" at bounding box center [1317, 244] width 85 height 10
click at [1304, 128] on div "Okta > GroupMember" at bounding box center [1384, 130] width 222 height 9
click at [1305, 142] on div "Okta > Group" at bounding box center [1384, 144] width 222 height 9
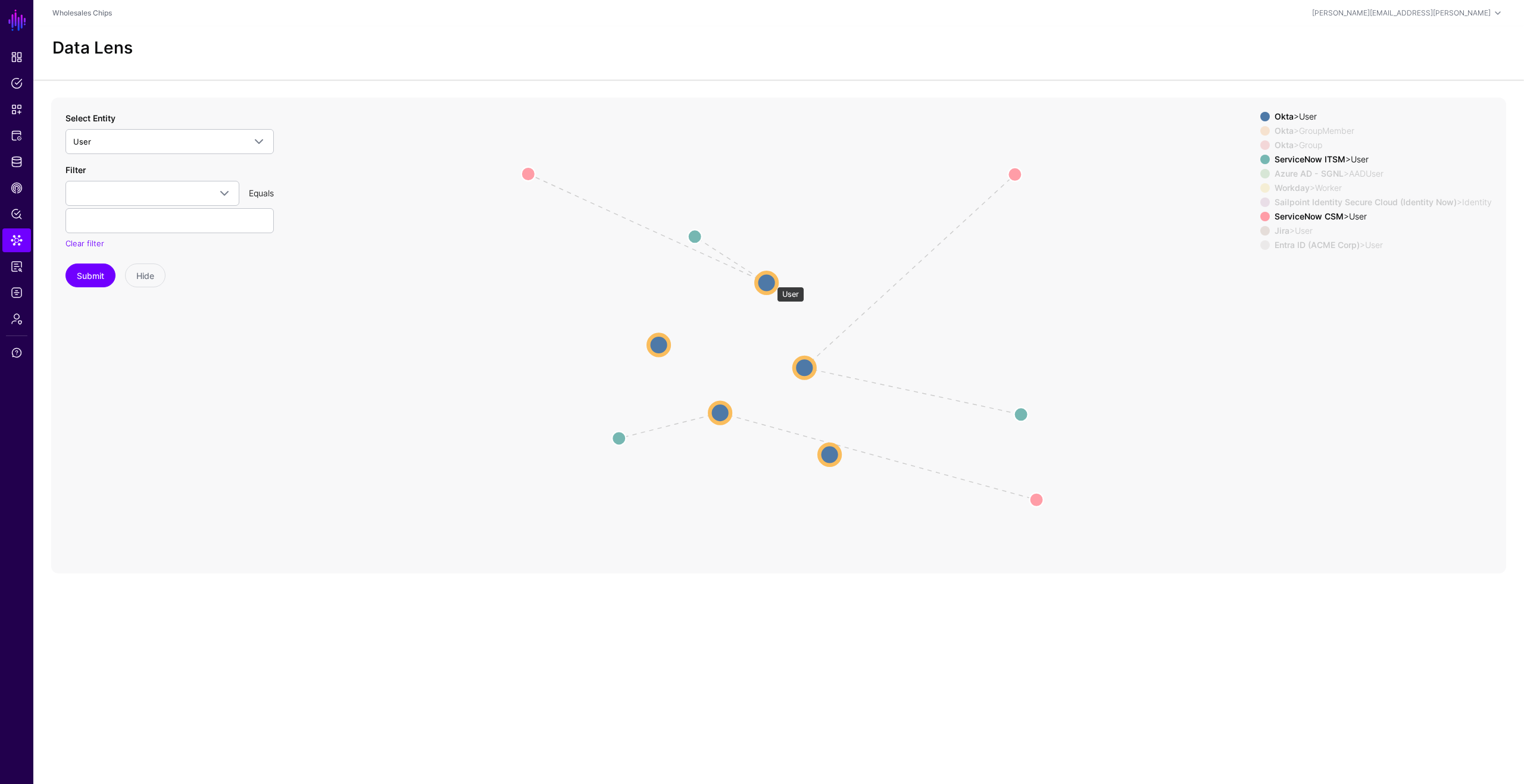
click at [771, 281] on circle at bounding box center [766, 283] width 21 height 21
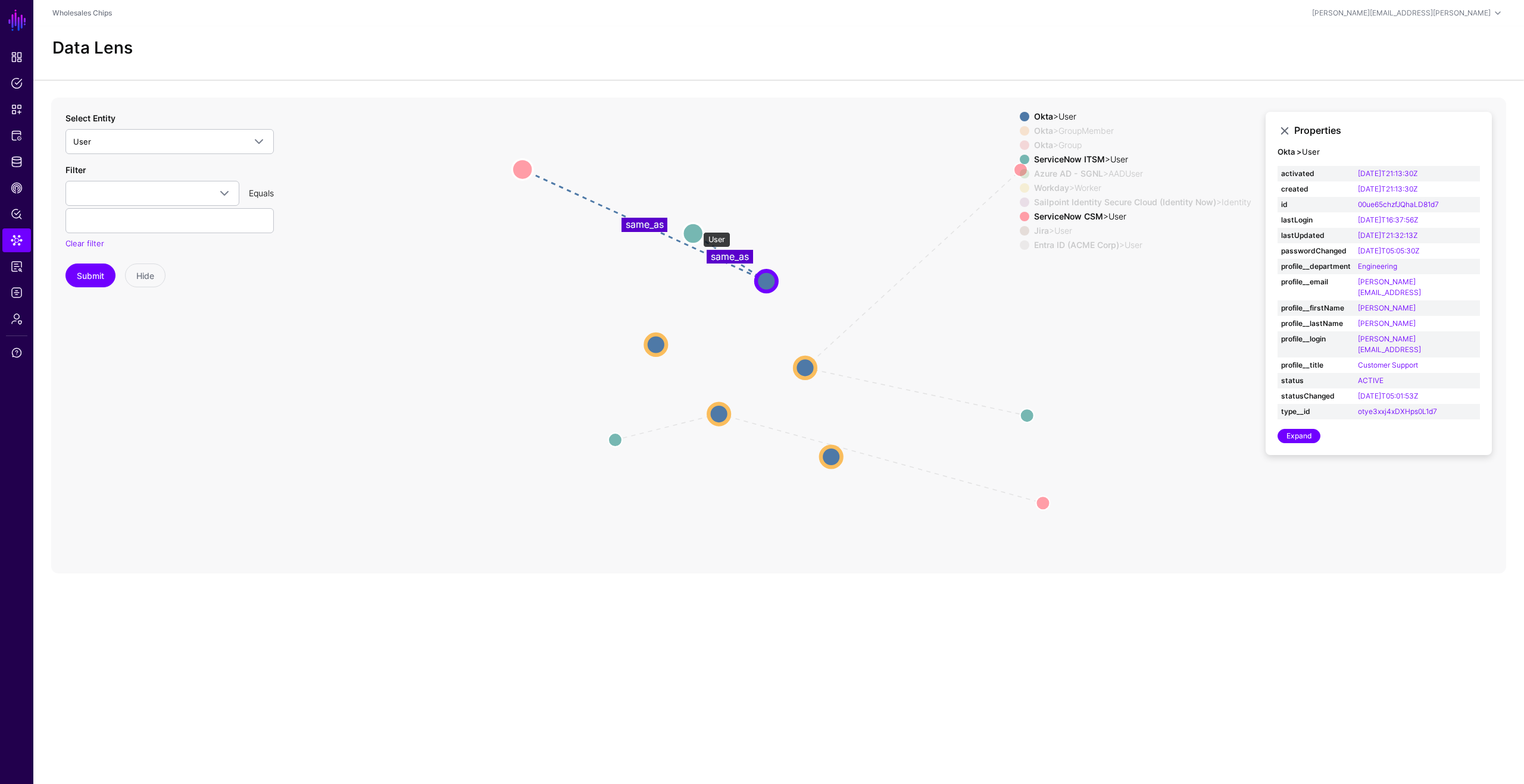
click at [697, 226] on circle at bounding box center [693, 233] width 21 height 21
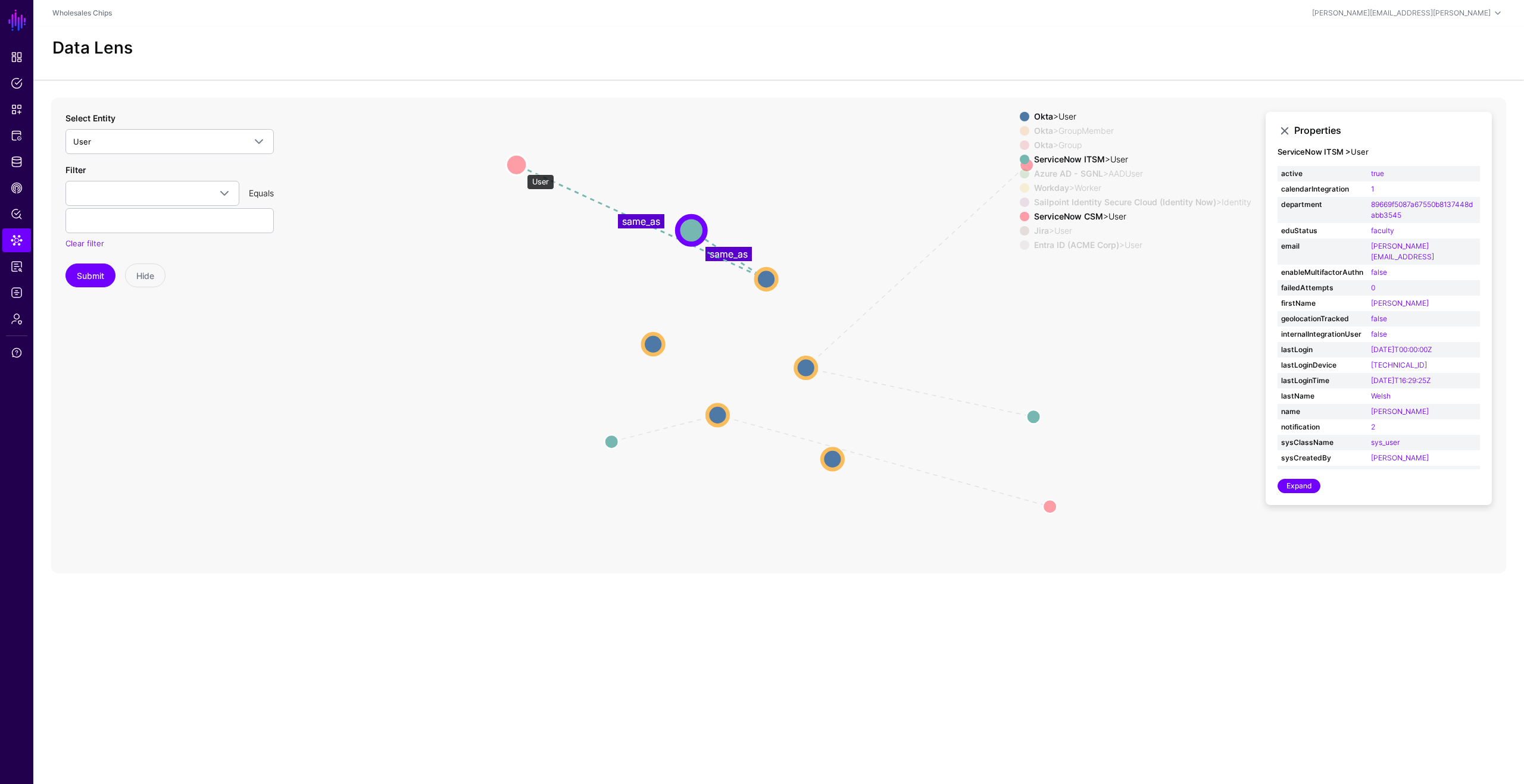
click at [521, 168] on circle at bounding box center [516, 164] width 21 height 21
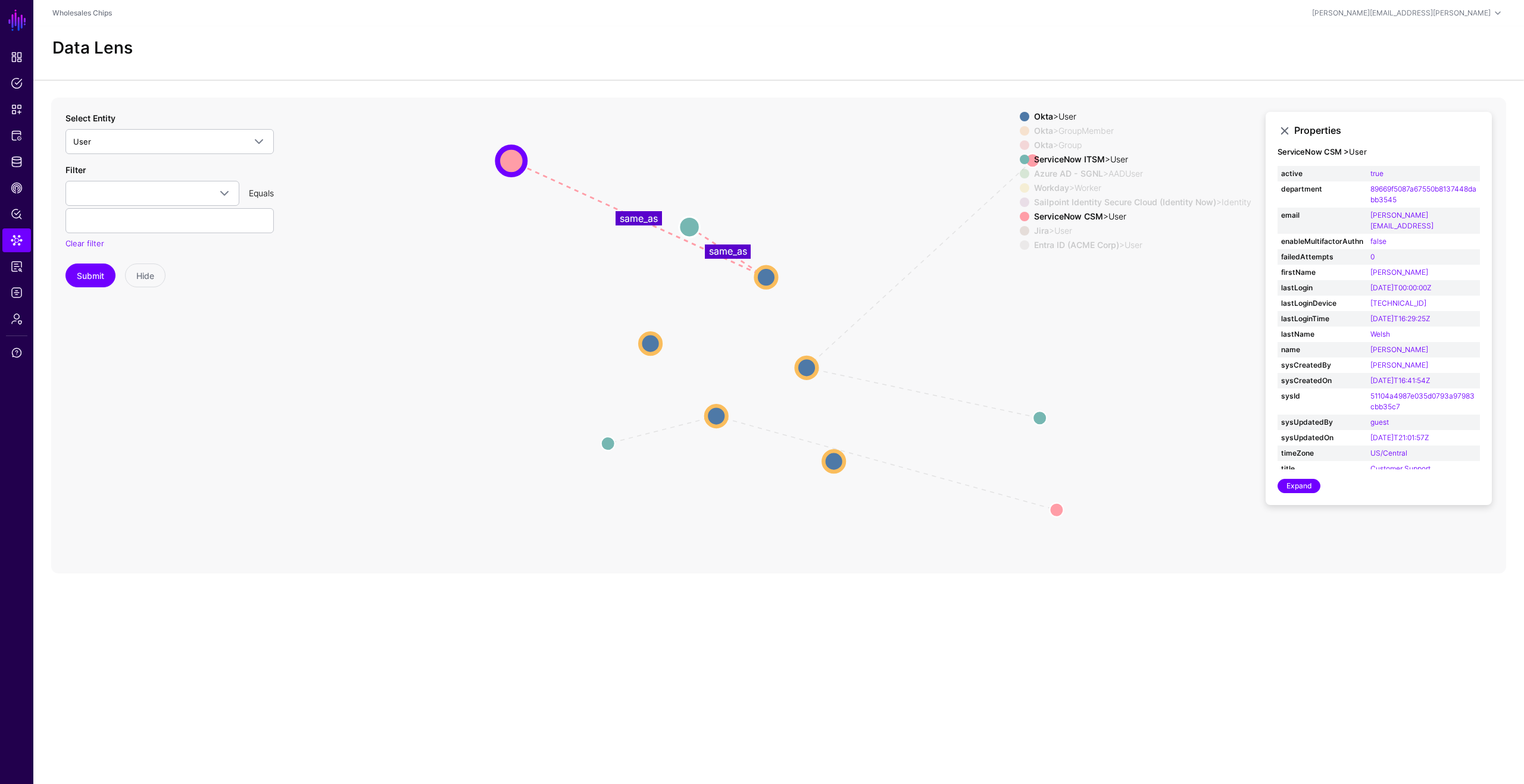
click at [701, 233] on icon "Member Member same_as same_as Member Member same_as same_as Member Member same_…" at bounding box center [779, 336] width 1455 height 476
click at [693, 230] on circle at bounding box center [690, 226] width 21 height 21
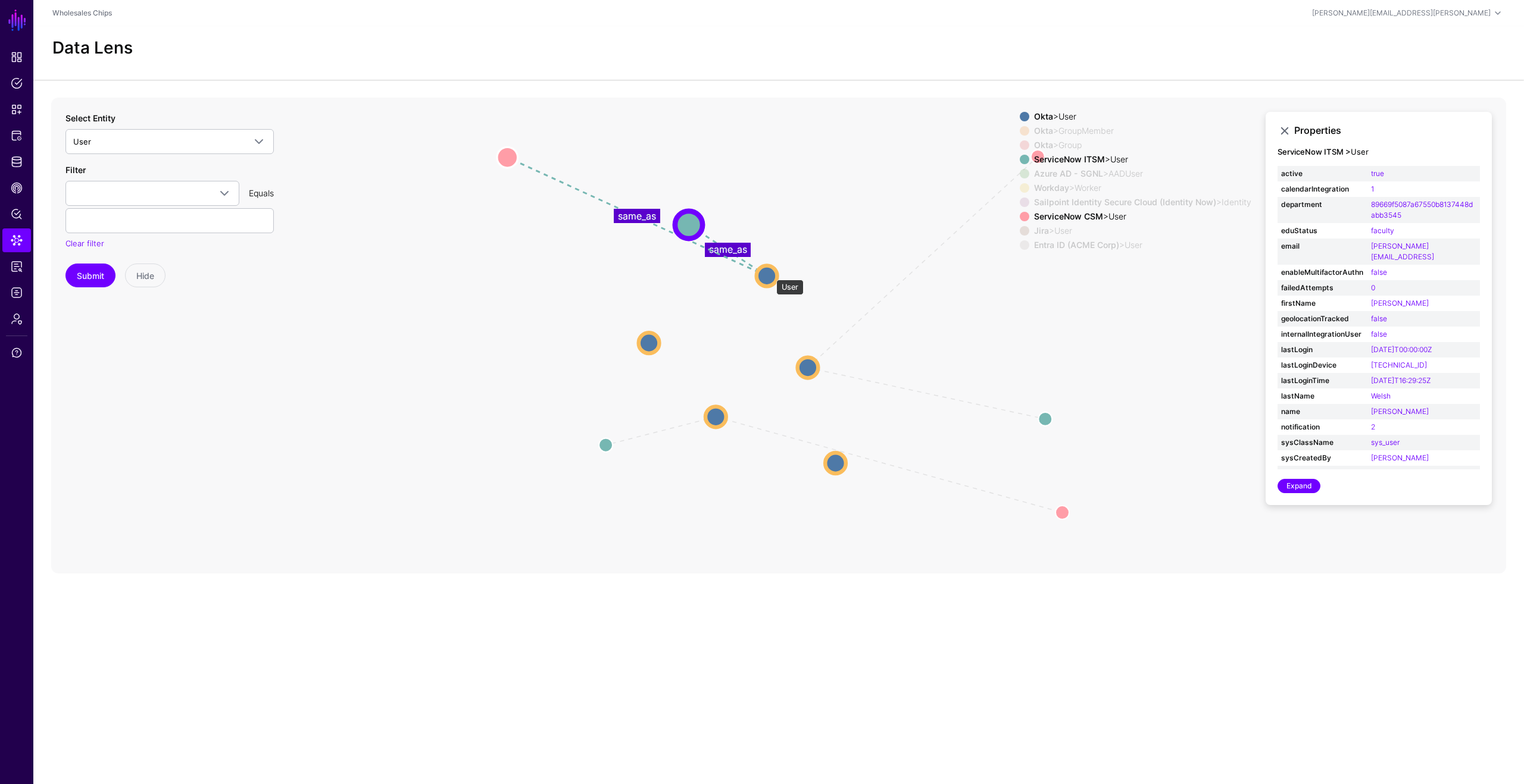
click at [770, 273] on circle at bounding box center [767, 275] width 21 height 21
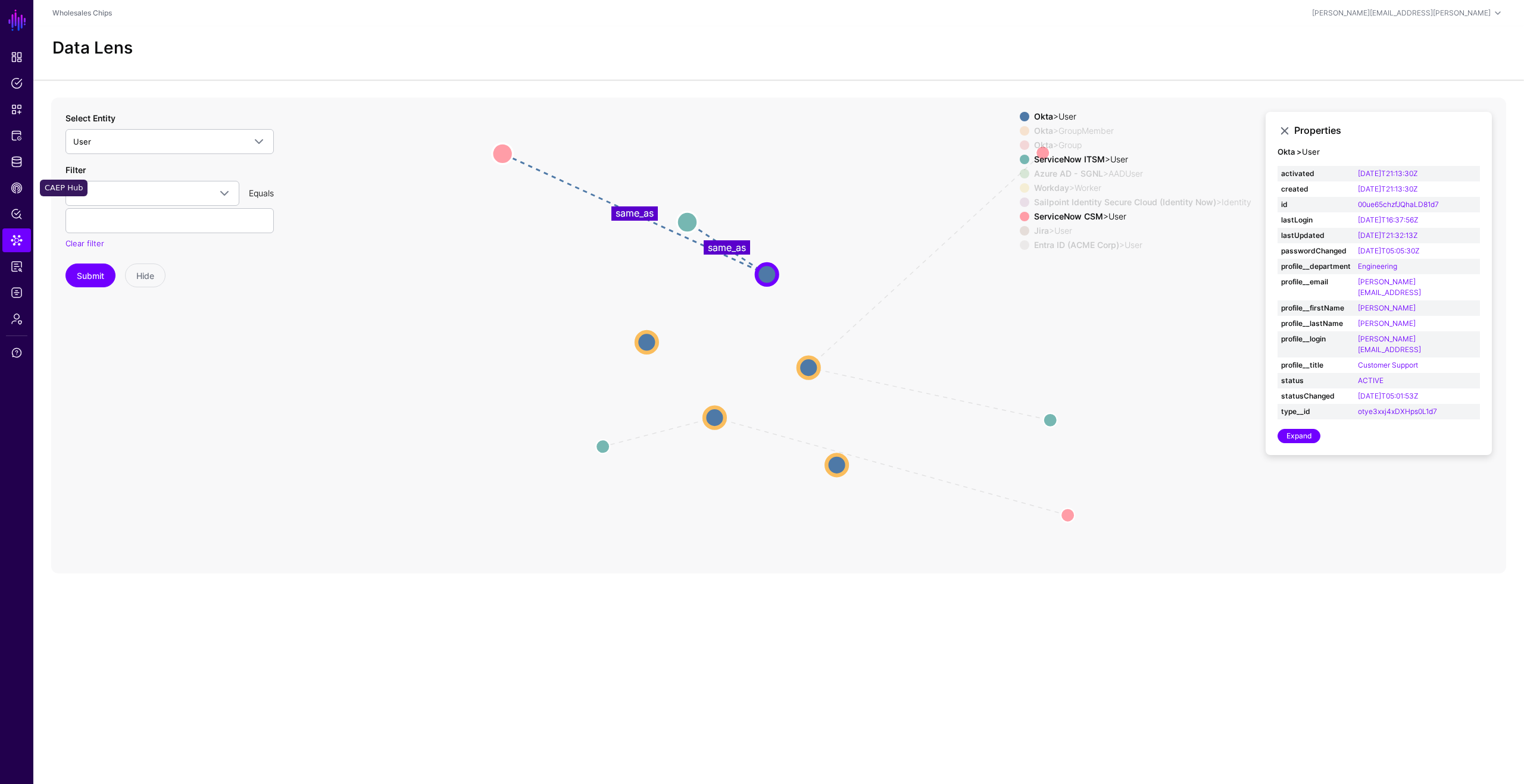
drag, startPoint x: 19, startPoint y: 196, endPoint x: 85, endPoint y: 191, distance: 66.2
click at [20, 196] on link "CAEP Hub" at bounding box center [17, 188] width 28 height 24
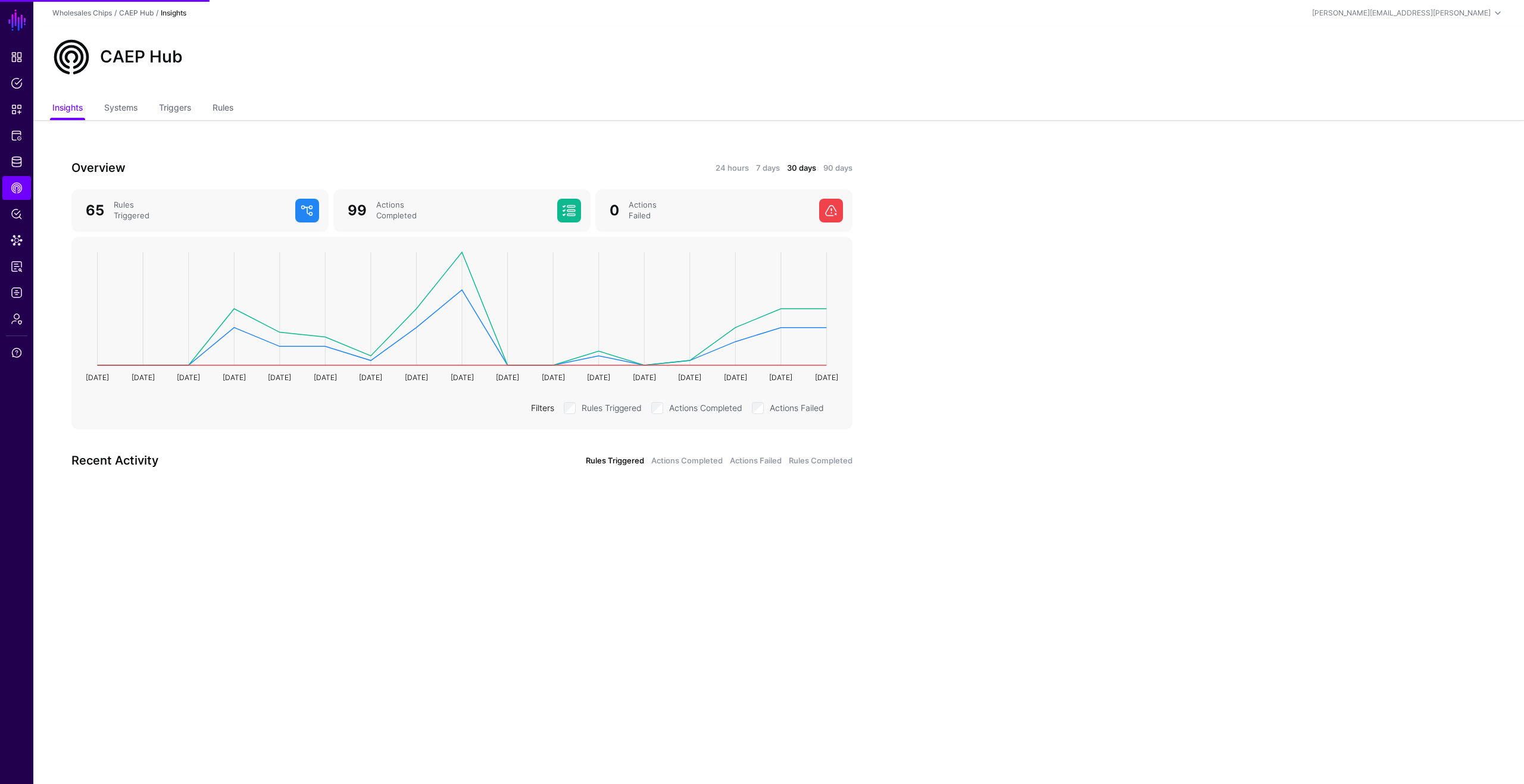
click at [973, 519] on app-caephub-insights "Overview 24 hours 7 days 30 days 90 days 65 Rules Triggered 99 Actions Complete…" at bounding box center [779, 325] width 1491 height 409
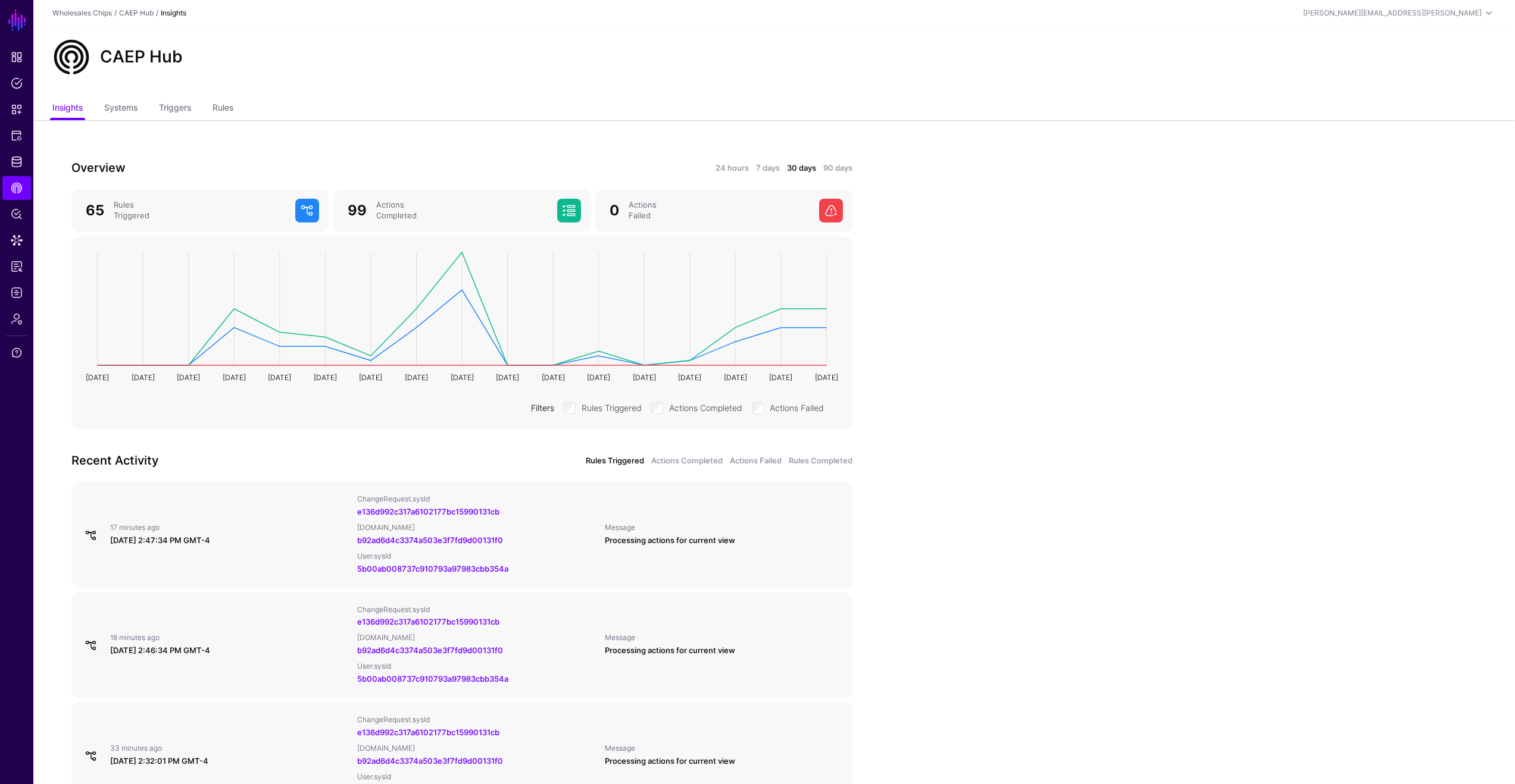
click at [185, 109] on link "Triggers" at bounding box center [175, 109] width 32 height 22
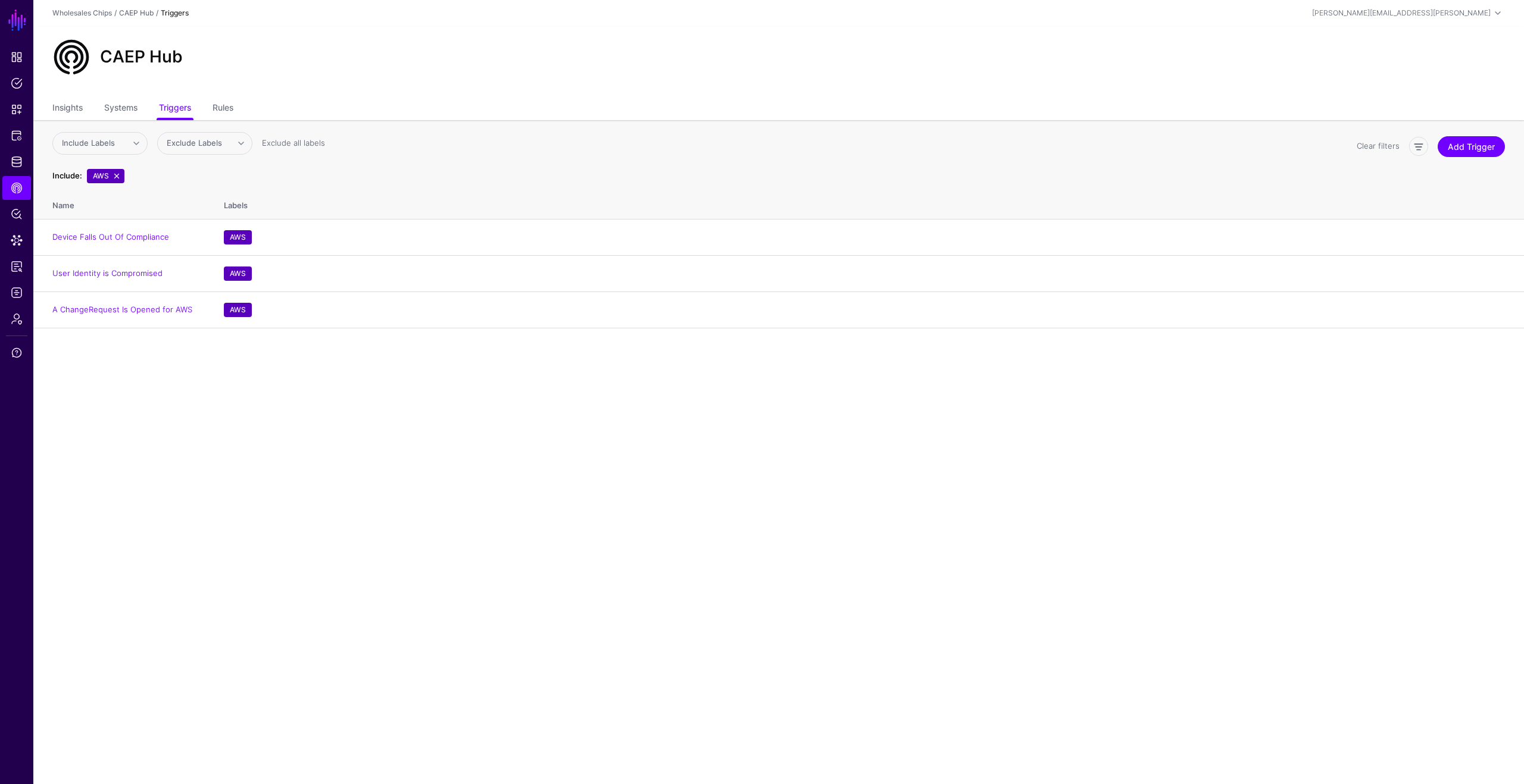
click at [309, 428] on main "SGNL Dashboard Policies Snippets Protected Systems Identity Data Fabric CAEP Hu…" at bounding box center [762, 392] width 1524 height 784
click at [234, 392] on main "SGNL Dashboard Policies Snippets Protected Systems Identity Data Fabric CAEP Hu…" at bounding box center [762, 392] width 1524 height 784
click at [130, 307] on link "A ChangeRequest Is Opened for AWS" at bounding box center [122, 309] width 140 height 9
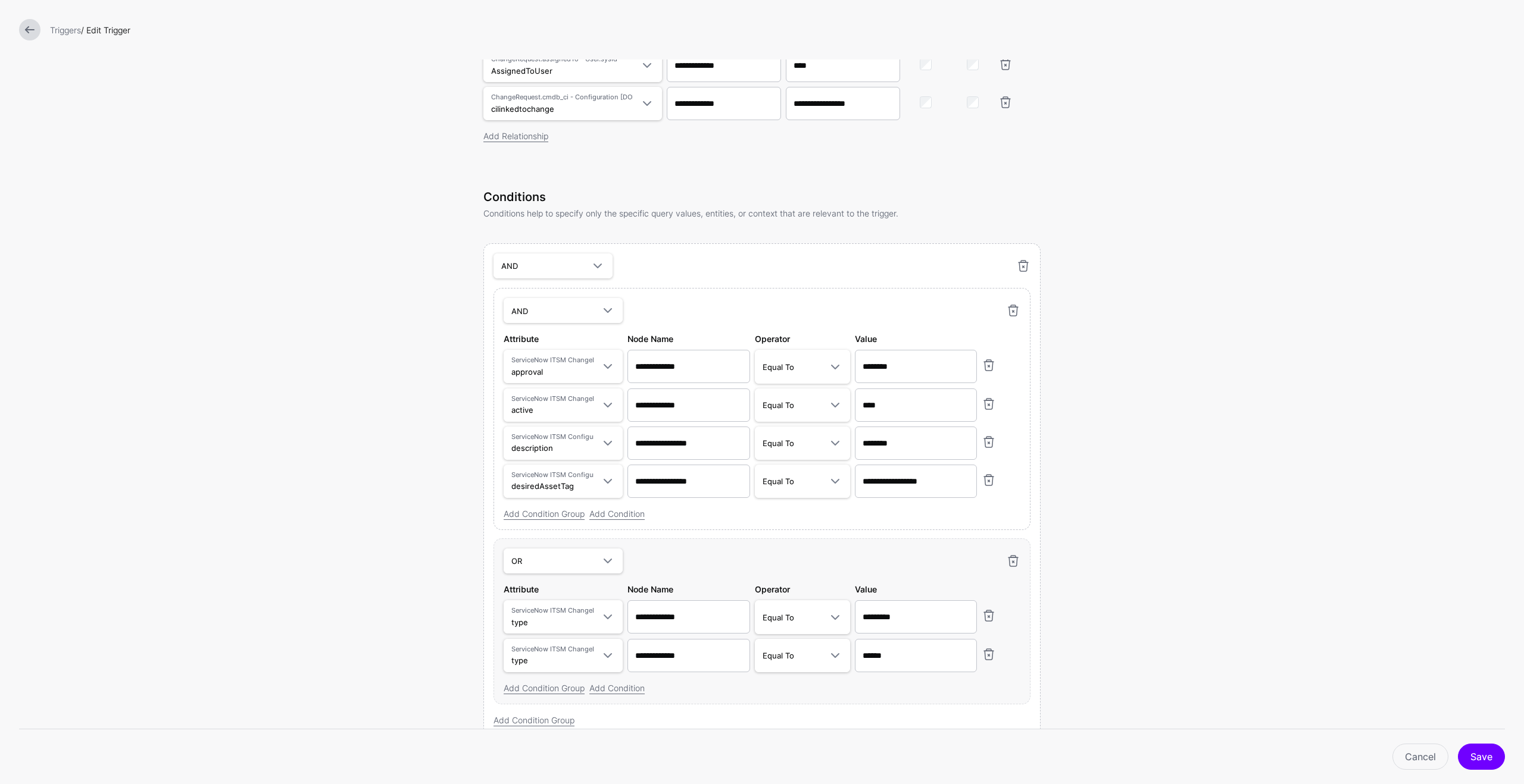
scroll to position [451, 0]
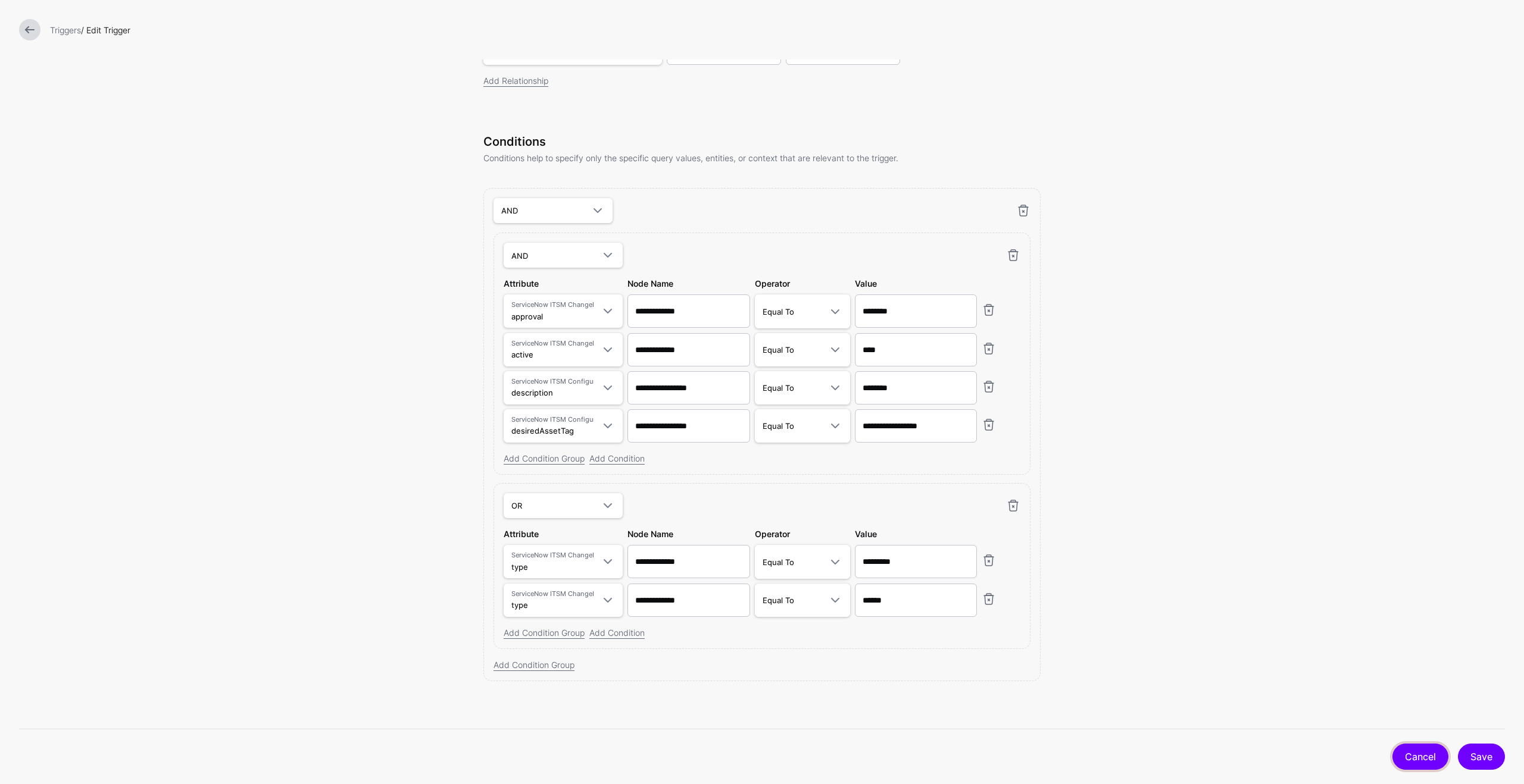
click at [1429, 761] on link "Cancel" at bounding box center [1421, 757] width 56 height 27
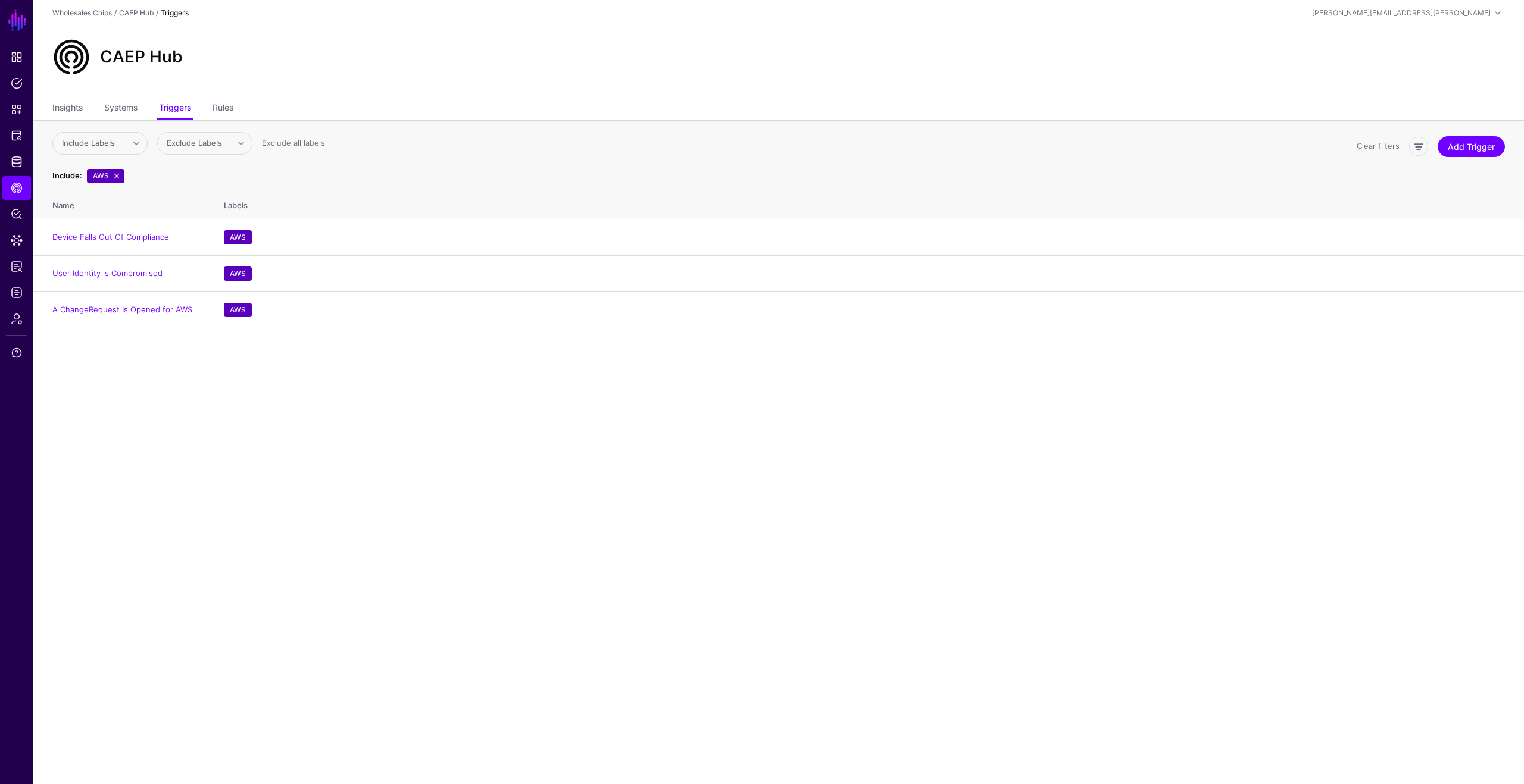
click at [238, 110] on ul "Insights Systems Triggers Rules" at bounding box center [779, 109] width 1453 height 22
drag, startPoint x: 232, startPoint y: 109, endPoint x: 246, endPoint y: 109, distance: 14.0
click at [232, 109] on link "Rules" at bounding box center [222, 109] width 21 height 22
click at [673, 591] on main "SGNL Dashboard Policies Snippets Protected Systems Identity Data Fabric CAEP Hu…" at bounding box center [762, 392] width 1524 height 784
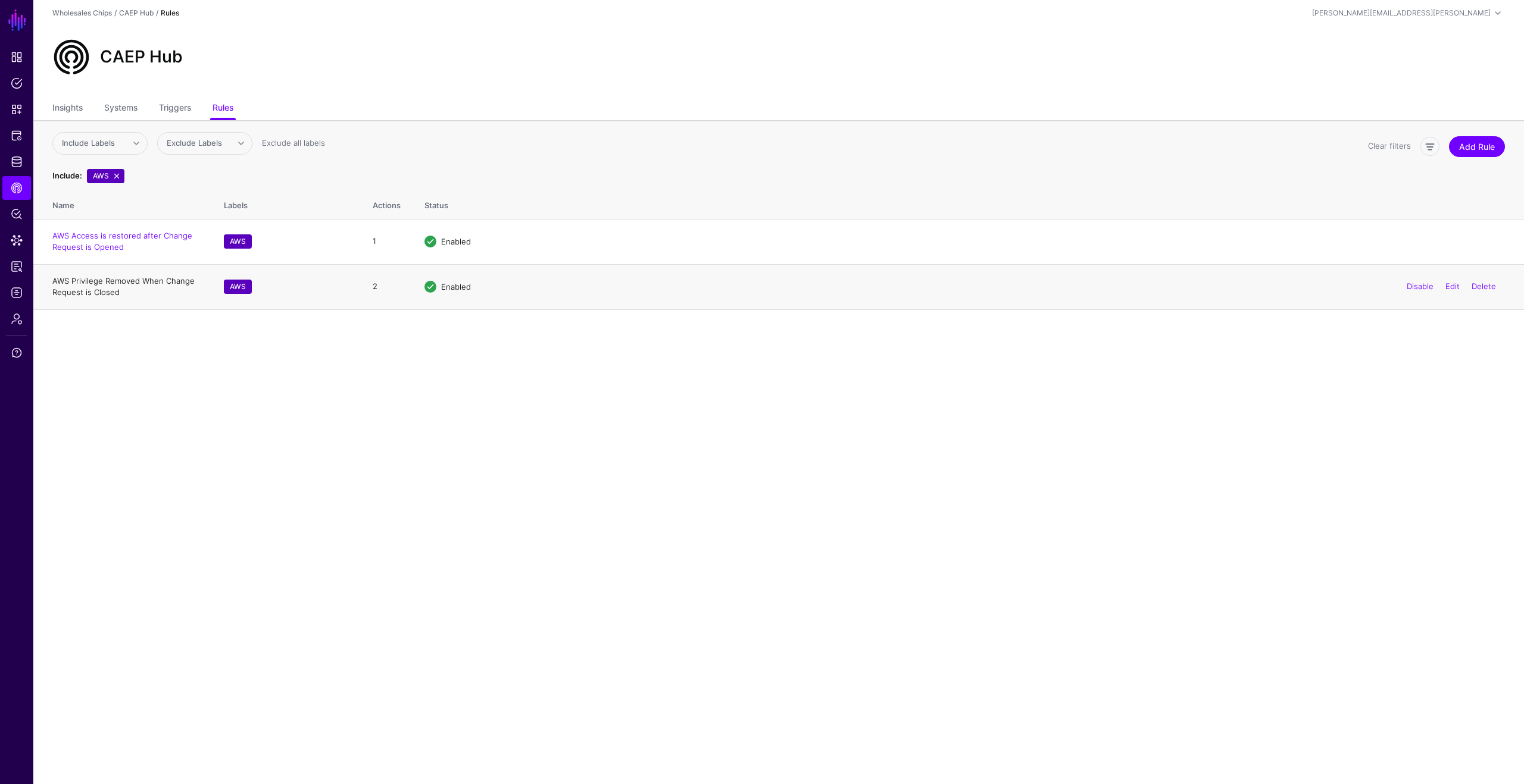
click at [86, 295] on link "AWS Privilege Removed When Change Request is Closed" at bounding box center [124, 287] width 143 height 22
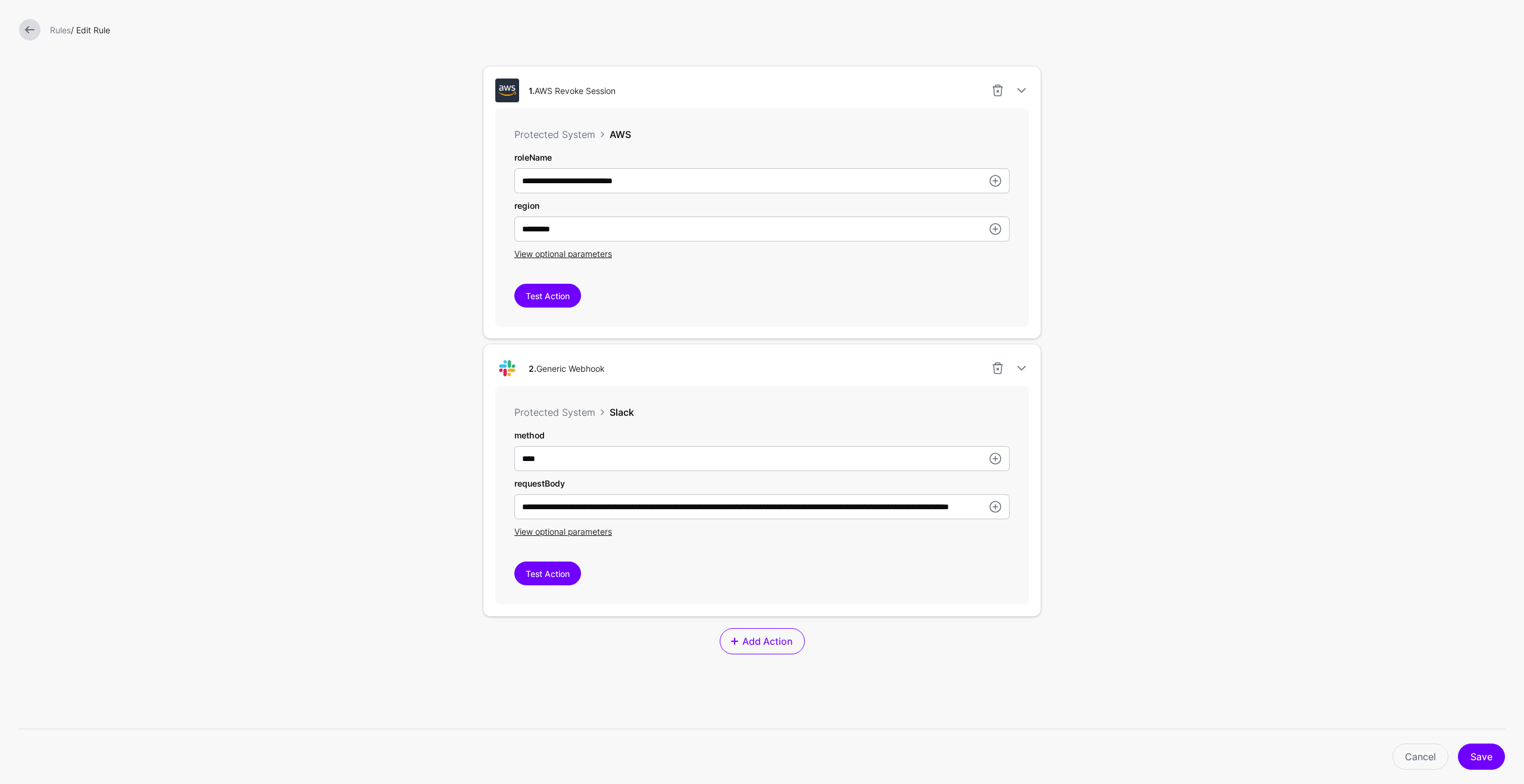
scroll to position [443, 0]
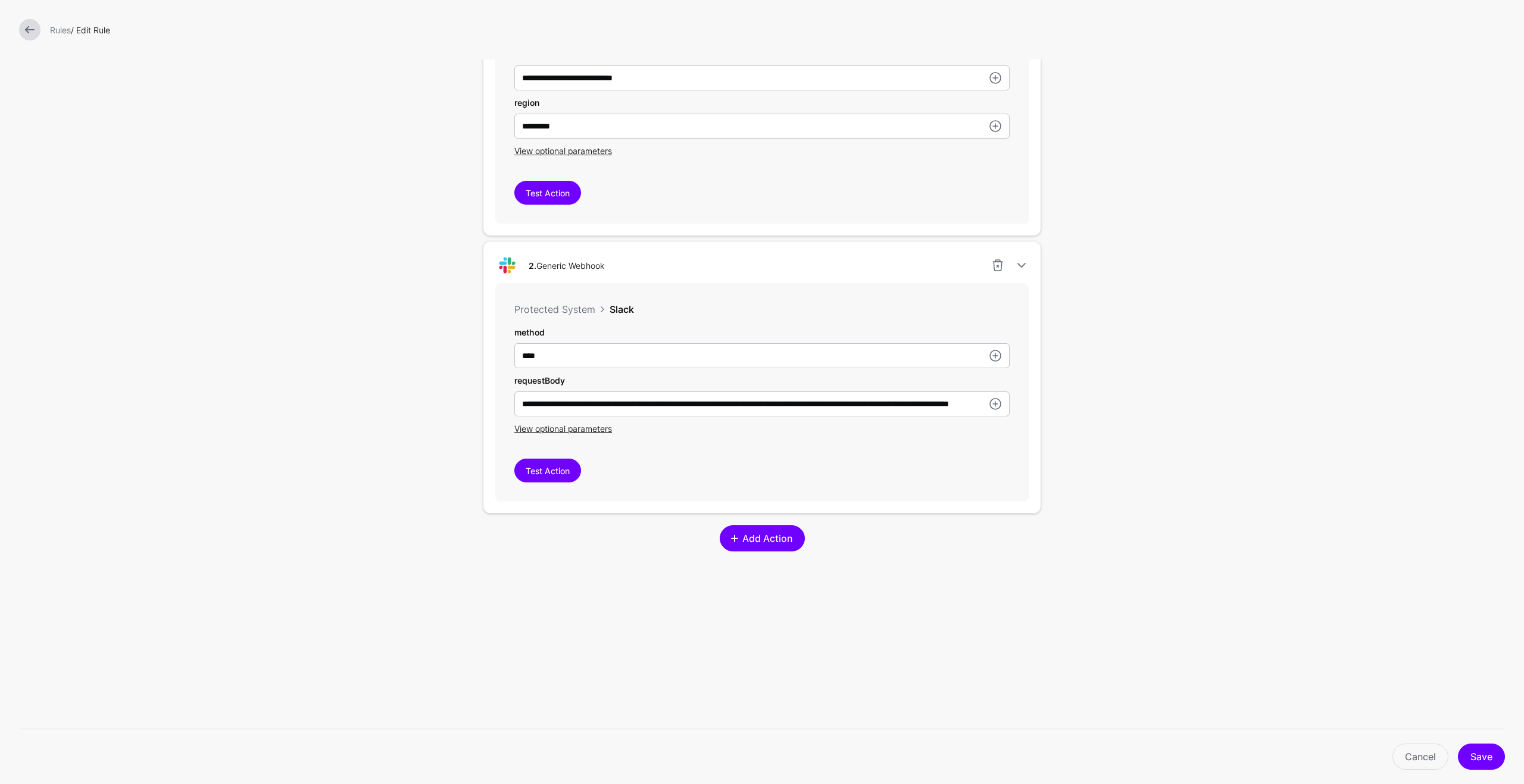
click at [792, 544] on link "Add Action" at bounding box center [762, 539] width 85 height 27
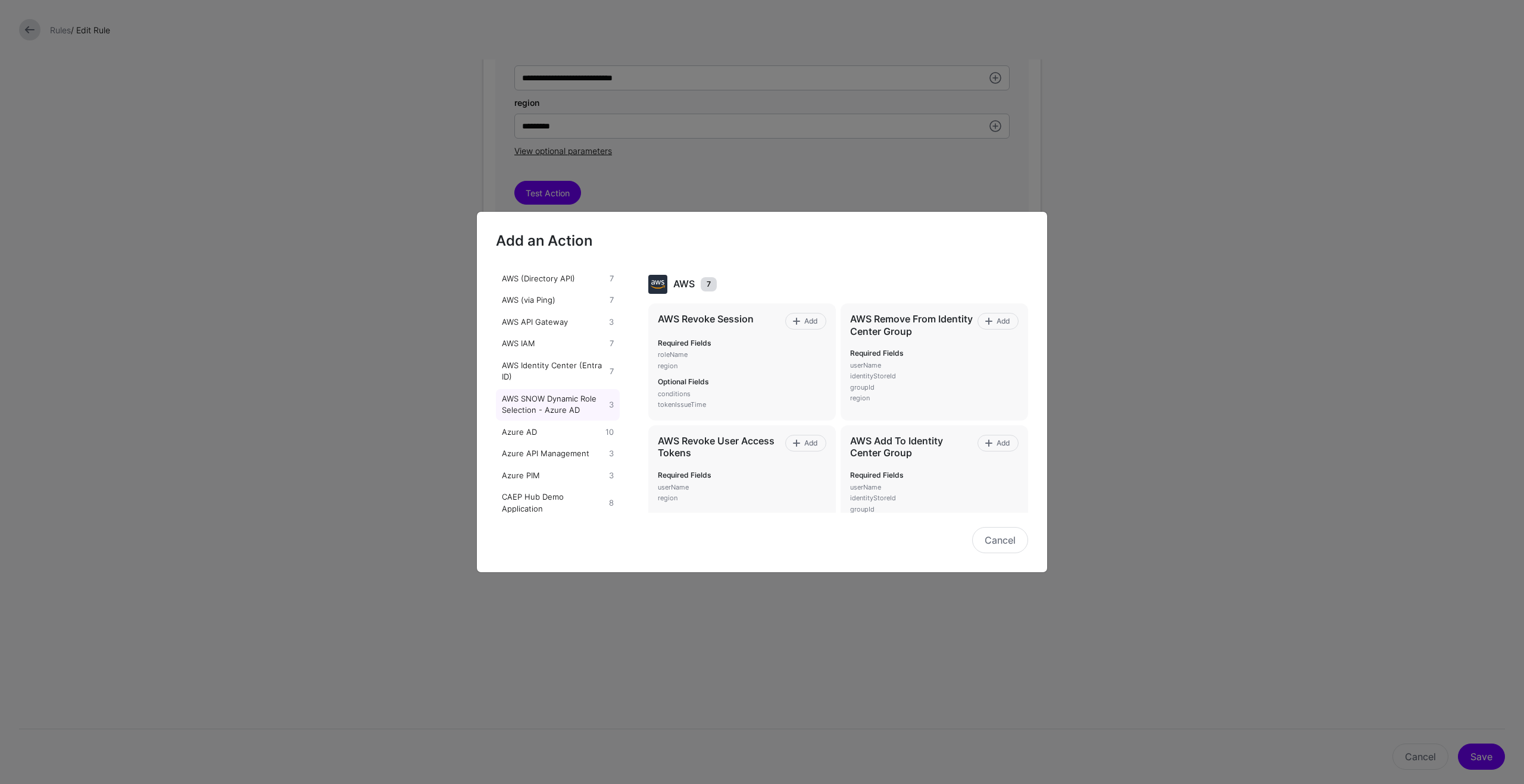
scroll to position [117, 0]
click at [541, 366] on div "Azure AD" at bounding box center [551, 360] width 104 height 12
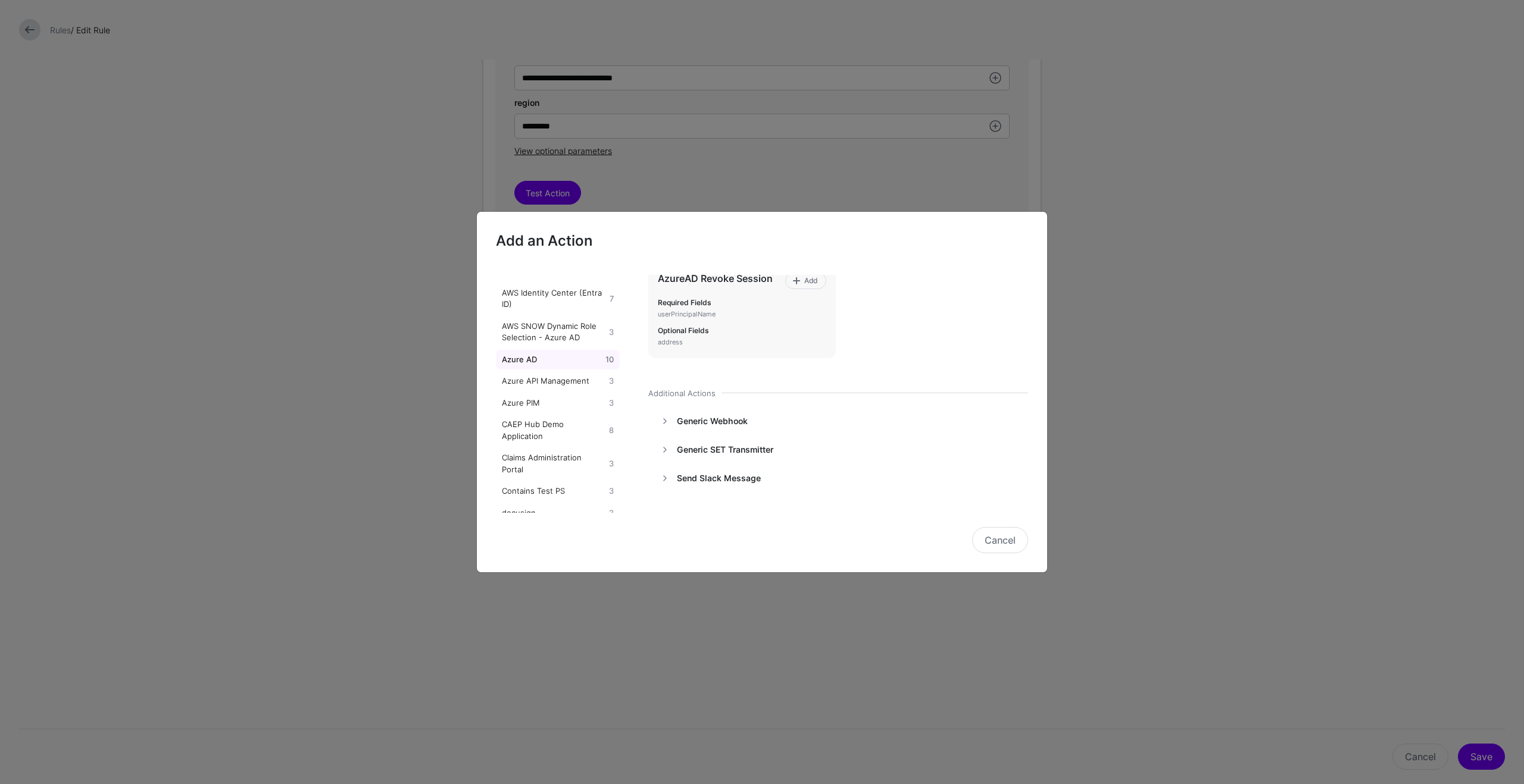
scroll to position [483, 0]
click at [772, 429] on div "Generic Webhook Add" at bounding box center [838, 422] width 381 height 27
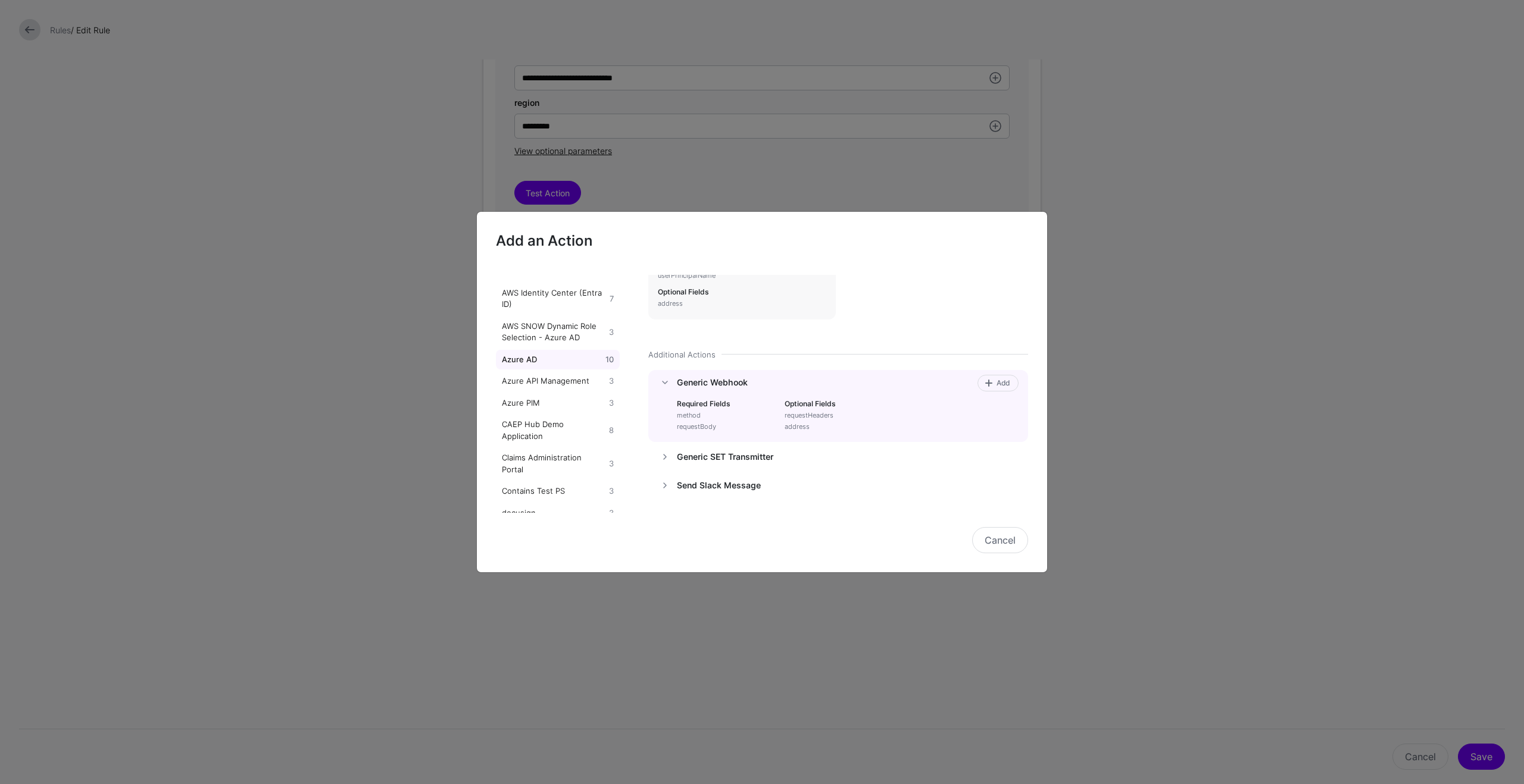
scroll to position [529, 0]
click at [1013, 543] on button "Cancel" at bounding box center [1001, 540] width 56 height 27
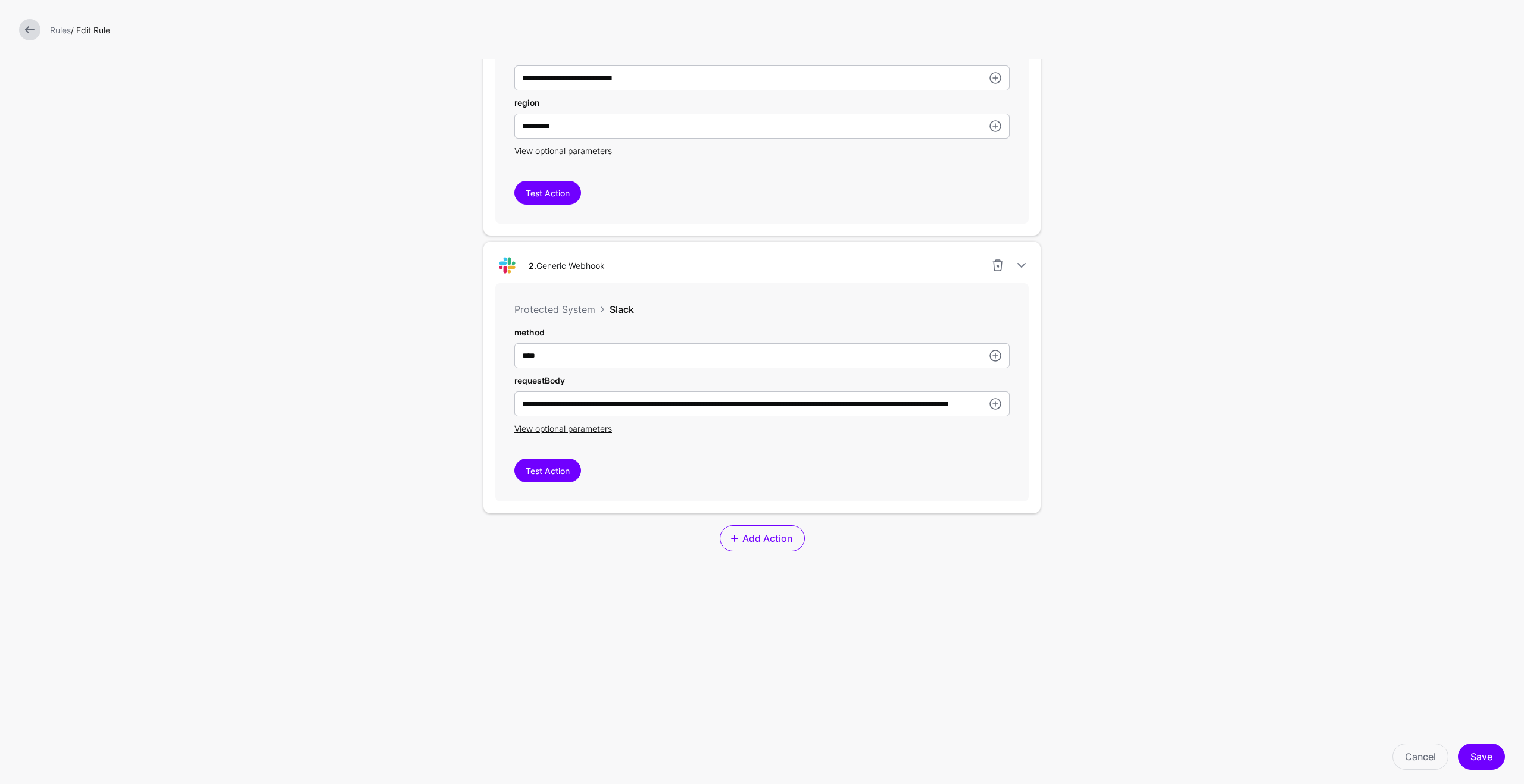
click at [1122, 465] on form "**********" at bounding box center [762, 186] width 1524 height 1256
click at [22, 27] on link at bounding box center [30, 30] width 22 height 22
